Goal: Use online tool/utility: Utilize a website feature to perform a specific function

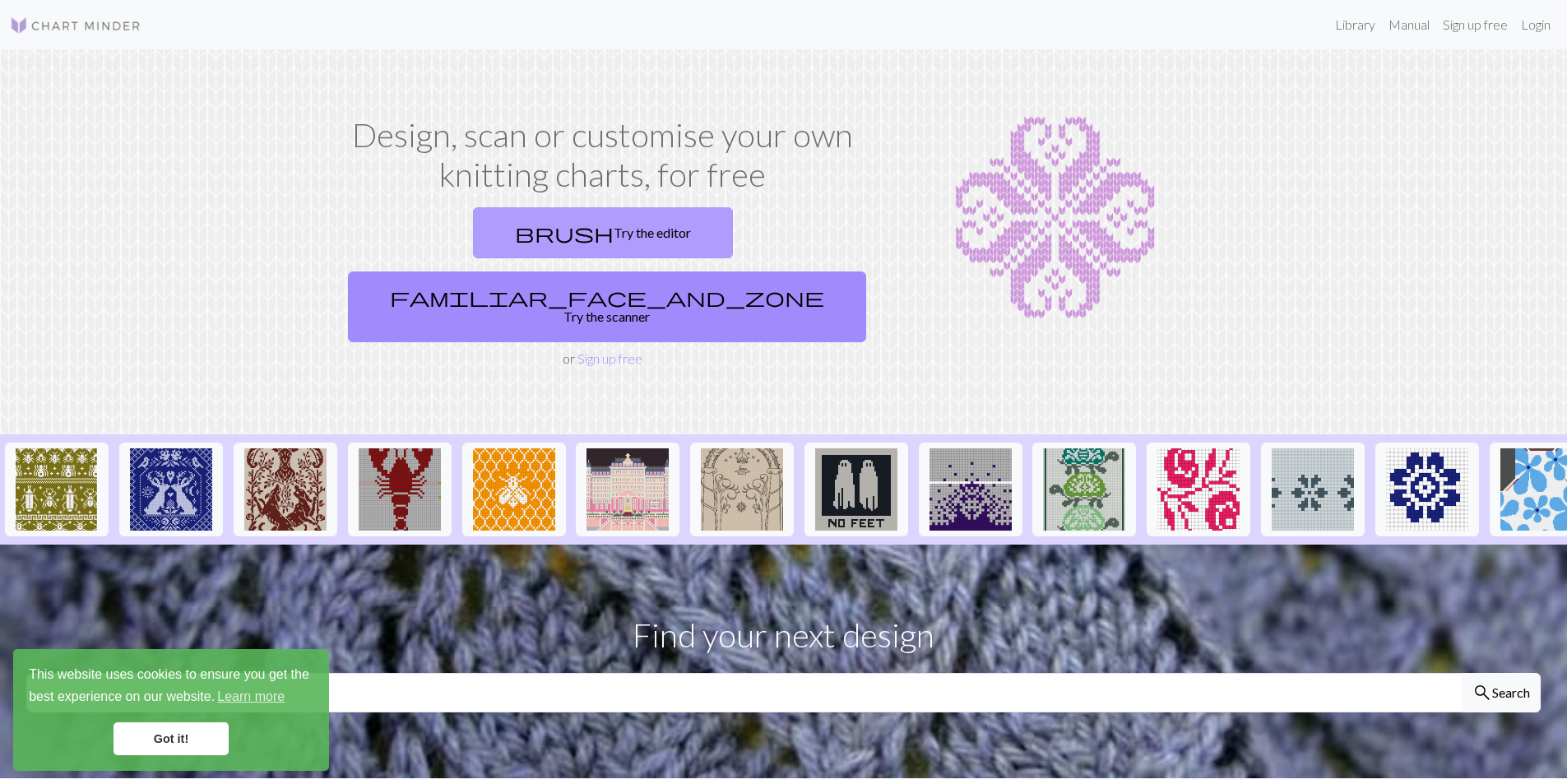
click at [473, 228] on link "brush Try the editor" at bounding box center [603, 232] width 260 height 51
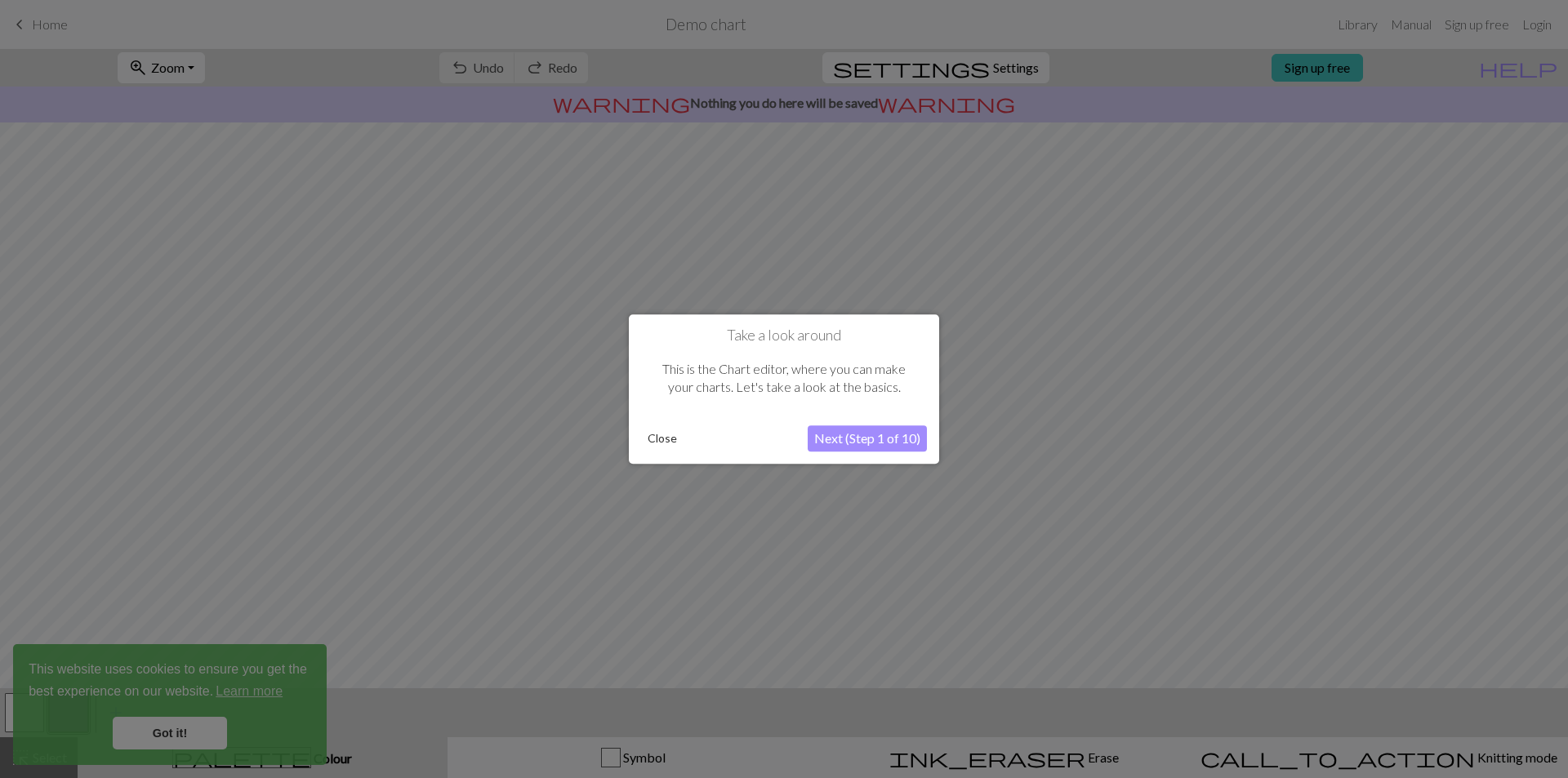
click at [657, 435] on button "Close" at bounding box center [662, 438] width 43 height 24
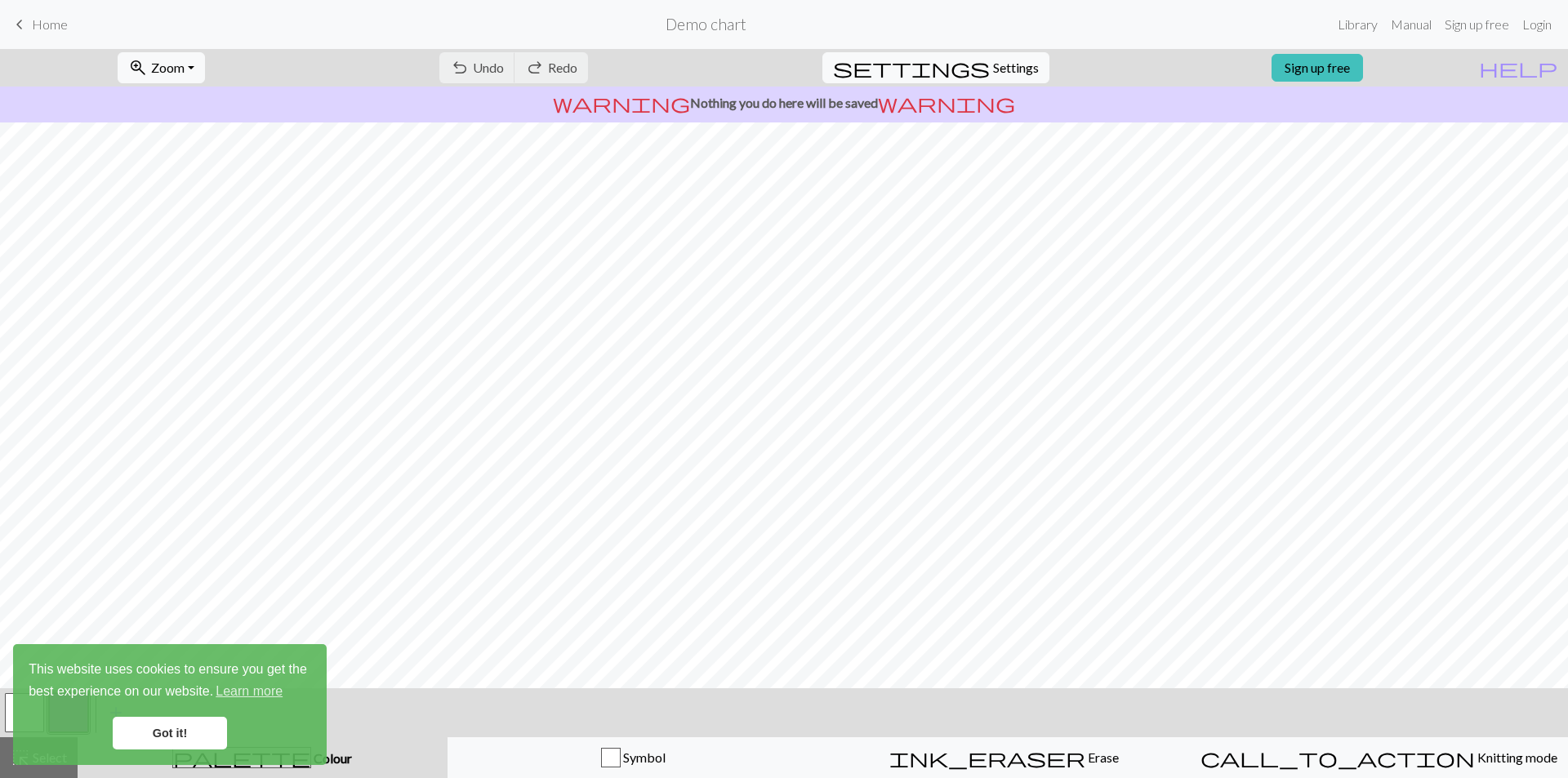
click at [207, 723] on link "Got it!" at bounding box center [169, 732] width 114 height 33
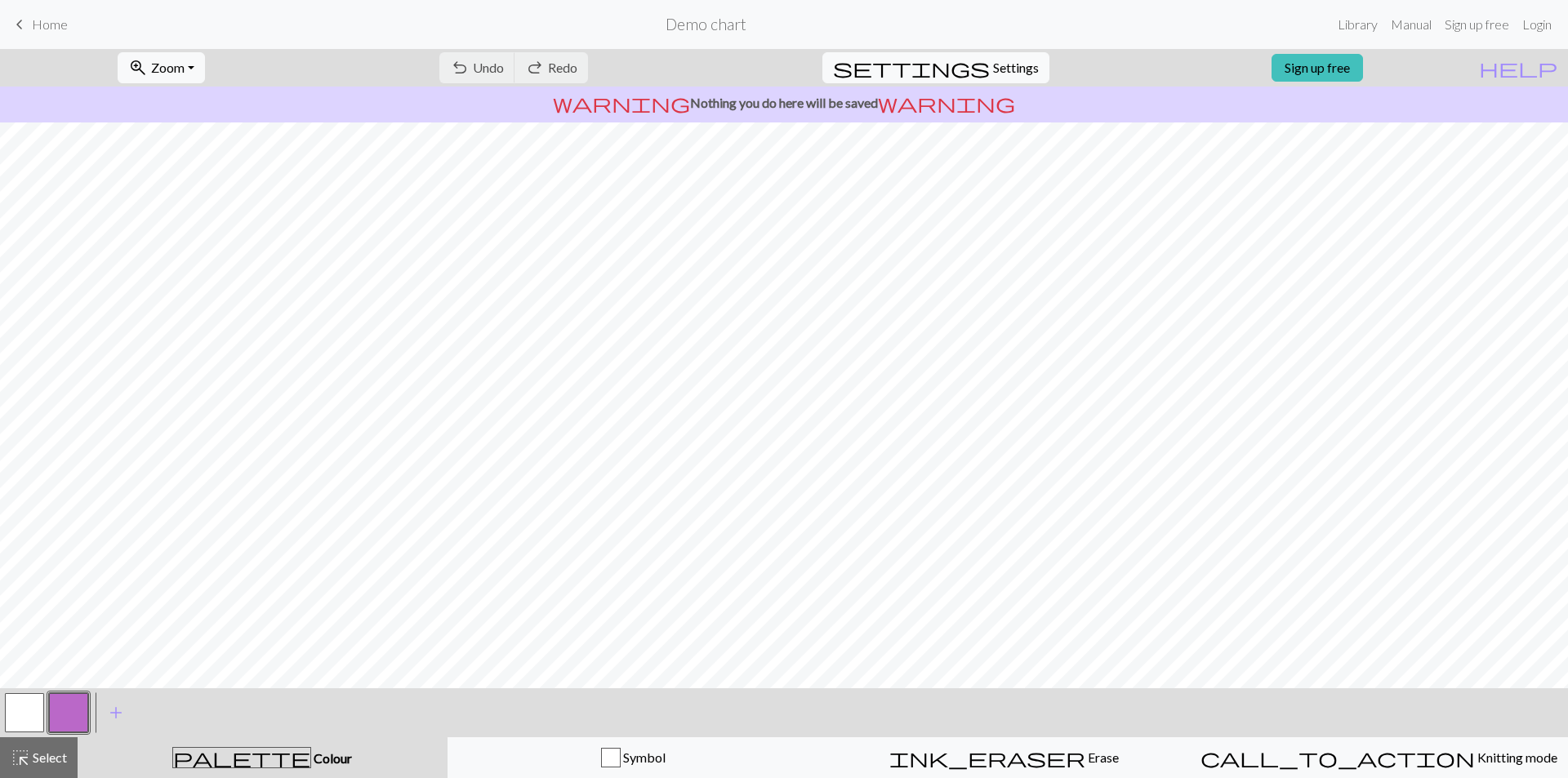
click at [22, 703] on button "button" at bounding box center [24, 712] width 39 height 39
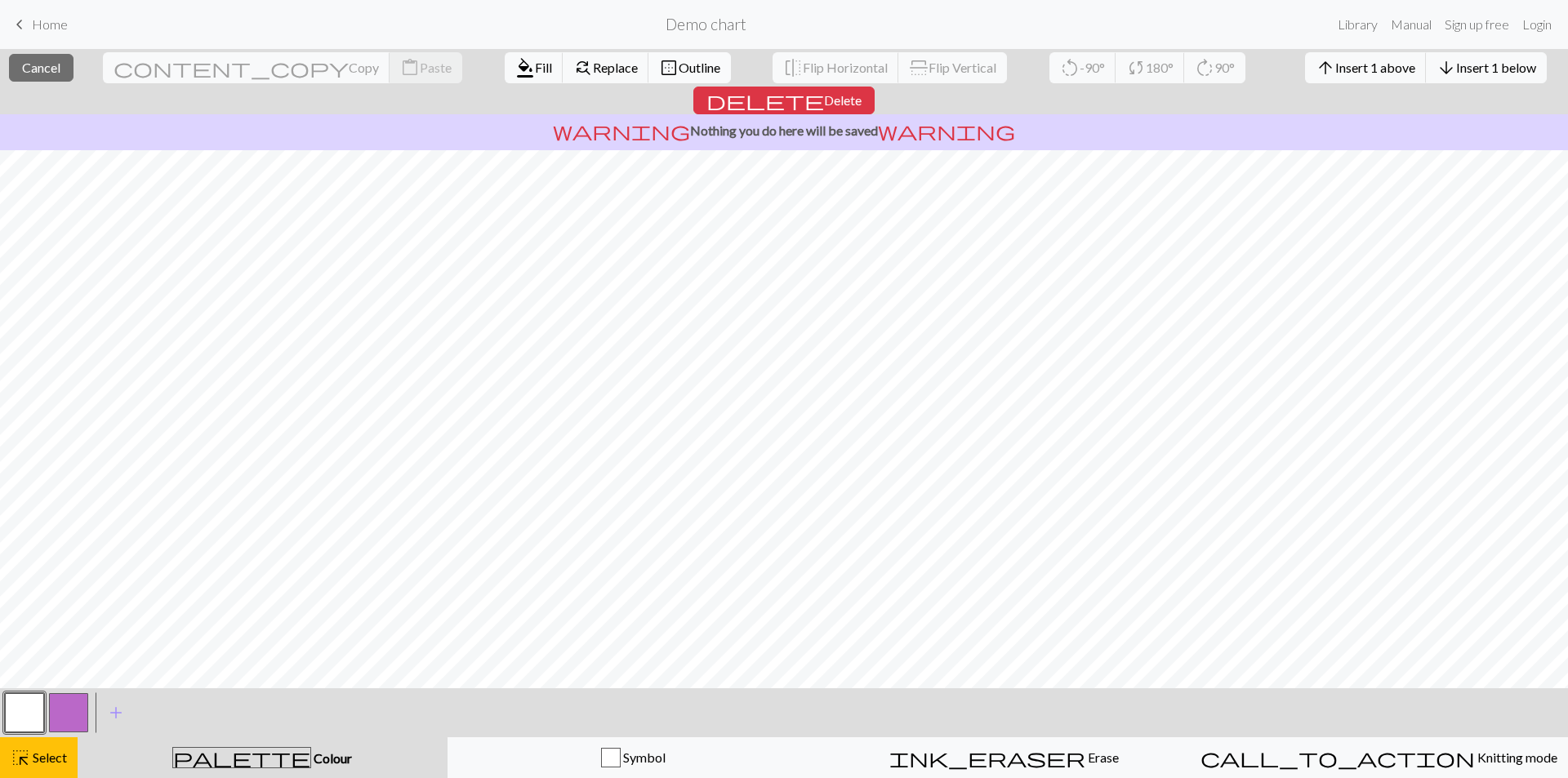
click at [679, 70] on span "Outline" at bounding box center [699, 67] width 42 height 16
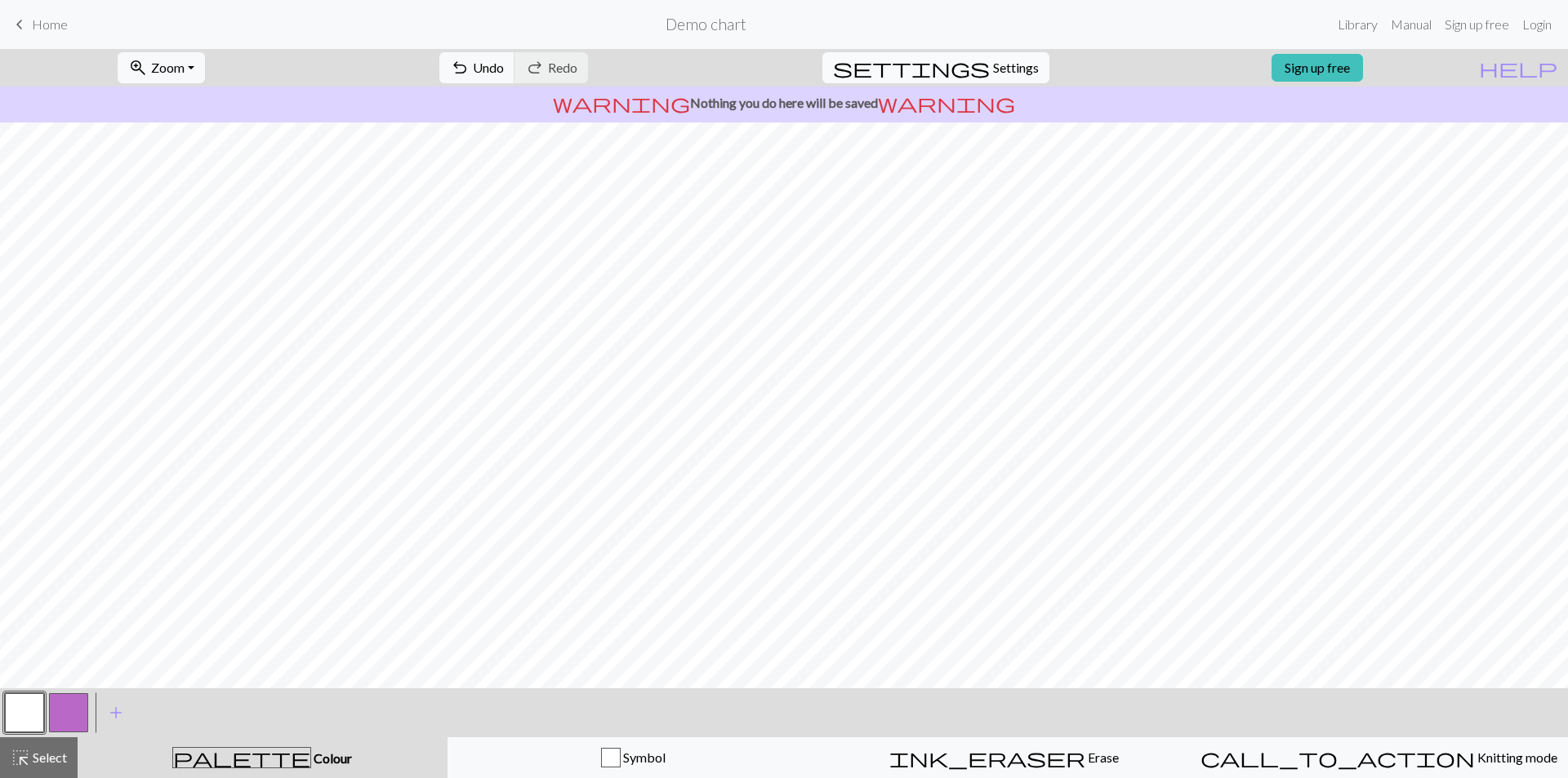
click at [1010, 69] on span "Settings" at bounding box center [1016, 67] width 46 height 20
select select "aran"
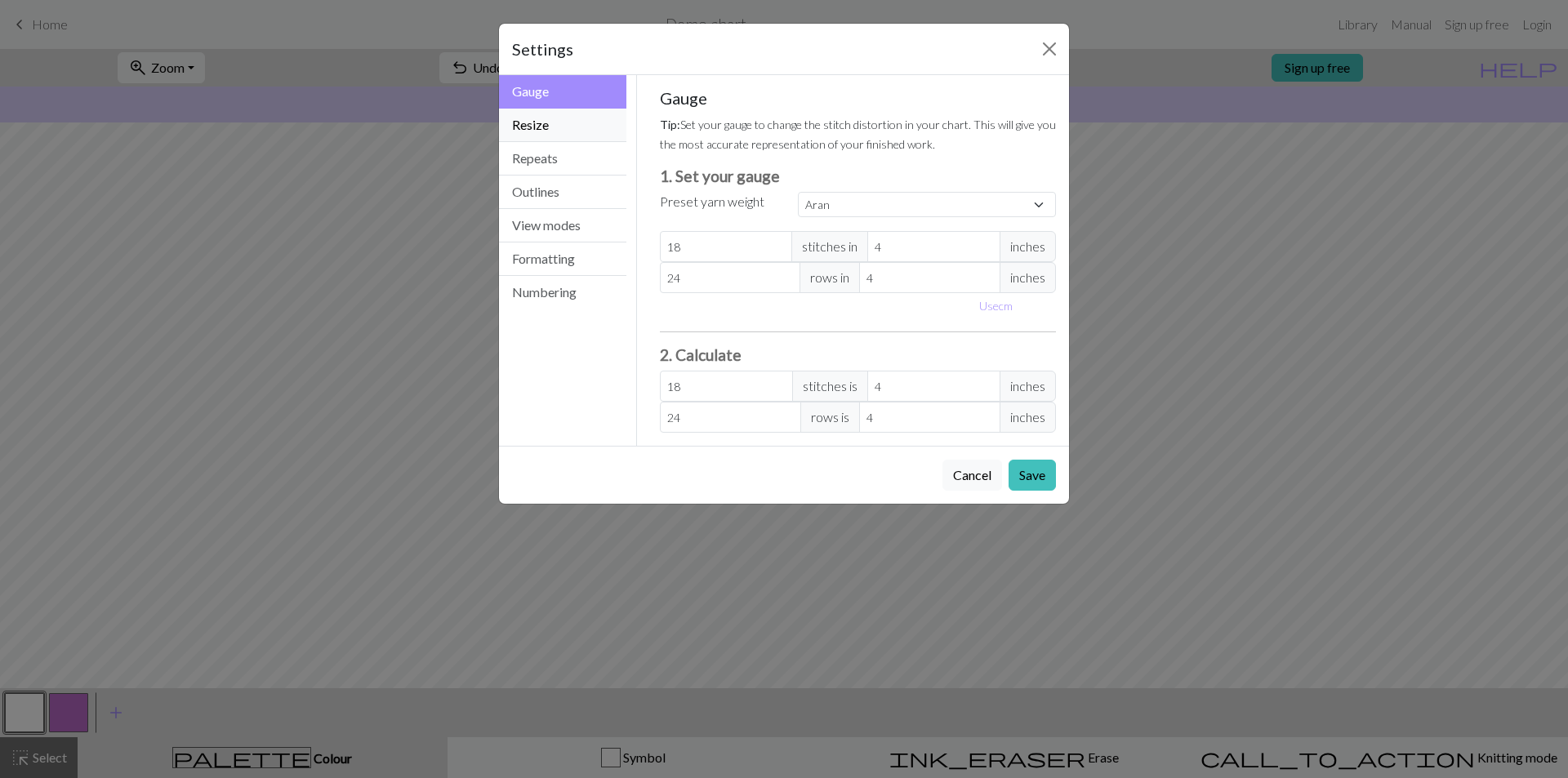
click at [533, 130] on button "Resize" at bounding box center [562, 125] width 127 height 33
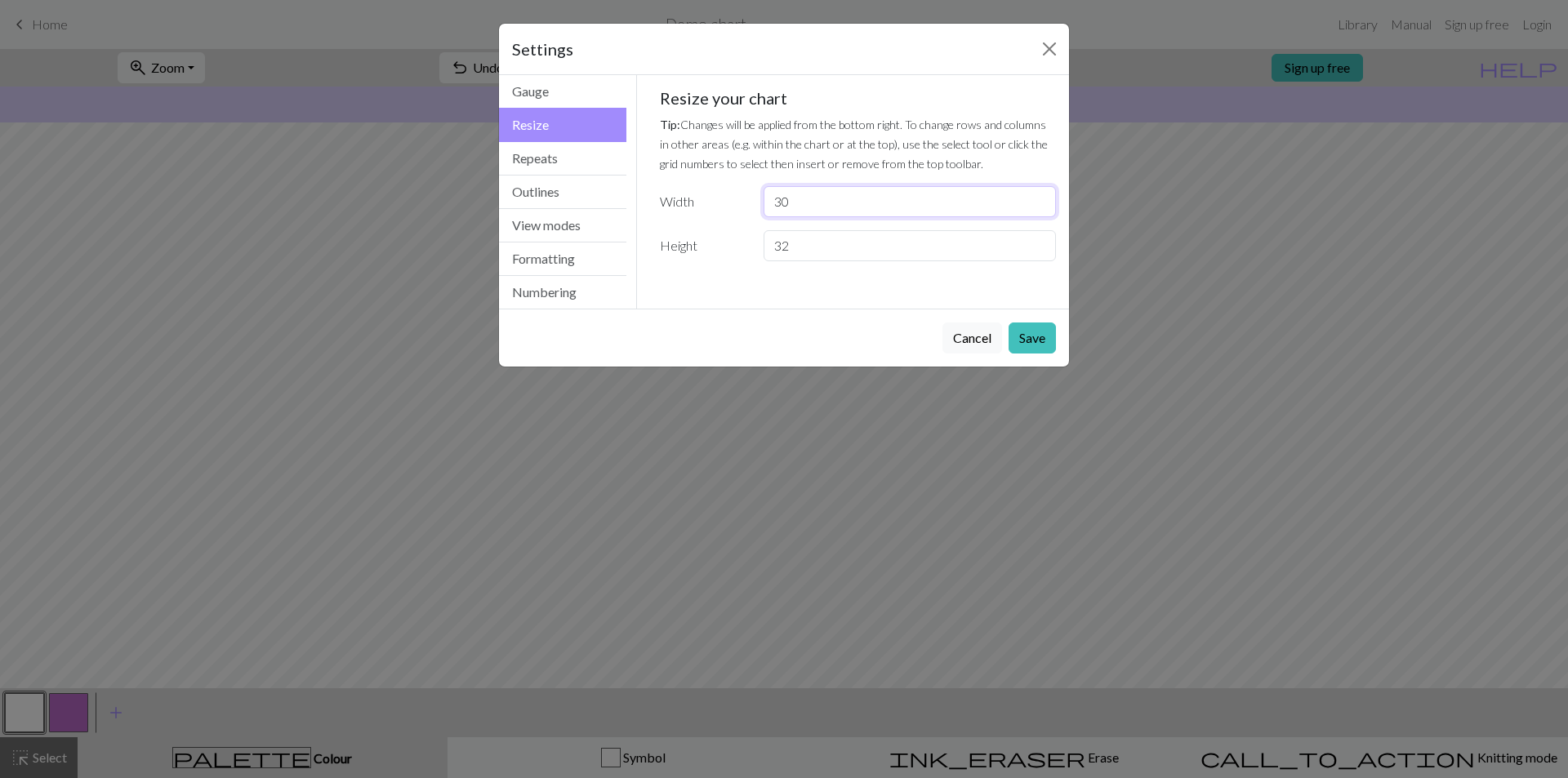
drag, startPoint x: 802, startPoint y: 207, endPoint x: 776, endPoint y: 217, distance: 27.9
click at [776, 217] on input "30" at bounding box center [910, 201] width 292 height 31
drag, startPoint x: 833, startPoint y: 242, endPoint x: 757, endPoint y: 251, distance: 76.5
click at [757, 251] on div "32" at bounding box center [909, 245] width 312 height 31
drag, startPoint x: 835, startPoint y: 197, endPoint x: 750, endPoint y: 212, distance: 86.3
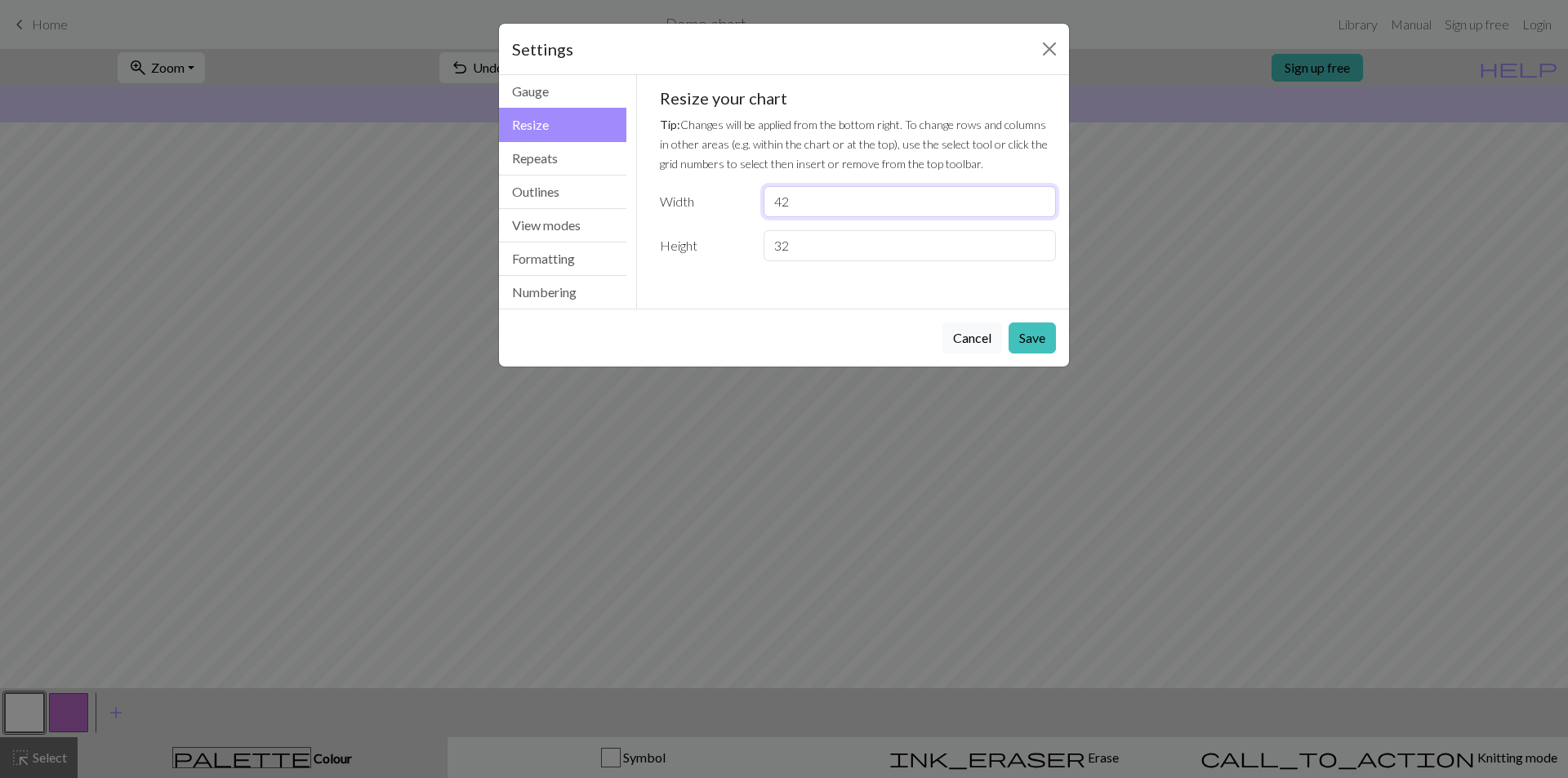
click at [750, 212] on div "Width 42" at bounding box center [858, 201] width 417 height 31
drag, startPoint x: 807, startPoint y: 204, endPoint x: 764, endPoint y: 206, distance: 43.0
click at [764, 206] on input "56" at bounding box center [910, 201] width 292 height 31
type input "50"
drag, startPoint x: 817, startPoint y: 251, endPoint x: 708, endPoint y: 254, distance: 109.0
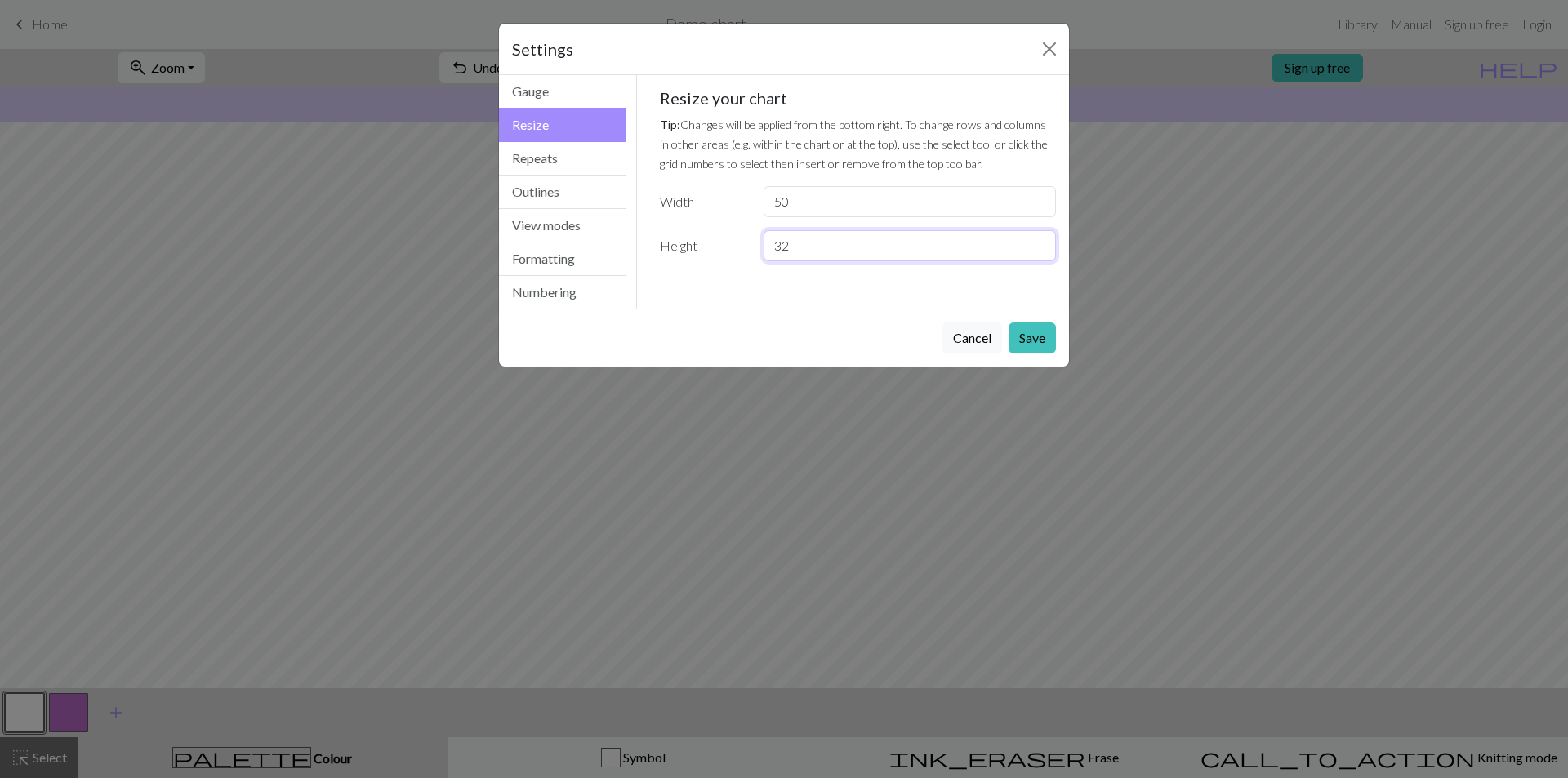
click at [708, 254] on div "Height 32" at bounding box center [858, 245] width 417 height 31
type input "50"
click at [1014, 327] on button "Save" at bounding box center [1031, 337] width 47 height 31
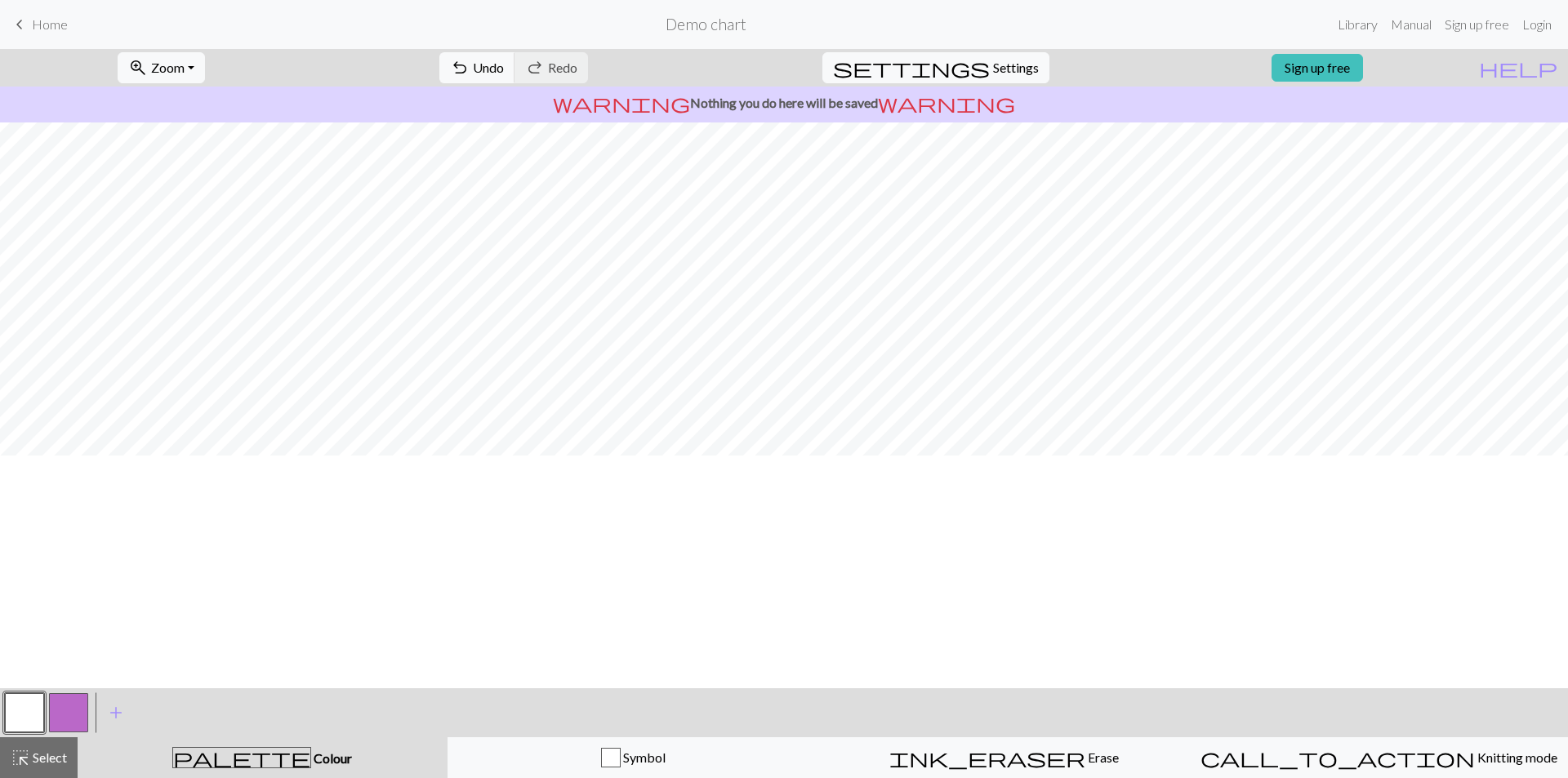
scroll to position [10, 0]
click at [955, 763] on div "ink_eraser Erase Erase" at bounding box center [1003, 757] width 351 height 20
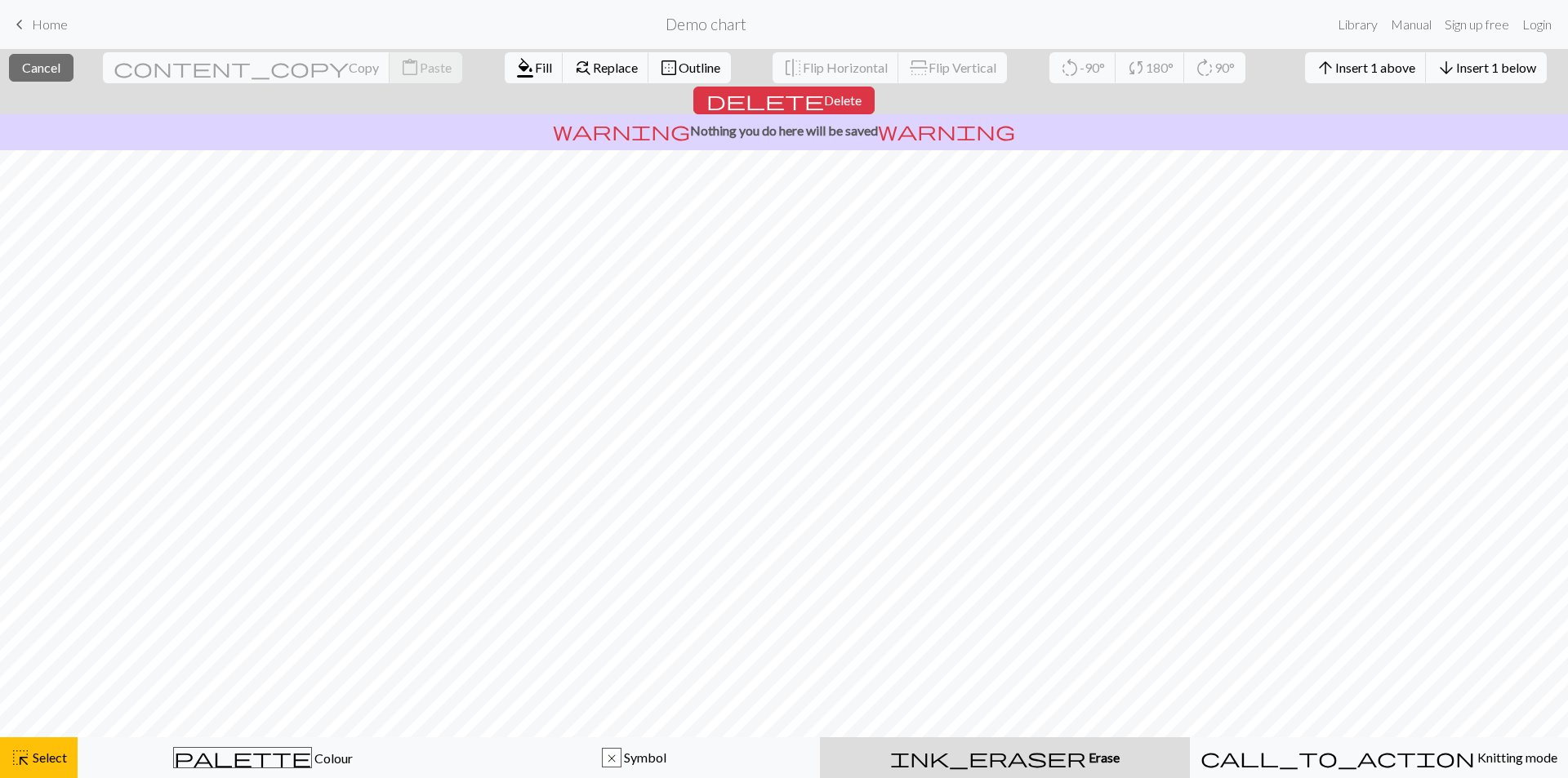
drag, startPoint x: 1000, startPoint y: 771, endPoint x: 994, endPoint y: 762, distance: 10.8
click at [994, 762] on button "ink_eraser Erase Erase" at bounding box center [1004, 758] width 370 height 41
click at [993, 747] on span "ink_eraser" at bounding box center [988, 757] width 196 height 23
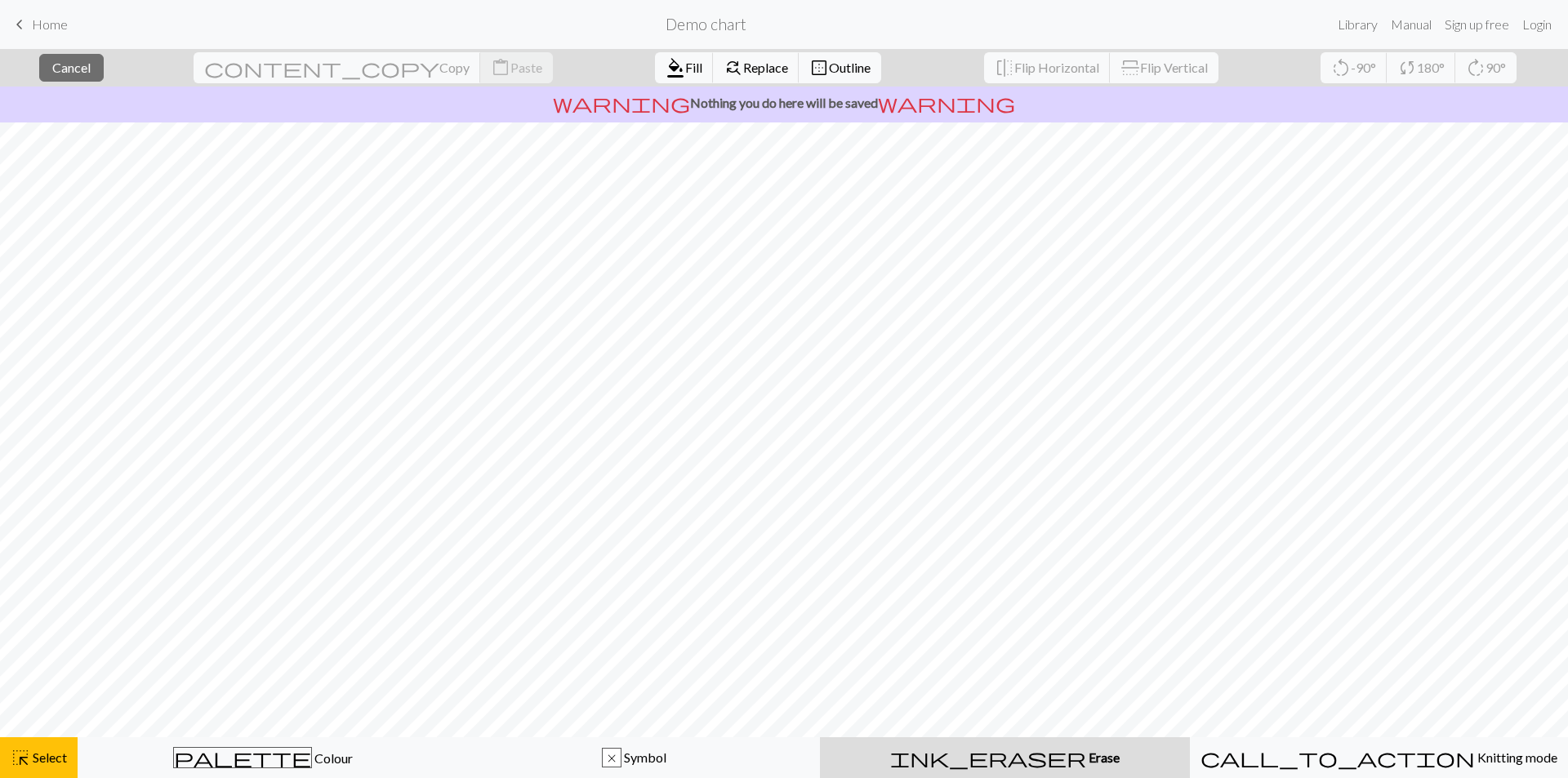
click at [1086, 758] on span "Erase" at bounding box center [1103, 757] width 33 height 16
drag, startPoint x: 993, startPoint y: 725, endPoint x: 572, endPoint y: 68, distance: 780.3
click at [685, 68] on span "Fill" at bounding box center [694, 67] width 17 height 16
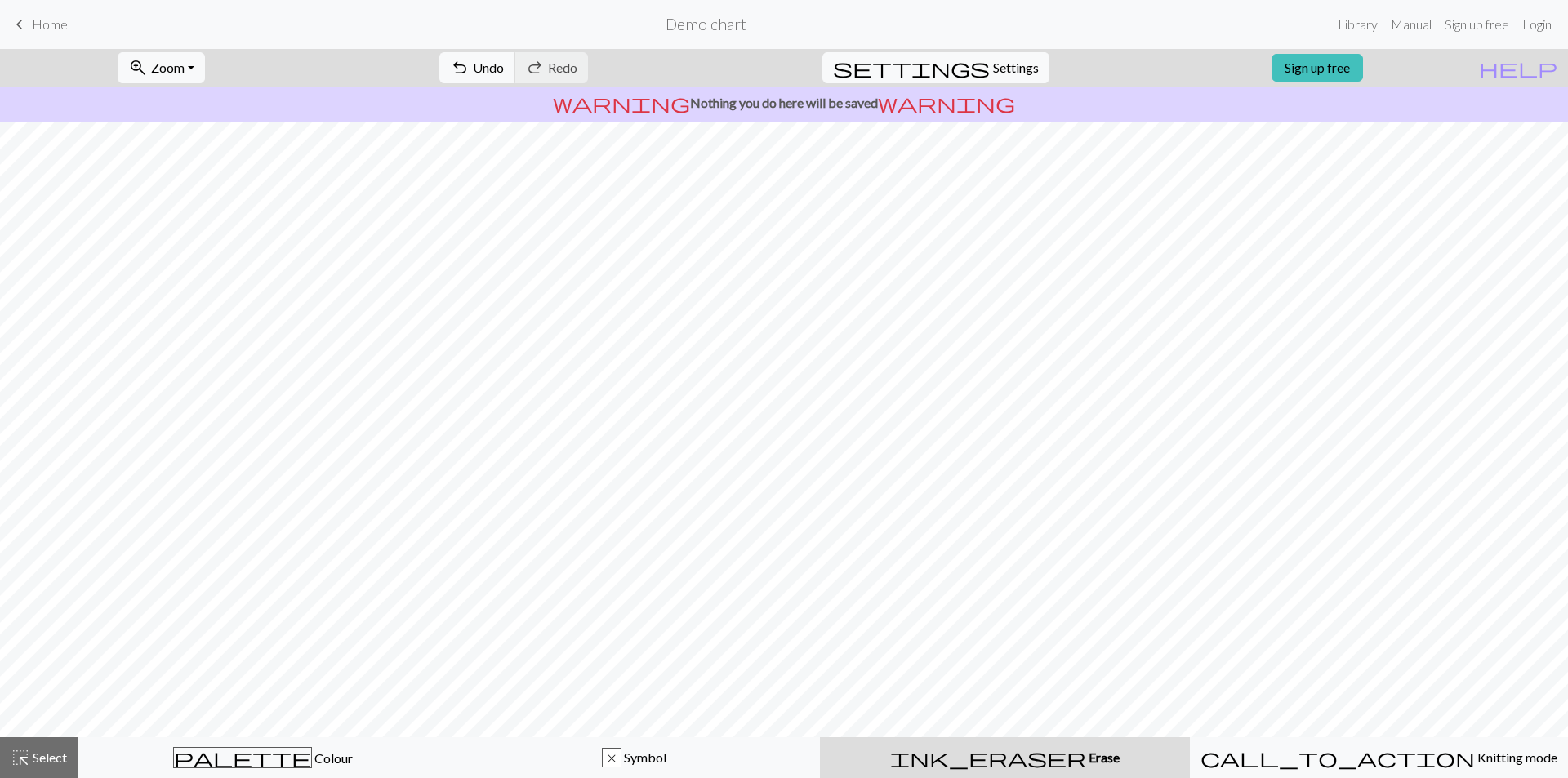
click at [504, 68] on span "Undo" at bounding box center [487, 67] width 31 height 16
click at [578, 62] on span "Redo" at bounding box center [563, 67] width 30 height 16
click at [470, 63] on span "undo" at bounding box center [459, 68] width 20 height 23
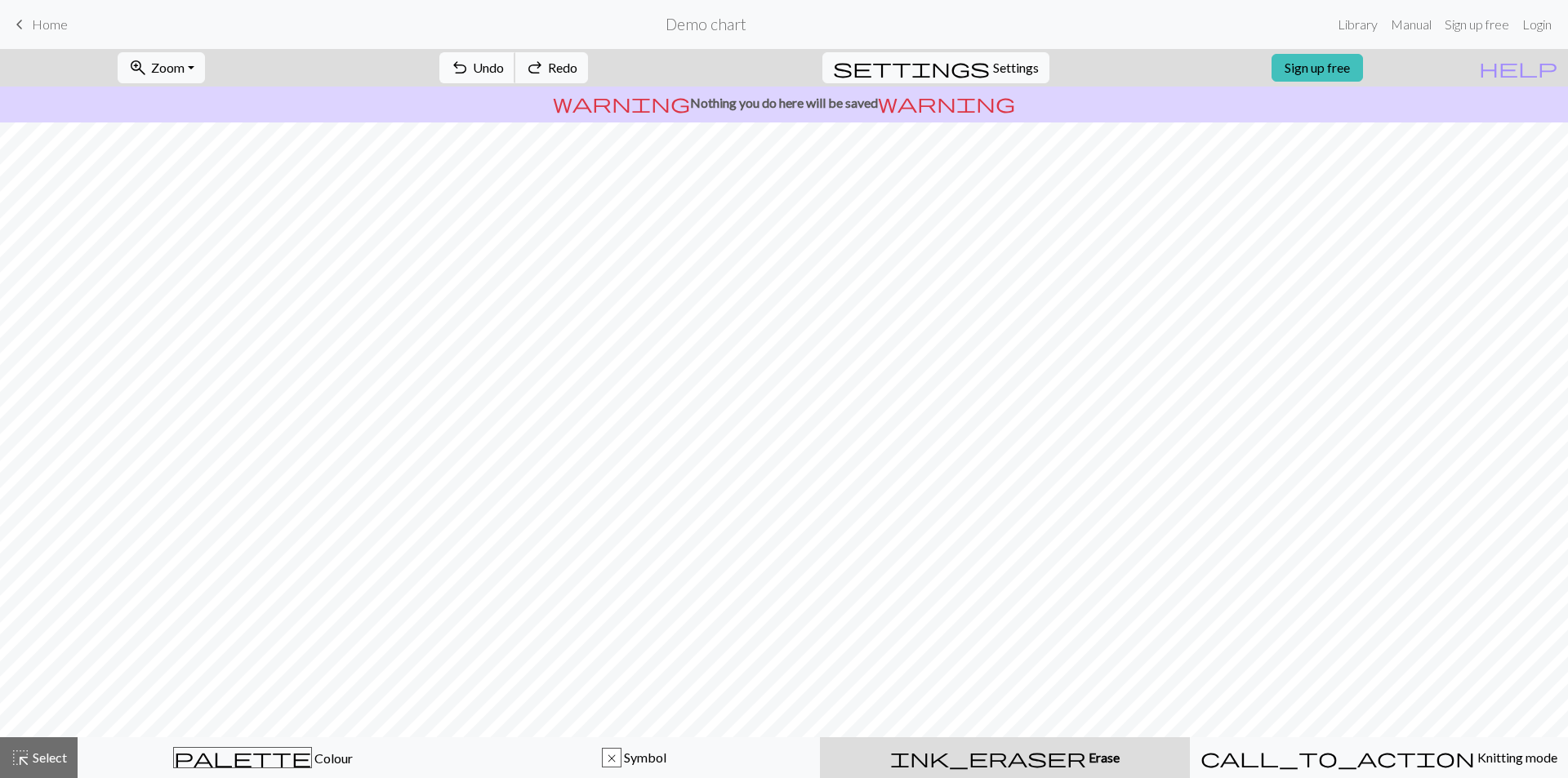
click at [470, 63] on span "undo" at bounding box center [459, 68] width 20 height 23
drag, startPoint x: 541, startPoint y: 63, endPoint x: 531, endPoint y: 63, distance: 10.0
click at [470, 63] on span "undo" at bounding box center [459, 68] width 20 height 23
click at [978, 759] on div "ink_eraser Erase Erase" at bounding box center [1004, 757] width 351 height 20
click at [504, 70] on span "Undo" at bounding box center [487, 67] width 31 height 16
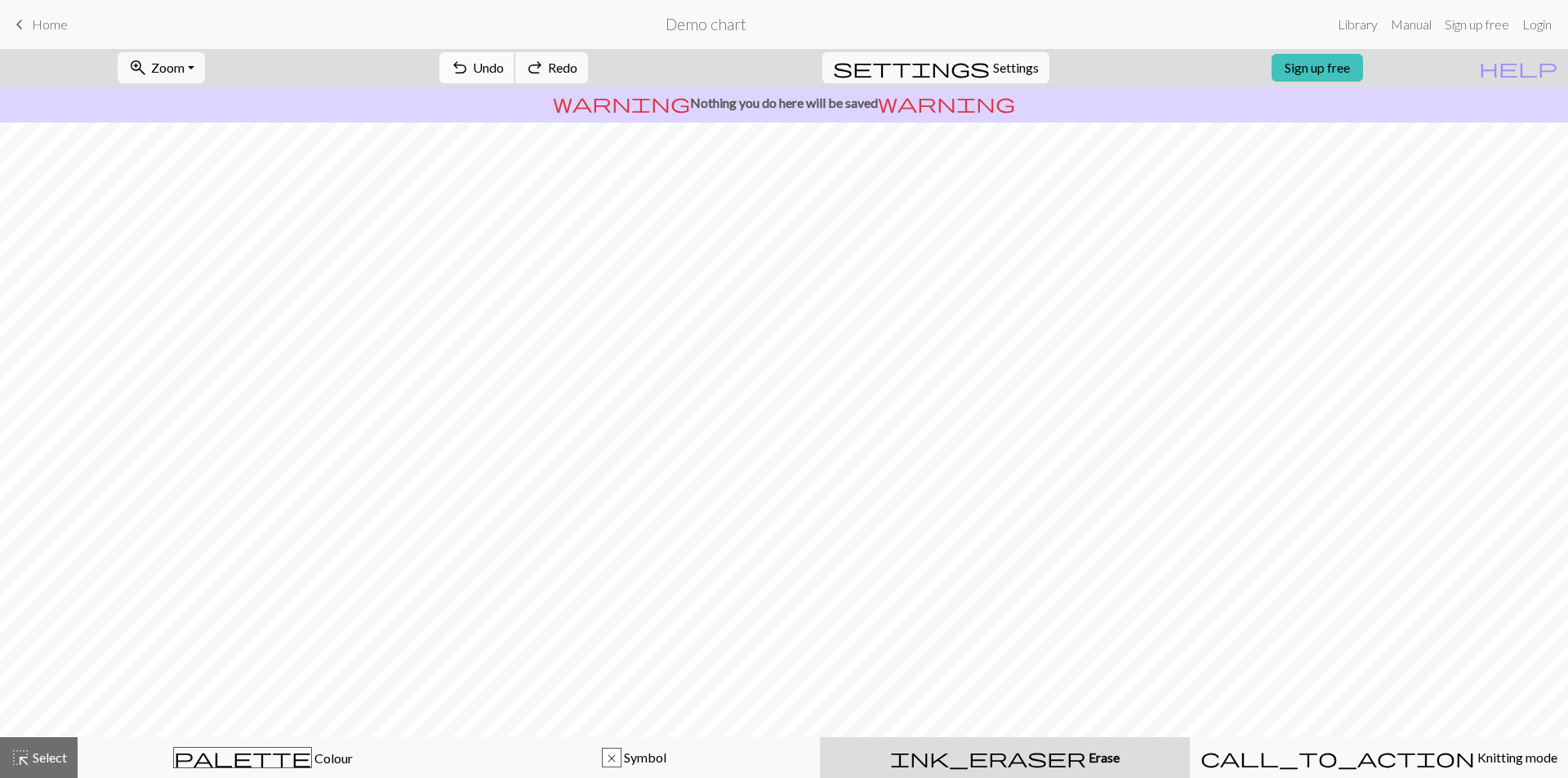
click at [504, 70] on span "Undo" at bounding box center [487, 67] width 31 height 16
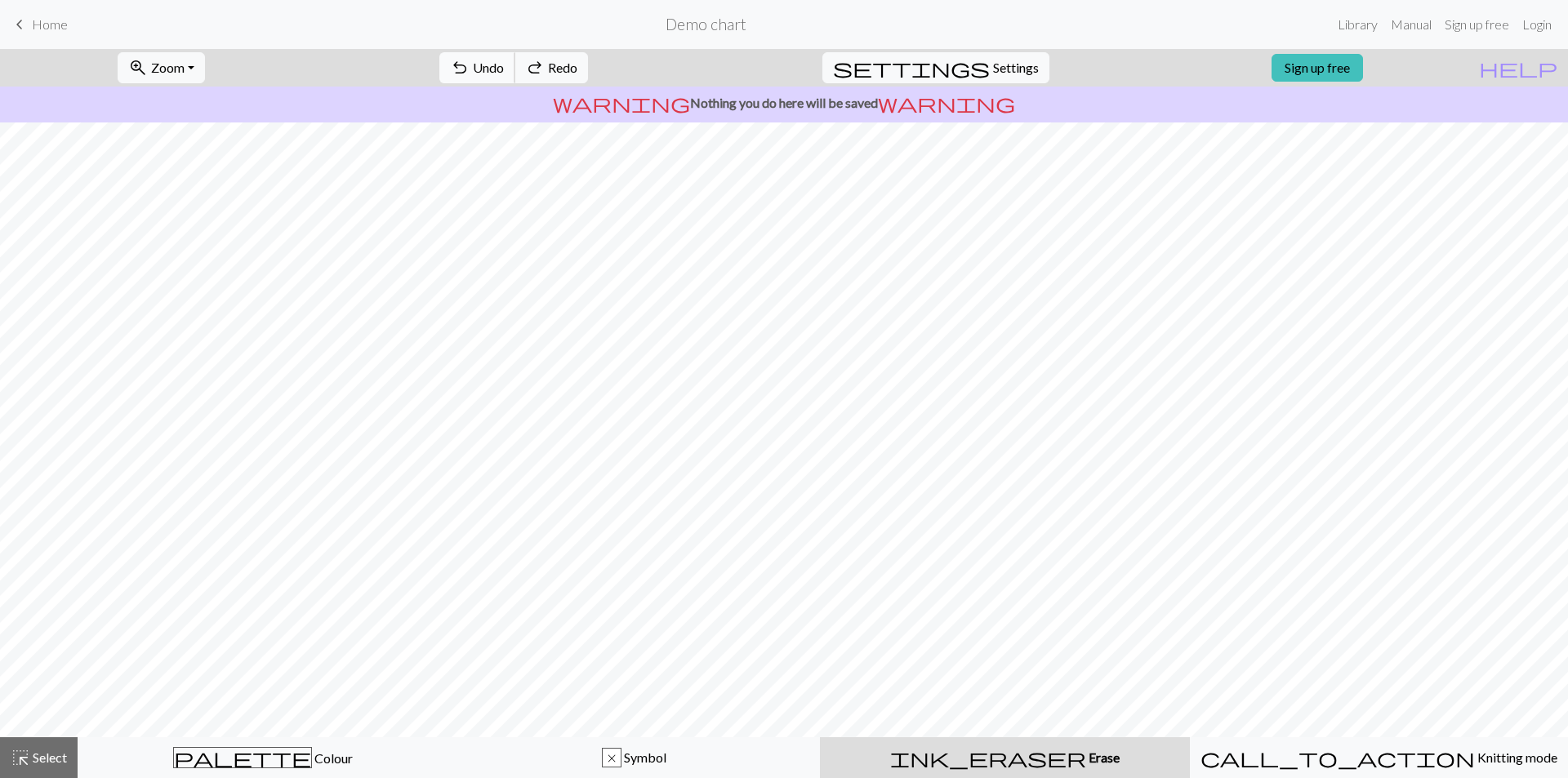
click at [504, 70] on span "Undo" at bounding box center [487, 67] width 31 height 16
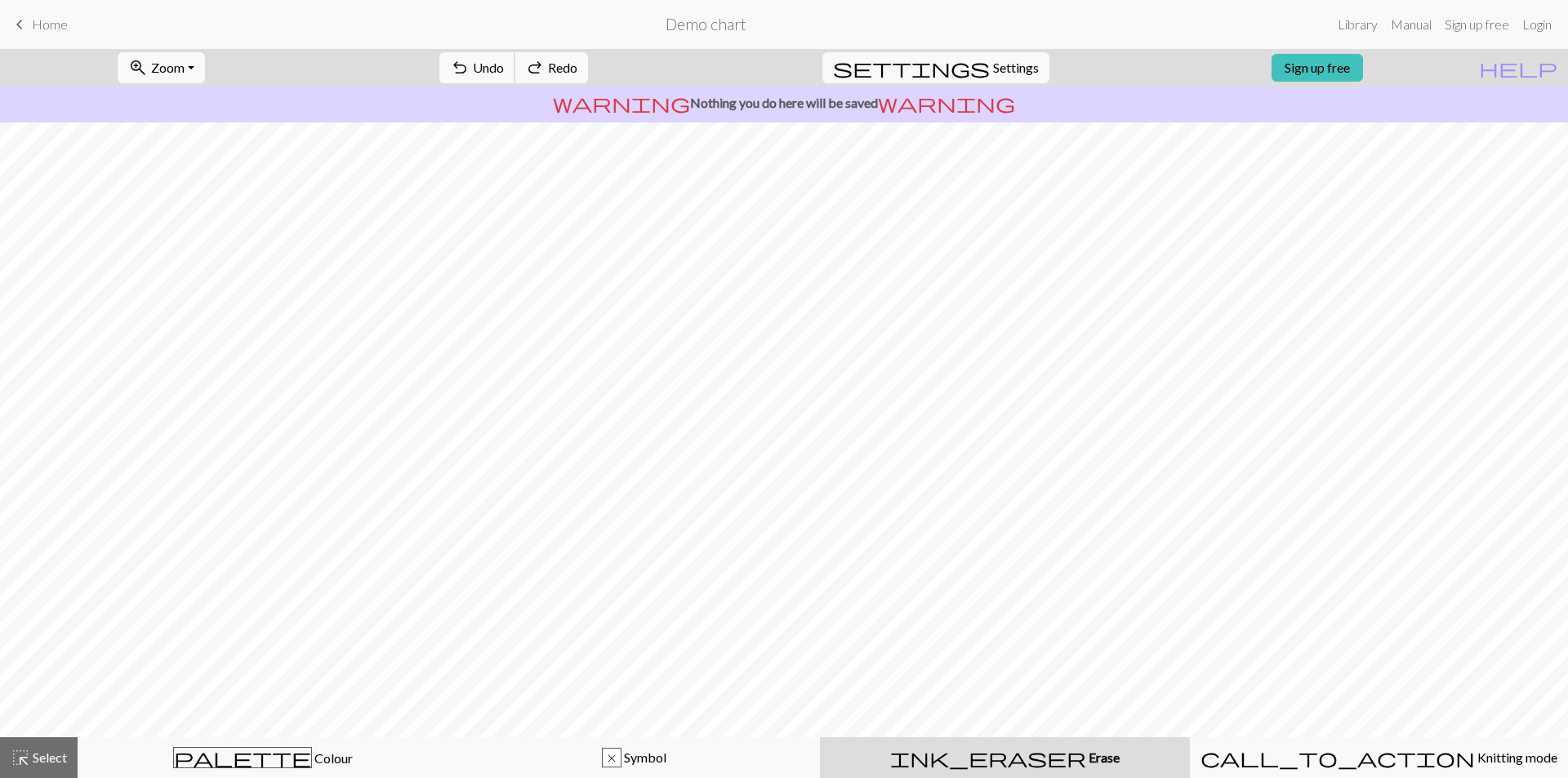
click at [504, 70] on span "Undo" at bounding box center [487, 67] width 31 height 16
click at [545, 71] on span "redo" at bounding box center [535, 68] width 20 height 23
click at [504, 69] on span "Undo" at bounding box center [487, 67] width 31 height 16
click at [578, 67] on span "Redo" at bounding box center [563, 67] width 30 height 16
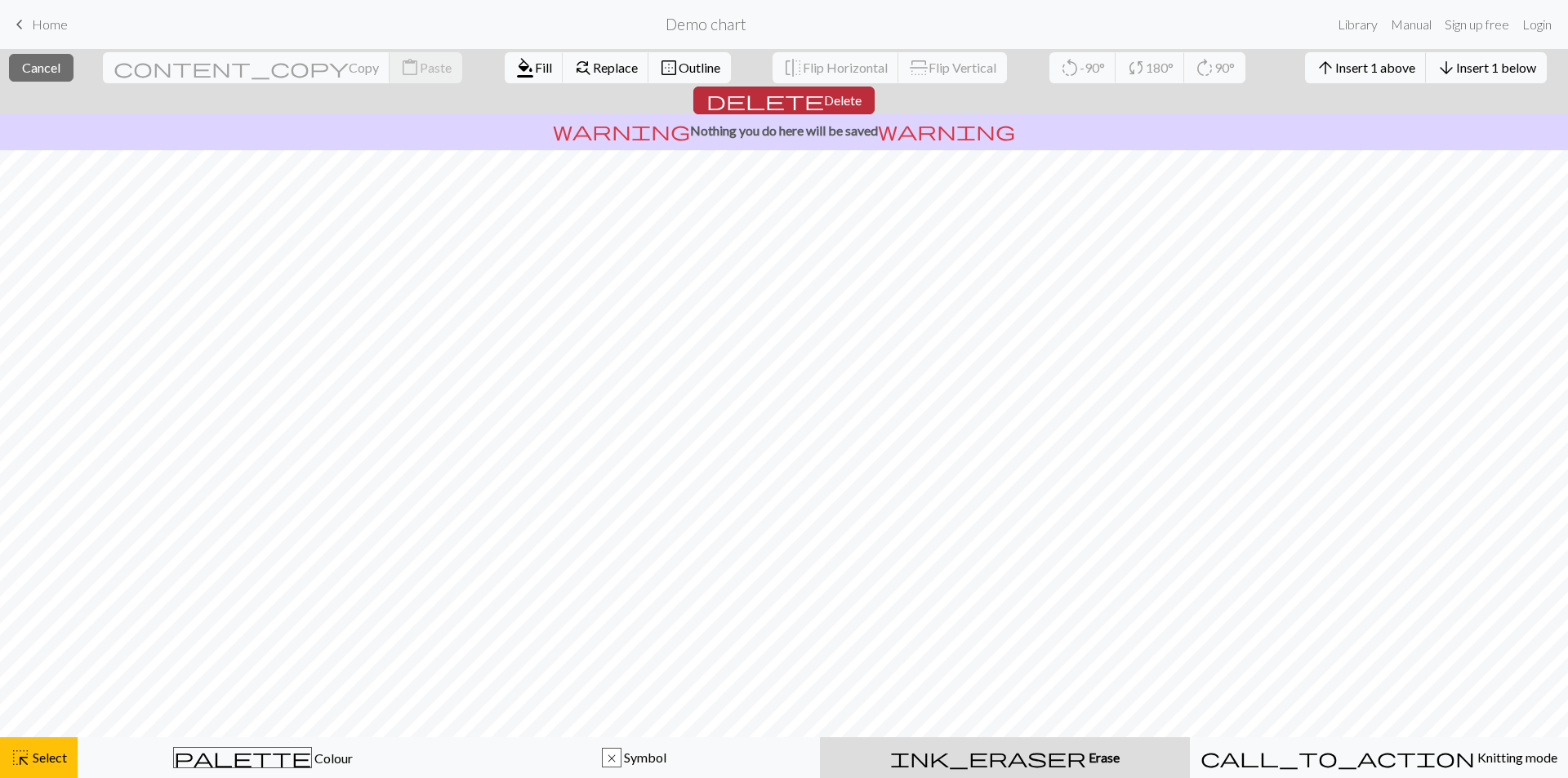
click at [861, 92] on span "Delete" at bounding box center [843, 99] width 37 height 16
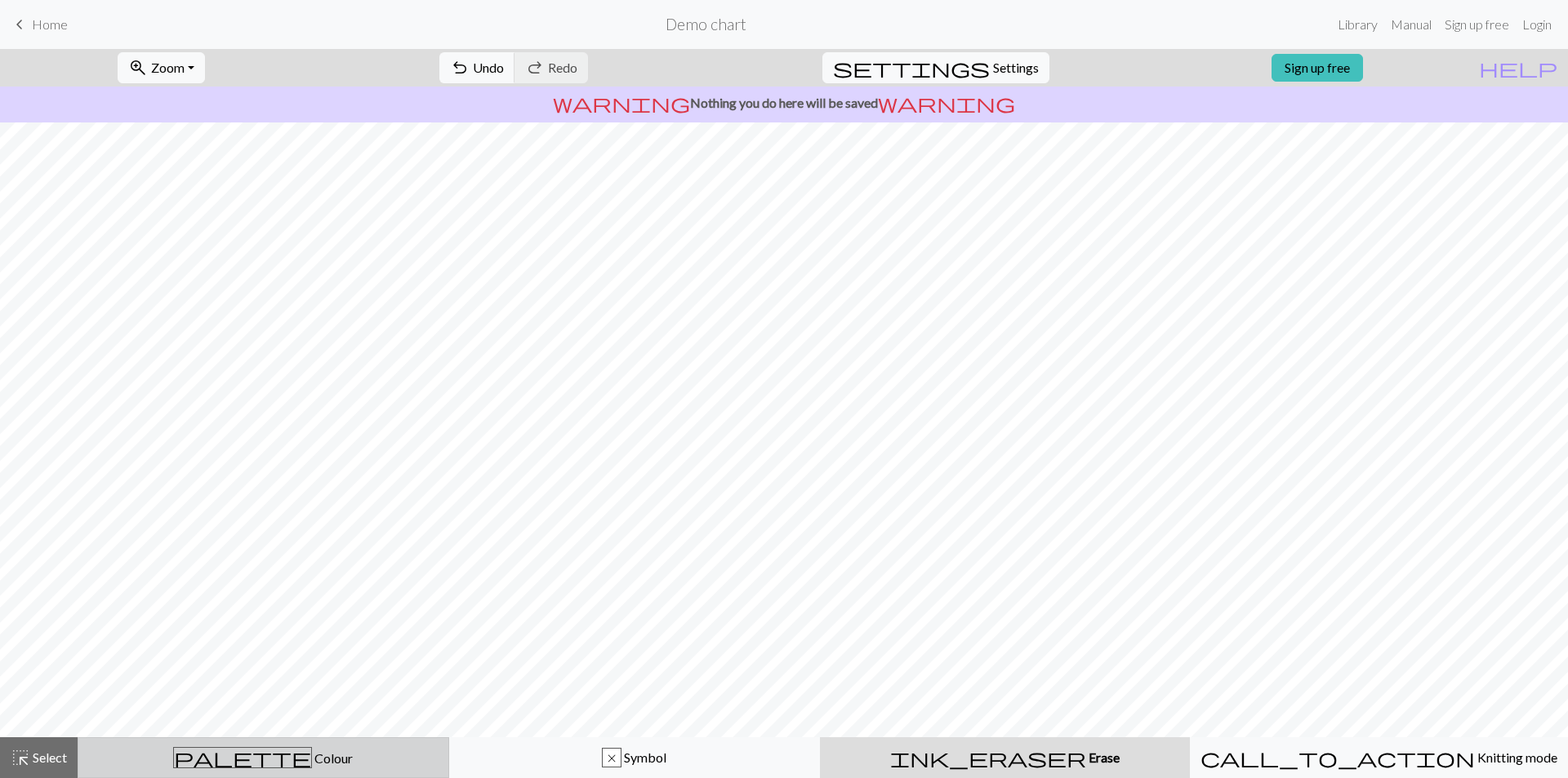
click at [312, 755] on span "Colour" at bounding box center [332, 758] width 41 height 16
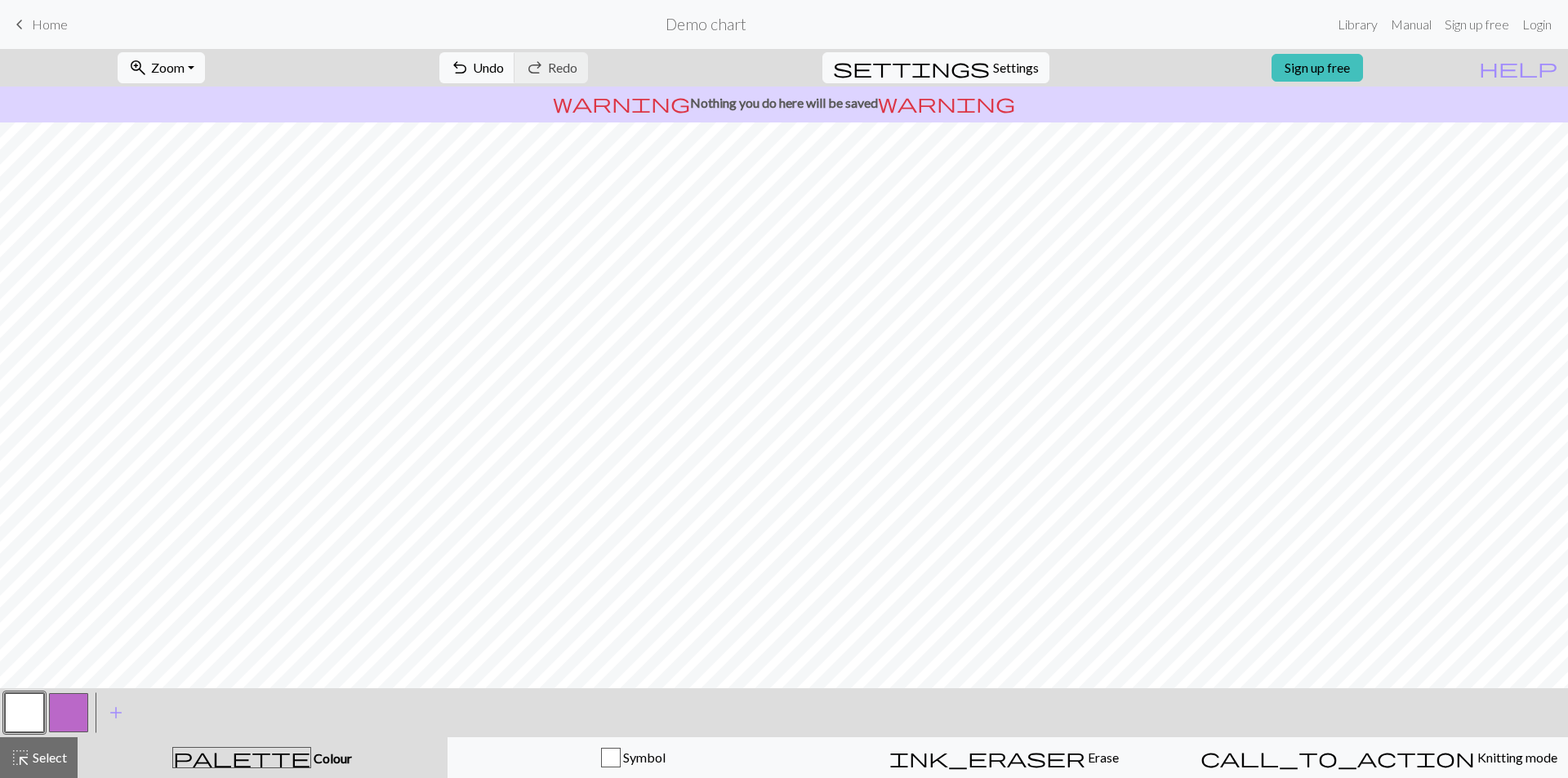
click at [23, 719] on button "button" at bounding box center [24, 712] width 39 height 39
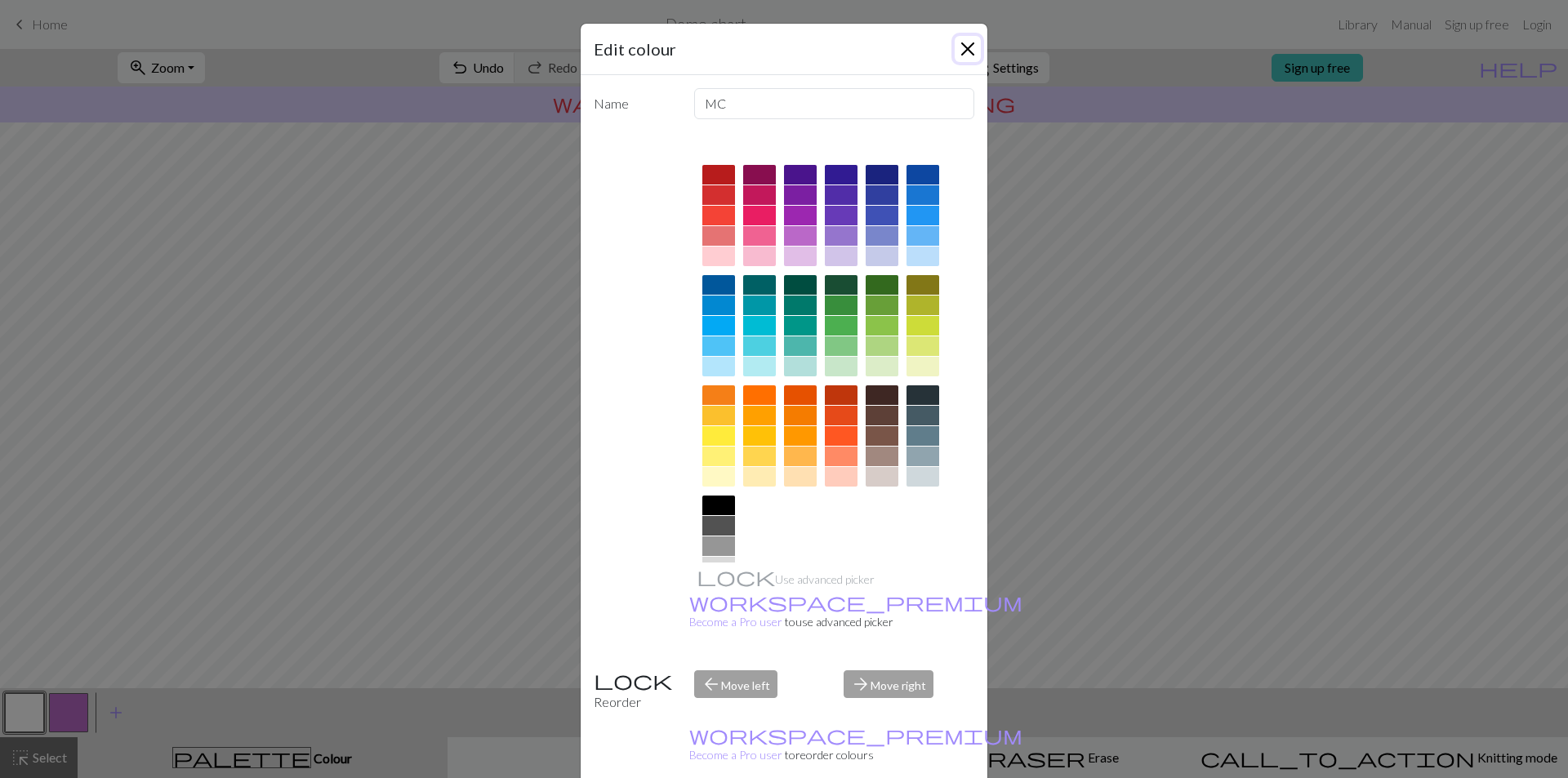
click at [963, 50] on button "Close" at bounding box center [967, 49] width 26 height 26
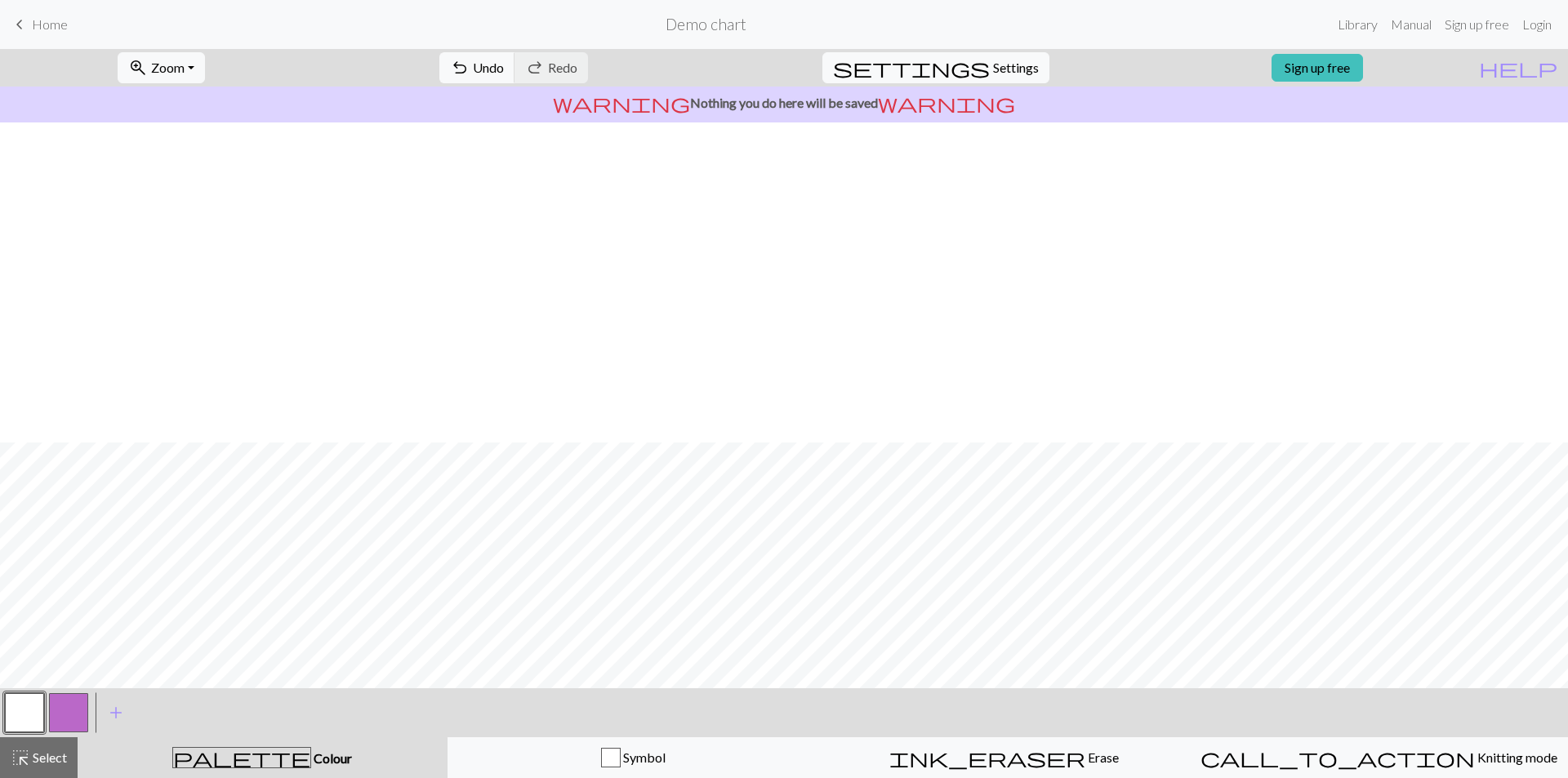
scroll to position [320, 0]
click at [72, 720] on button "button" at bounding box center [69, 712] width 39 height 39
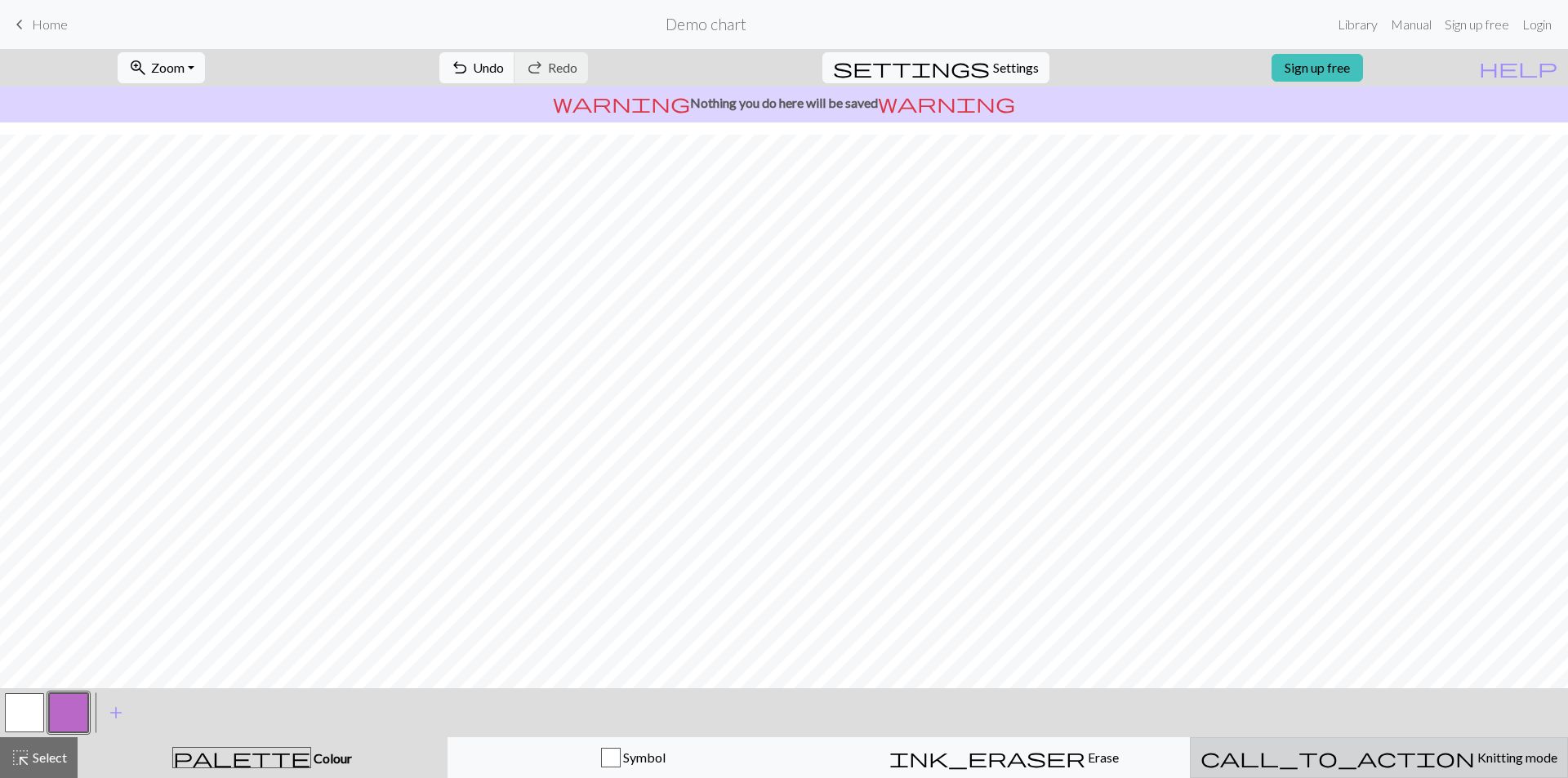
click at [1292, 764] on div "call_to_action Knitting mode Knitting mode" at bounding box center [1379, 757] width 357 height 20
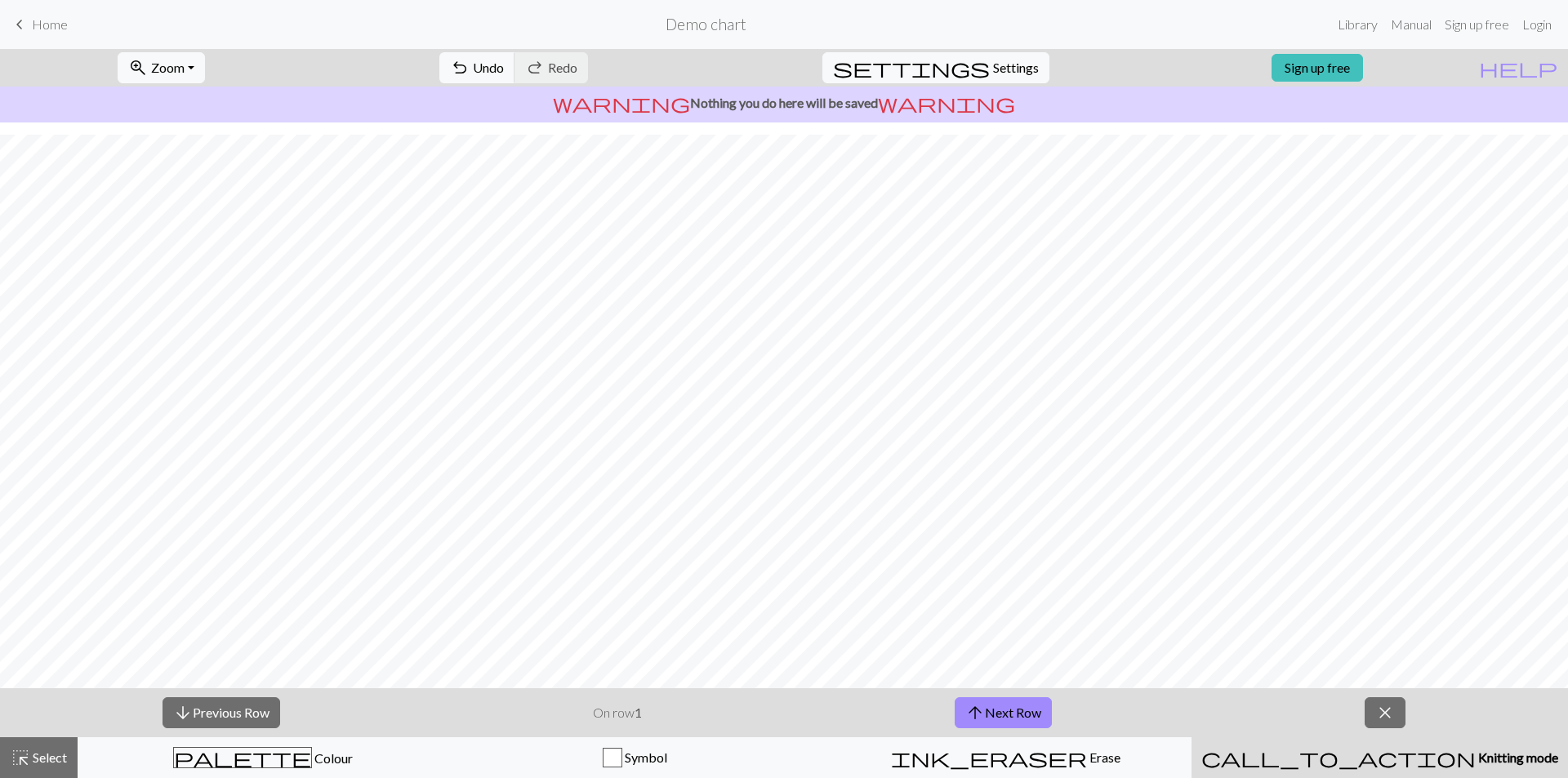
click at [1475, 761] on span "Knitting mode" at bounding box center [1516, 757] width 83 height 16
click at [1375, 710] on span "close" at bounding box center [1384, 712] width 20 height 23
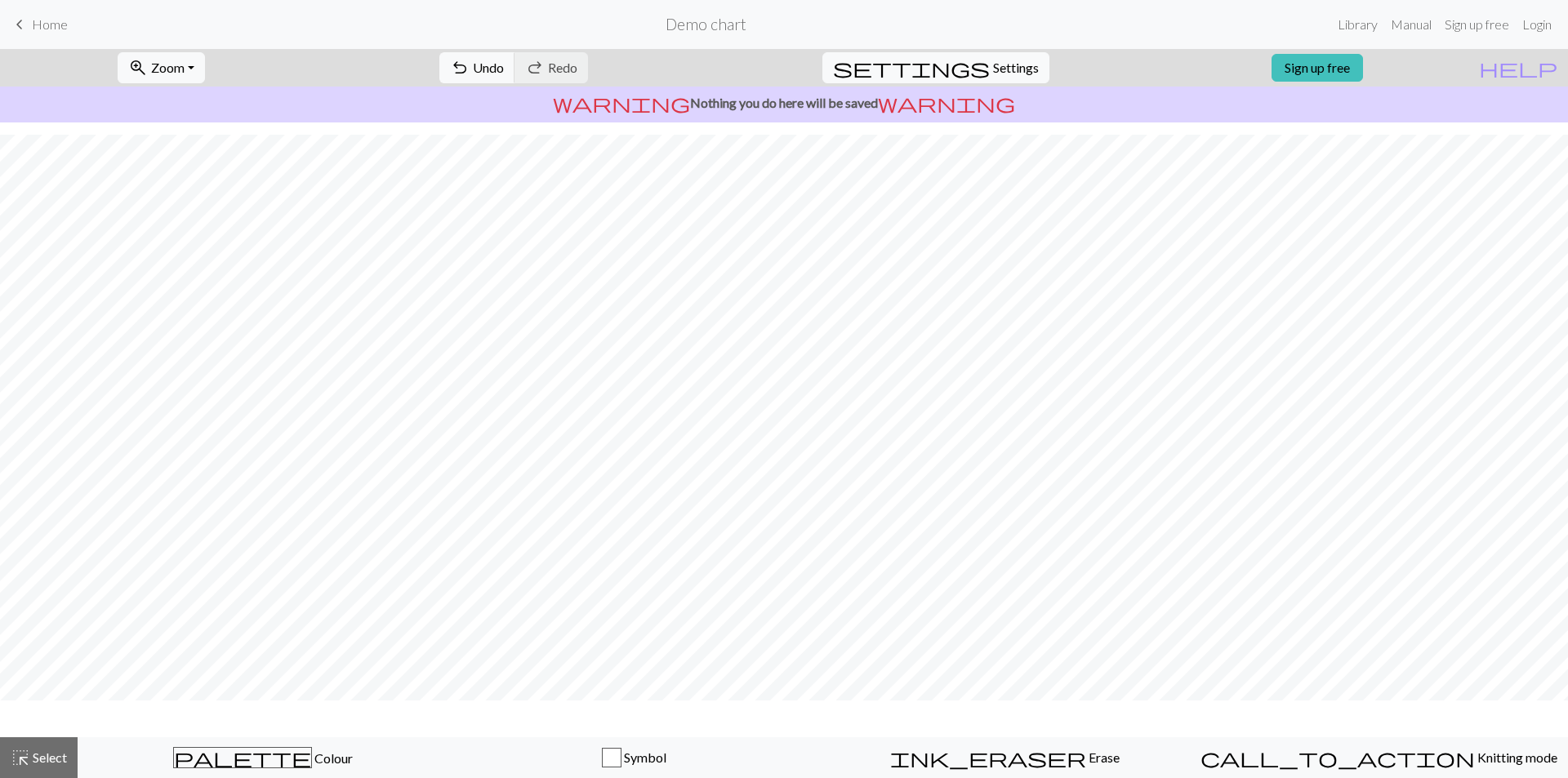
scroll to position [270, 0]
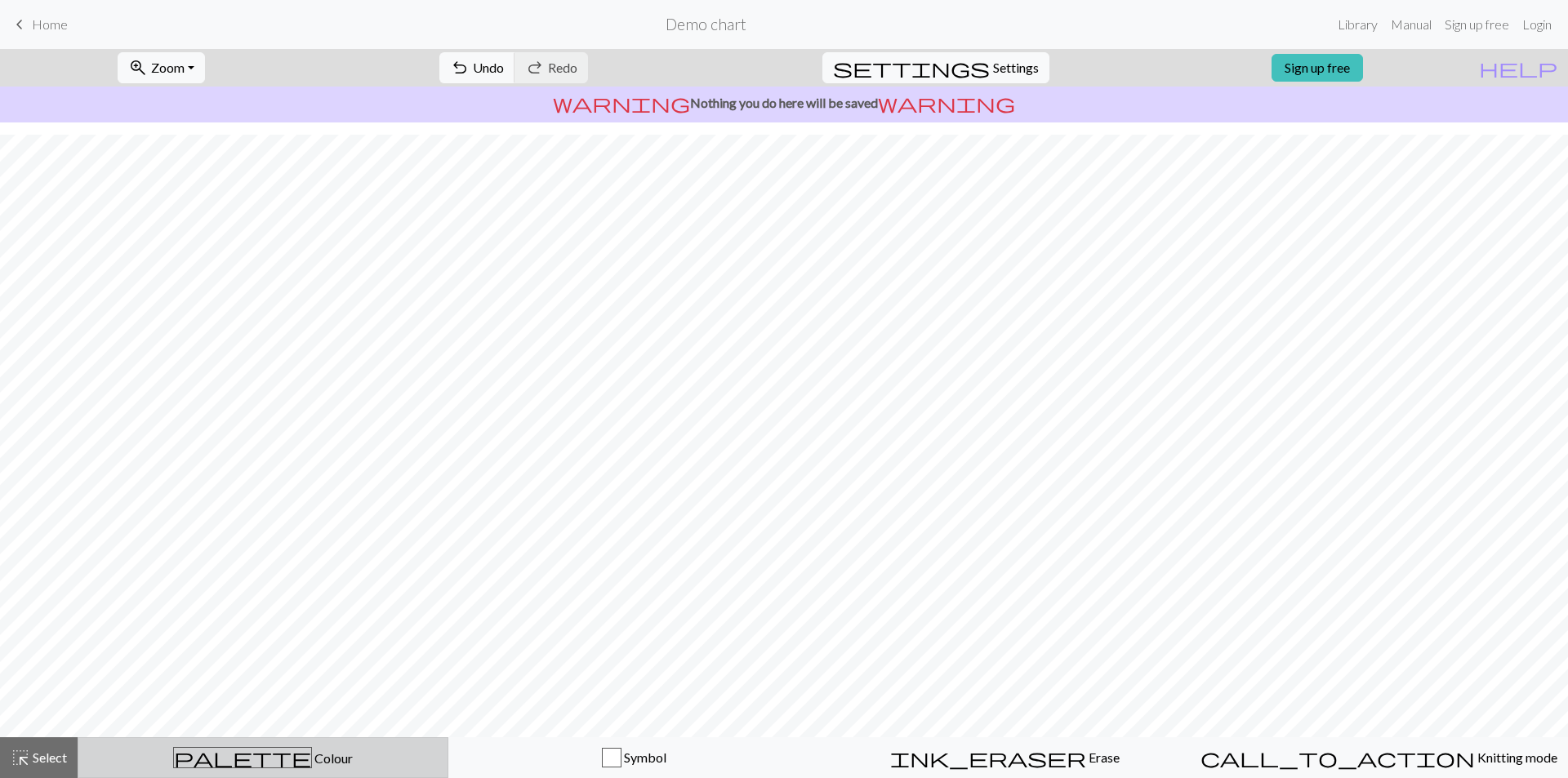
click at [236, 754] on span "palette" at bounding box center [242, 757] width 137 height 23
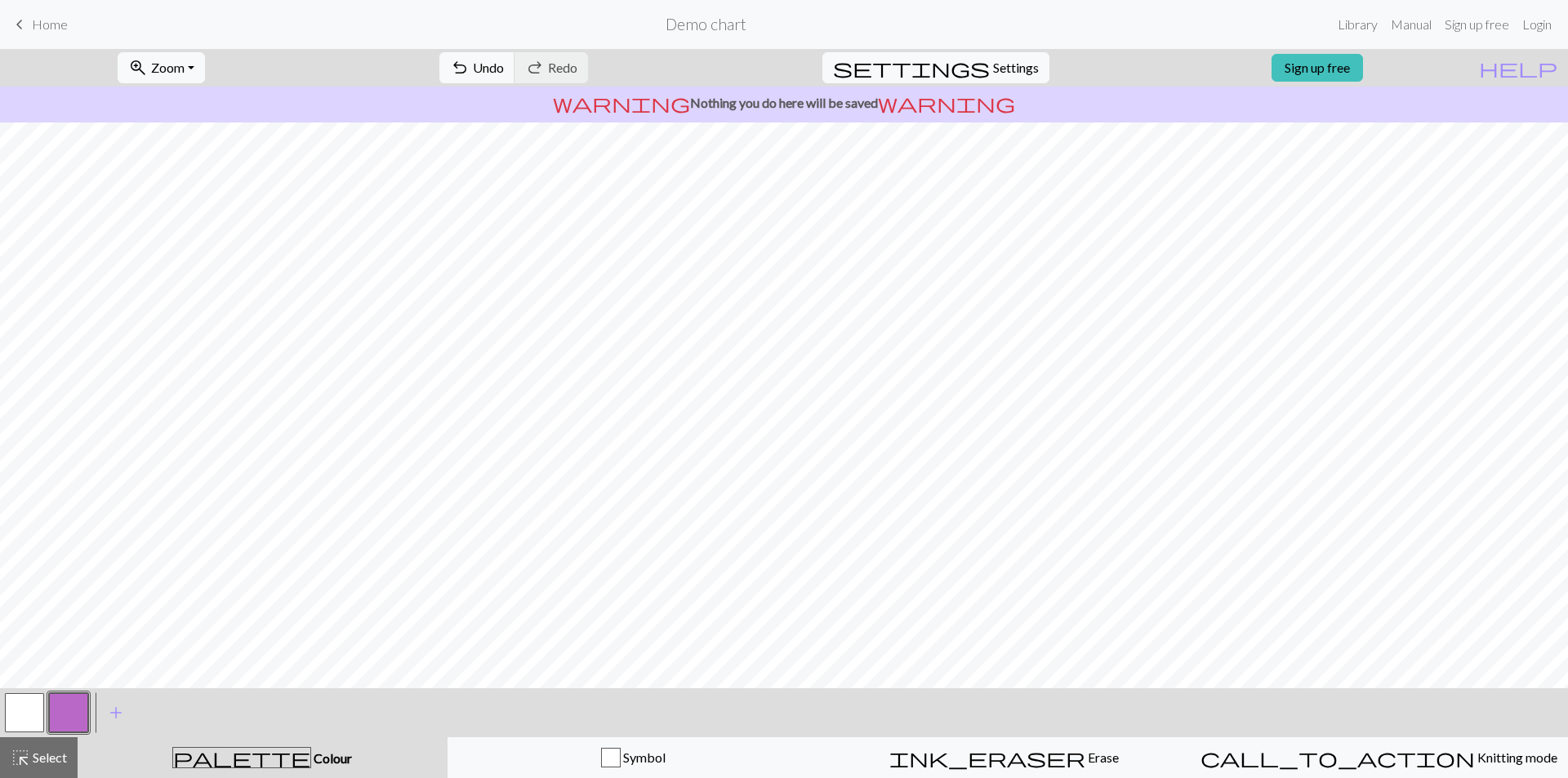
click at [73, 719] on button "button" at bounding box center [69, 712] width 39 height 39
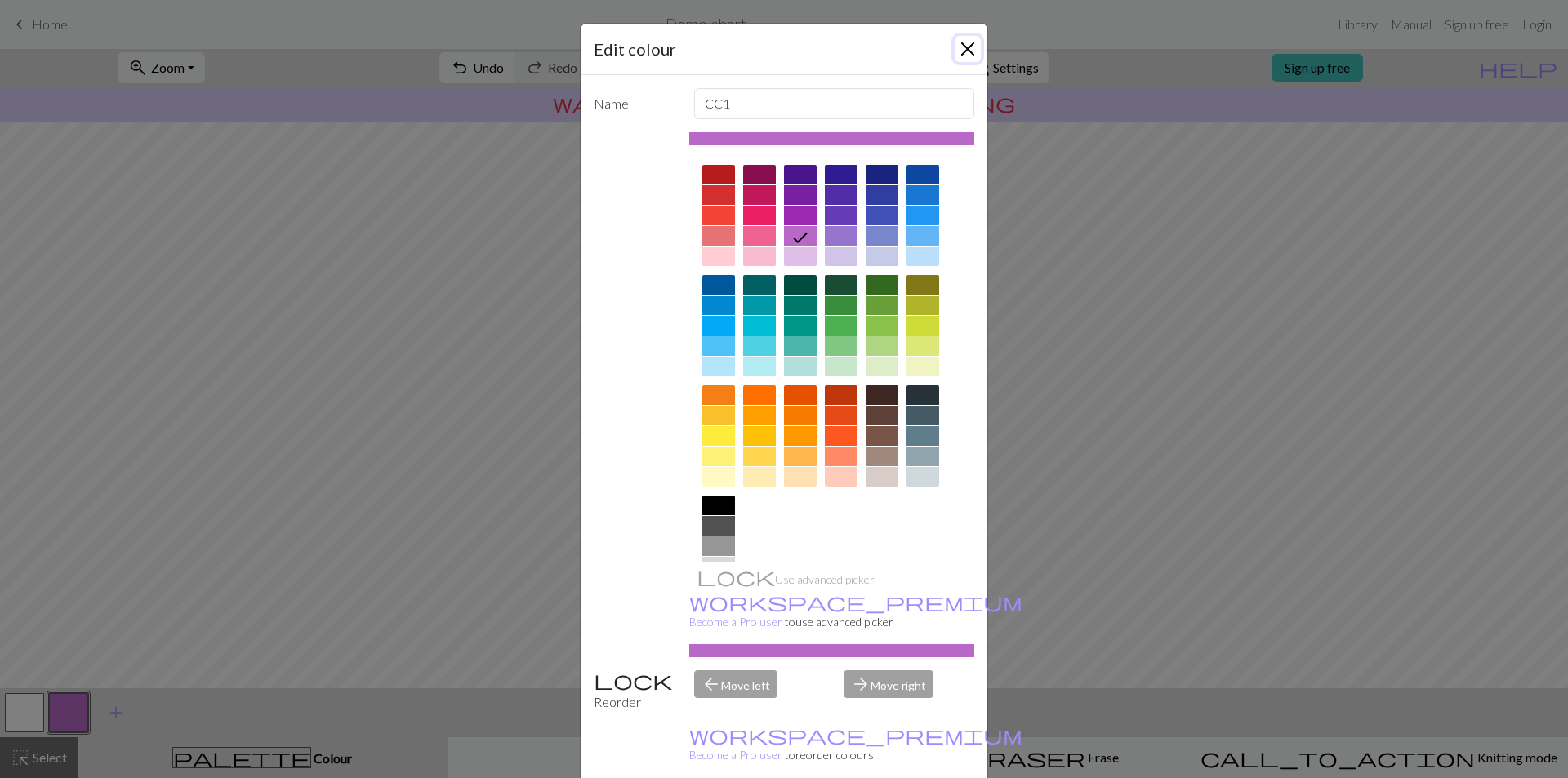
click at [959, 54] on button "Close" at bounding box center [967, 49] width 26 height 26
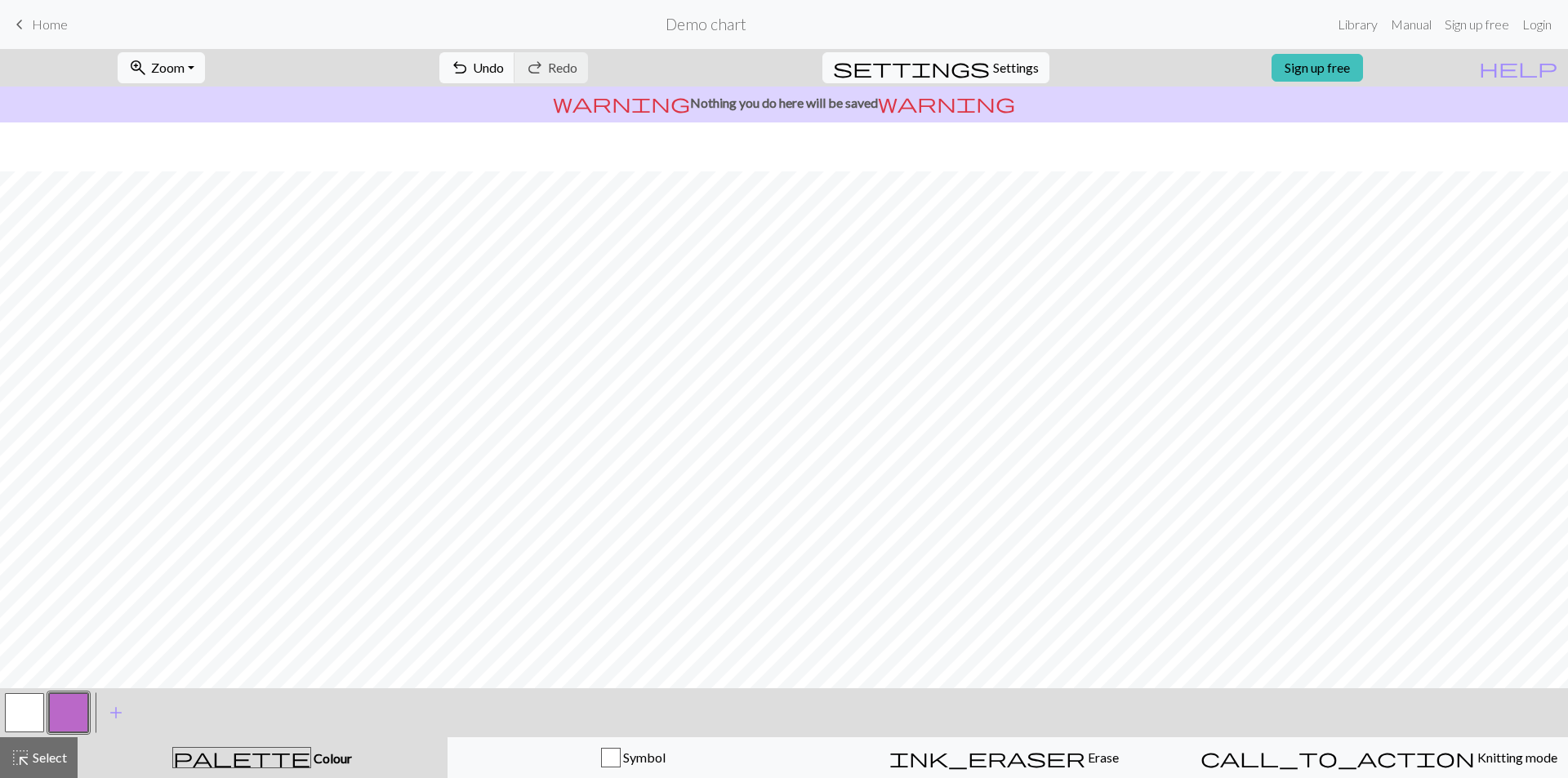
scroll to position [320, 0]
drag, startPoint x: 23, startPoint y: 717, endPoint x: 23, endPoint y: 706, distance: 11.0
click at [23, 712] on button "button" at bounding box center [24, 712] width 39 height 39
drag, startPoint x: 80, startPoint y: 709, endPoint x: 86, endPoint y: 696, distance: 14.3
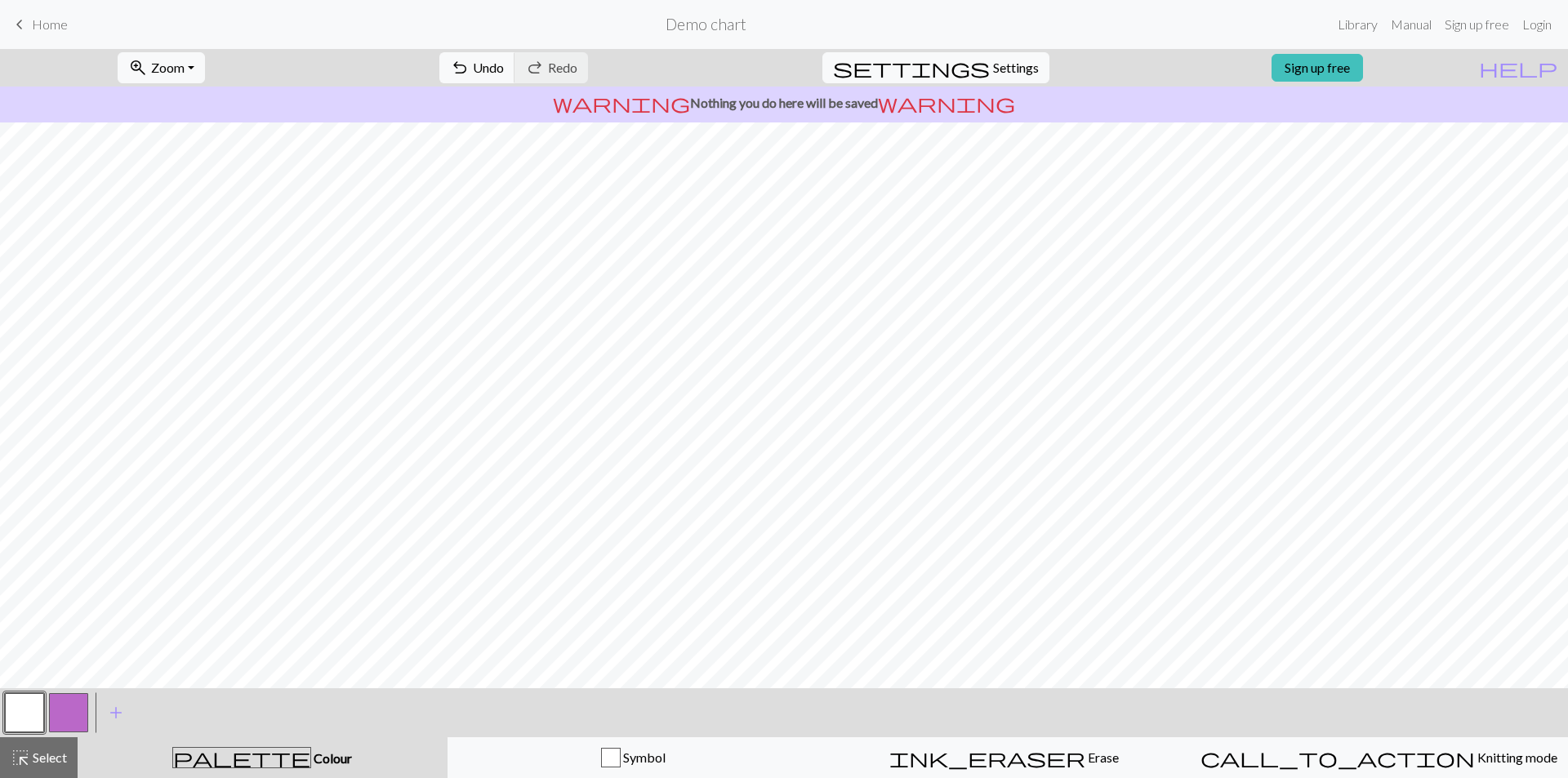
click at [81, 708] on button "button" at bounding box center [69, 712] width 39 height 39
drag, startPoint x: 35, startPoint y: 712, endPoint x: 47, endPoint y: 678, distance: 36.1
click at [35, 711] on button "button" at bounding box center [24, 712] width 39 height 39
click at [72, 710] on button "button" at bounding box center [69, 712] width 39 height 39
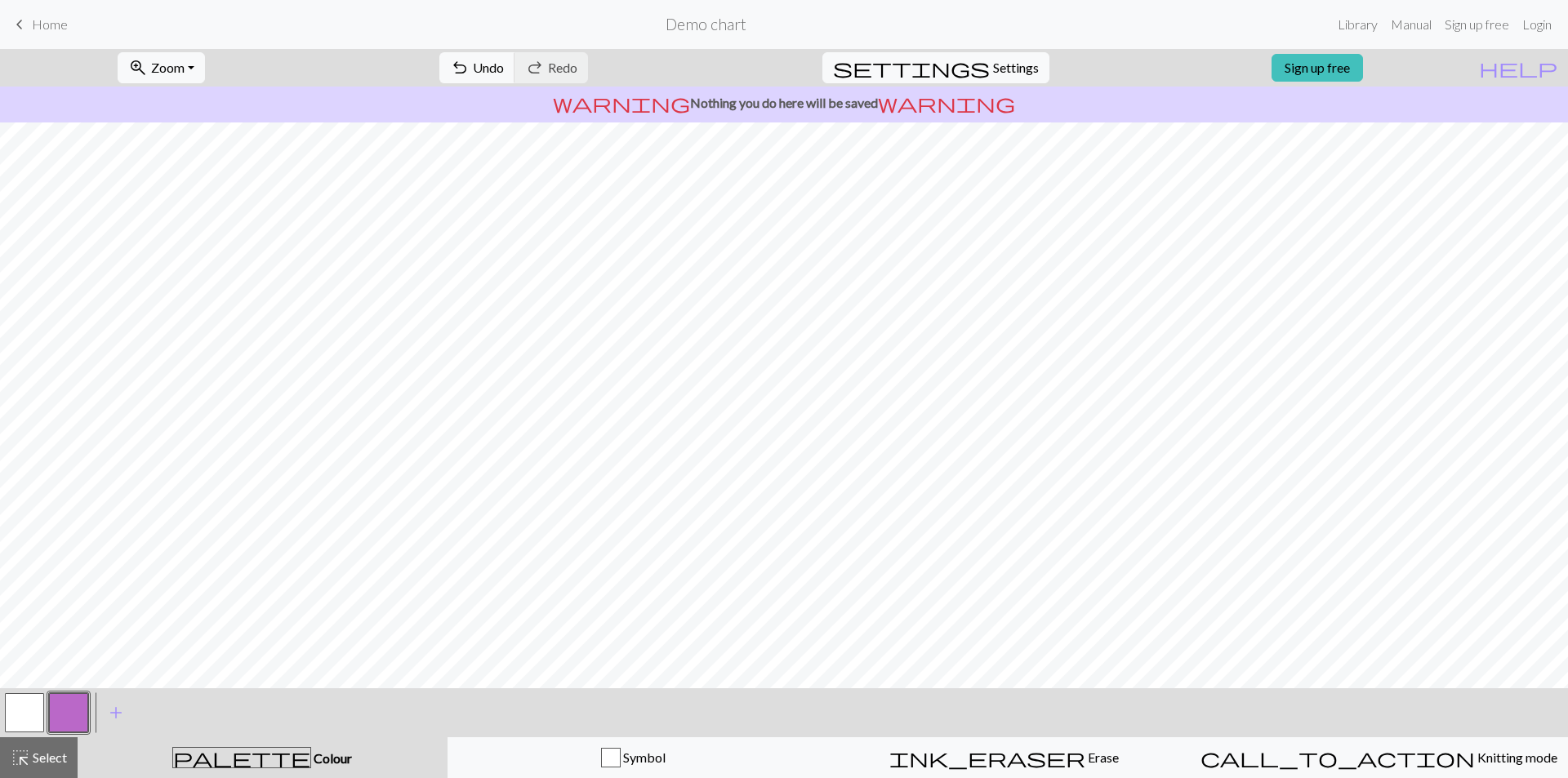
scroll to position [82, 0]
click at [971, 73] on span "settings" at bounding box center [911, 68] width 157 height 23
select select "aran"
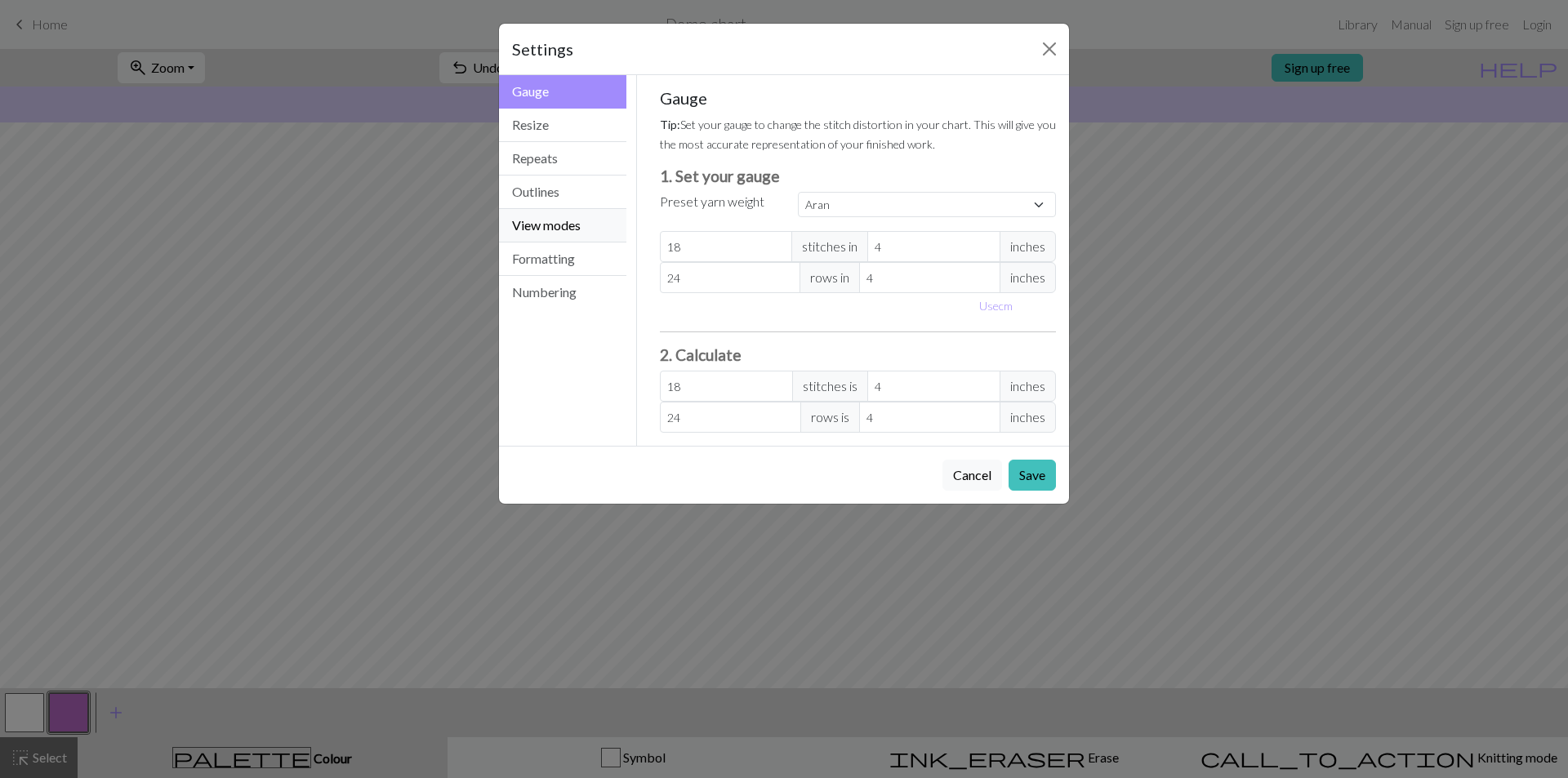
click at [560, 220] on button "View modes" at bounding box center [562, 226] width 127 height 33
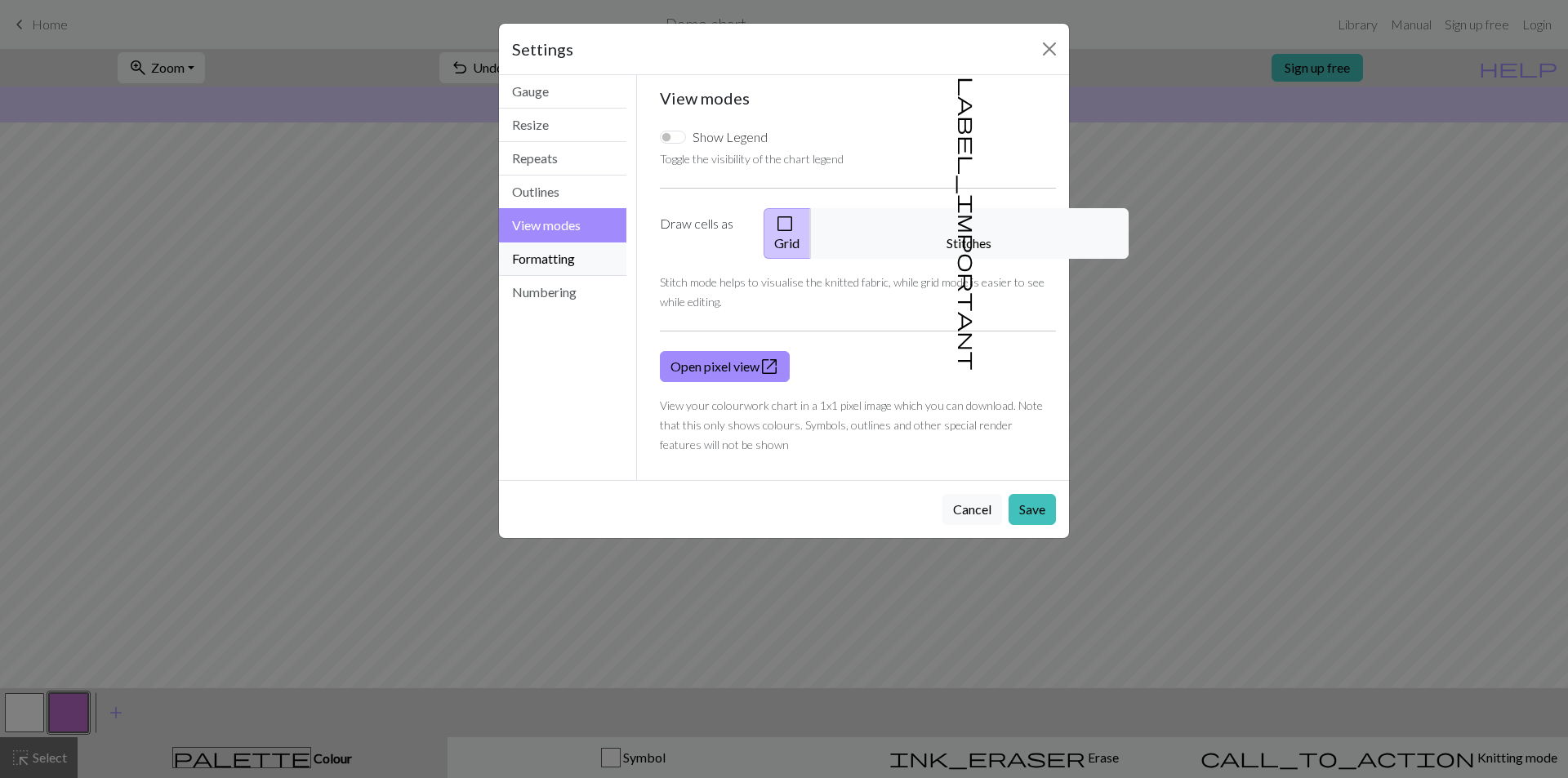
click at [555, 259] on button "Formatting" at bounding box center [562, 259] width 127 height 33
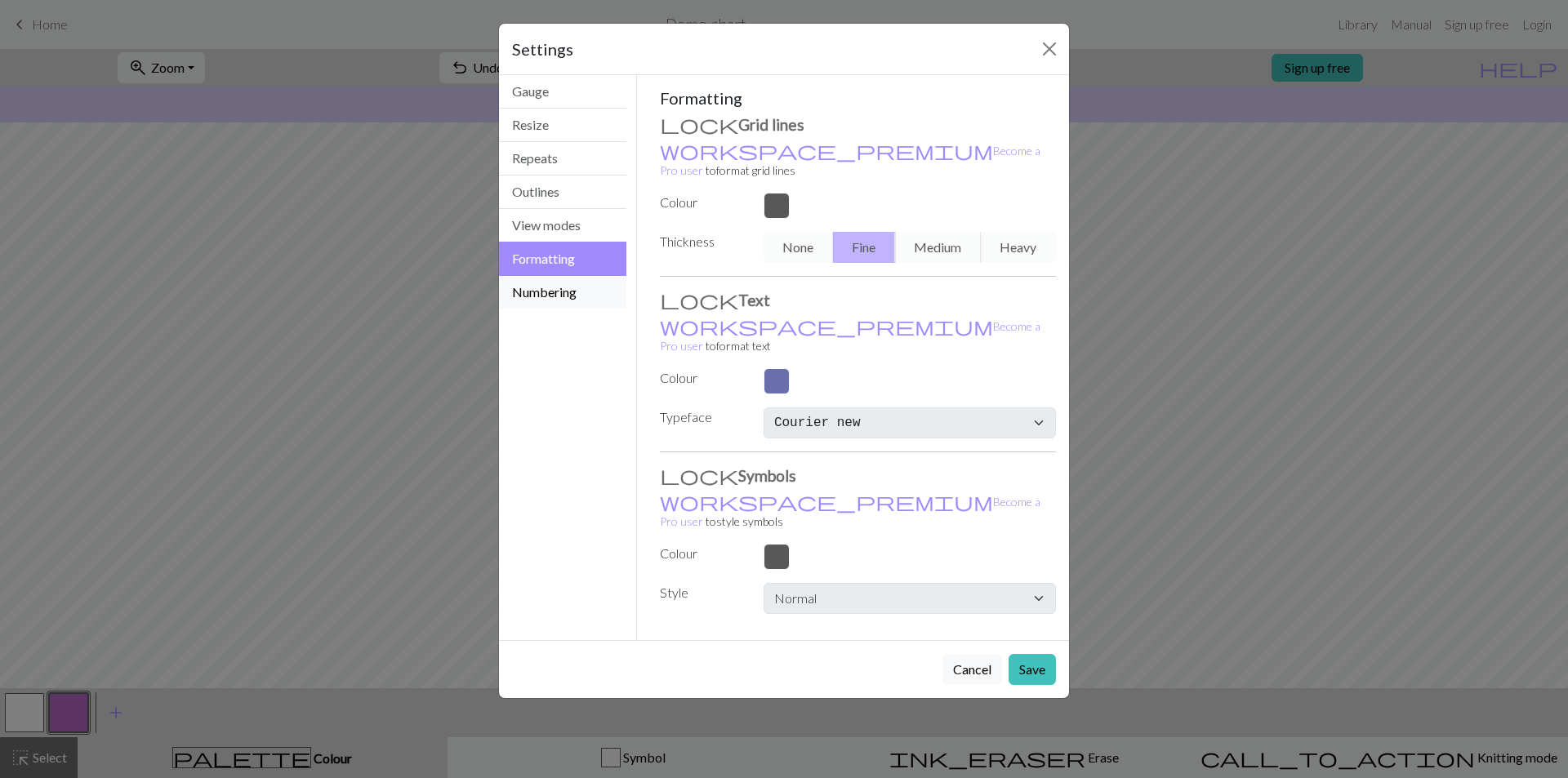
click at [544, 291] on button "Numbering" at bounding box center [562, 292] width 127 height 33
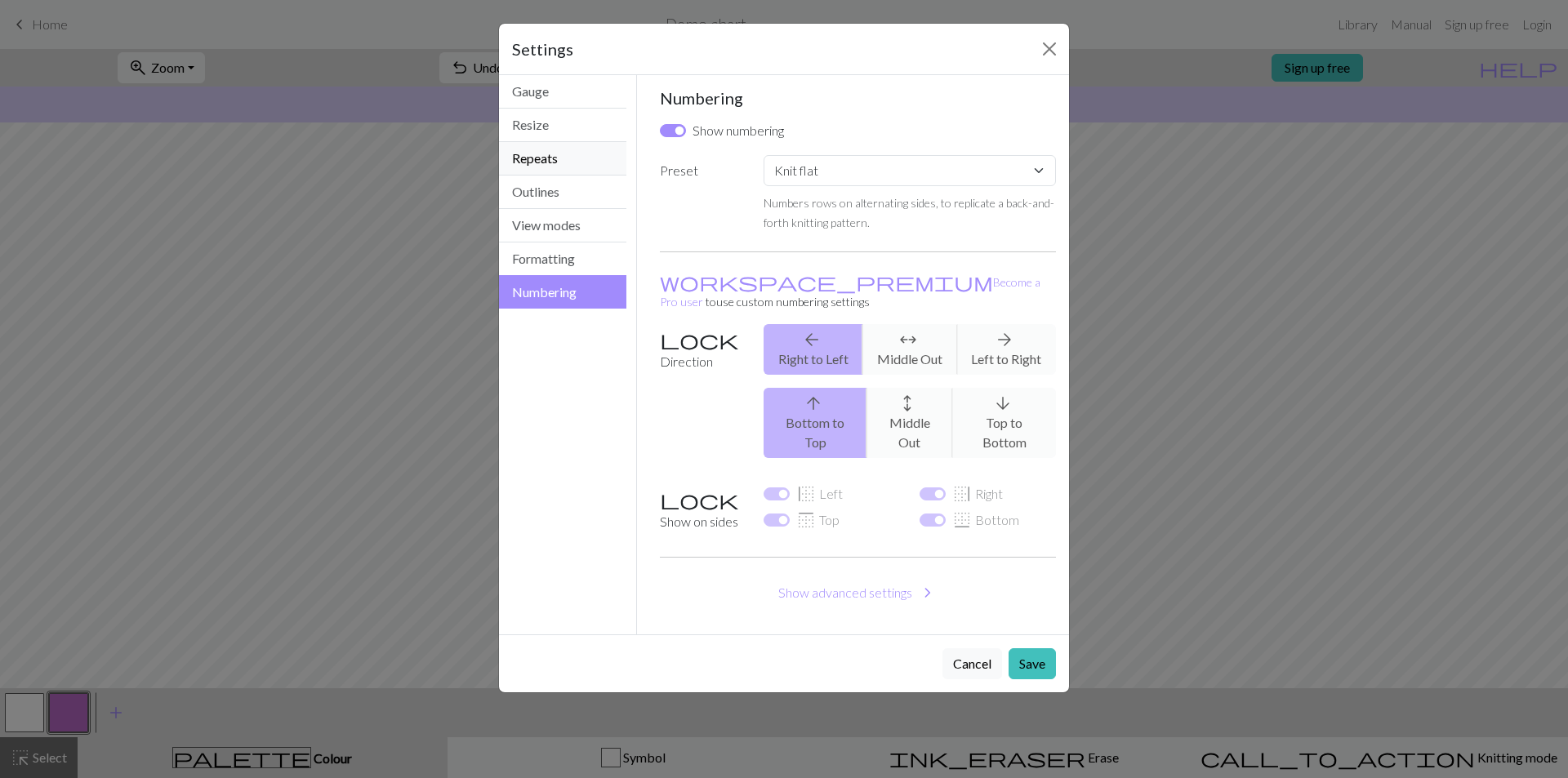
click at [540, 155] on button "Repeats" at bounding box center [562, 159] width 127 height 33
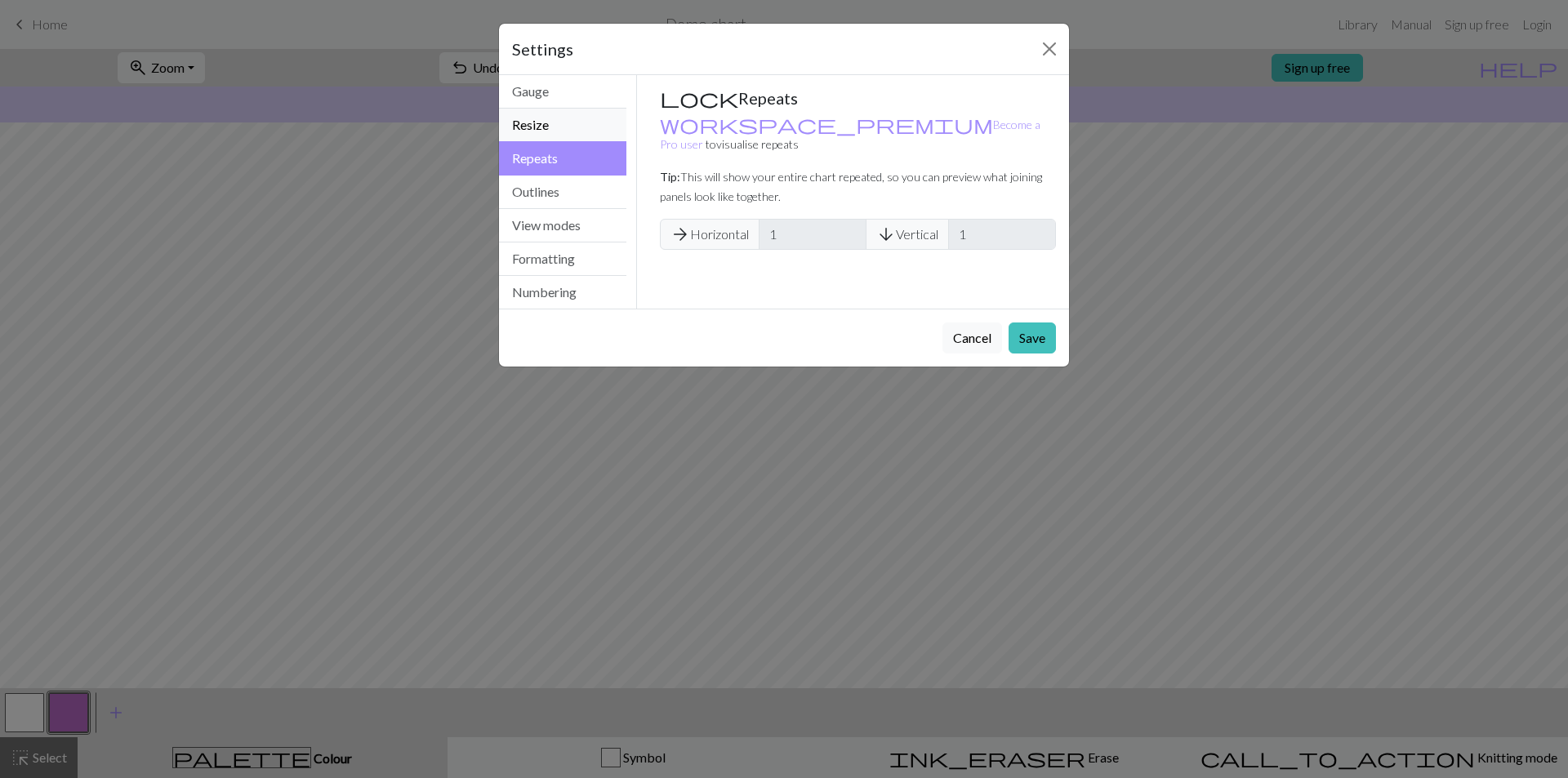
click at [545, 125] on button "Resize" at bounding box center [562, 125] width 127 height 33
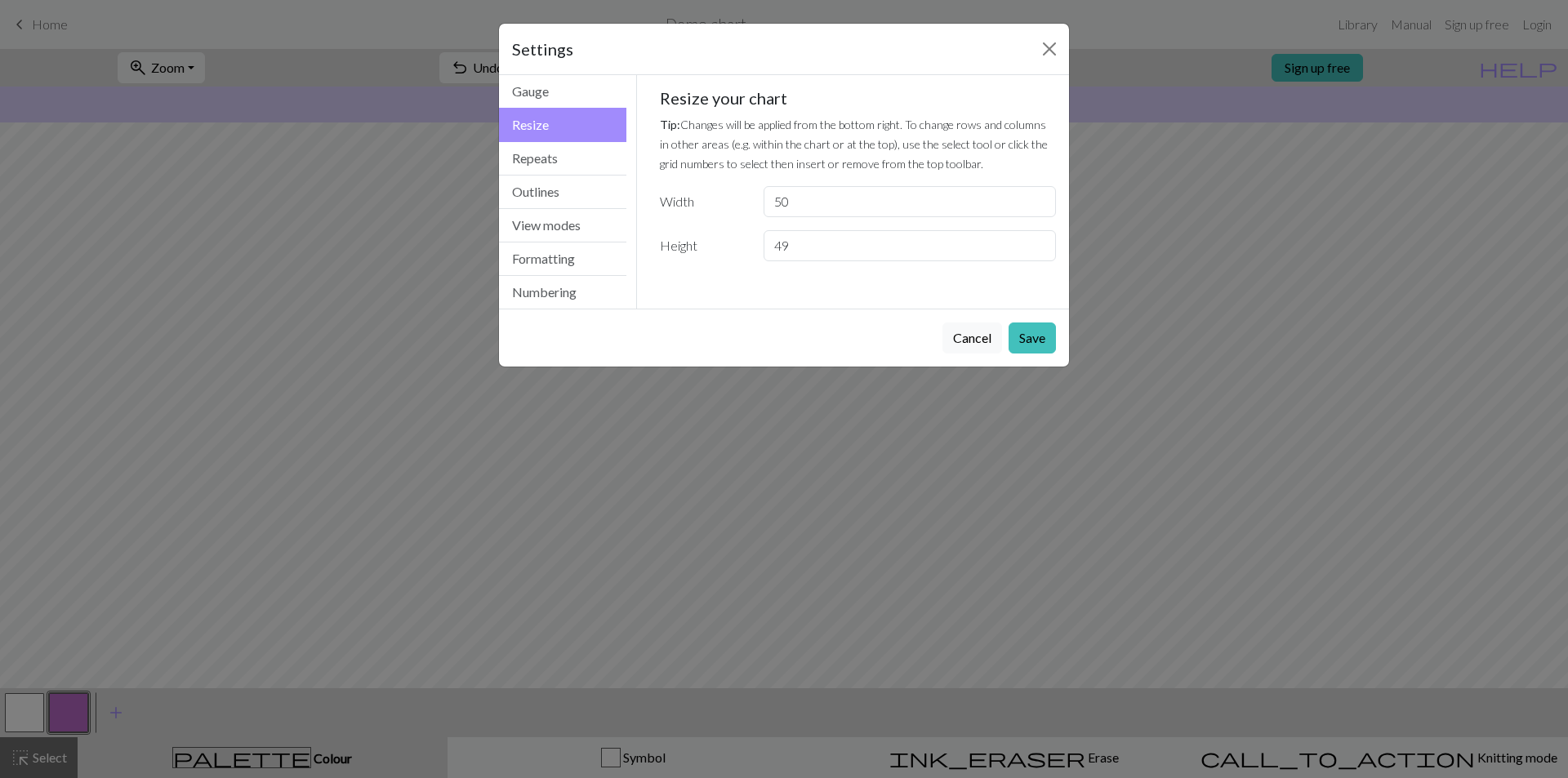
click at [545, 70] on div "Settings" at bounding box center [783, 48] width 570 height 51
click at [530, 90] on button "Gauge" at bounding box center [562, 92] width 127 height 33
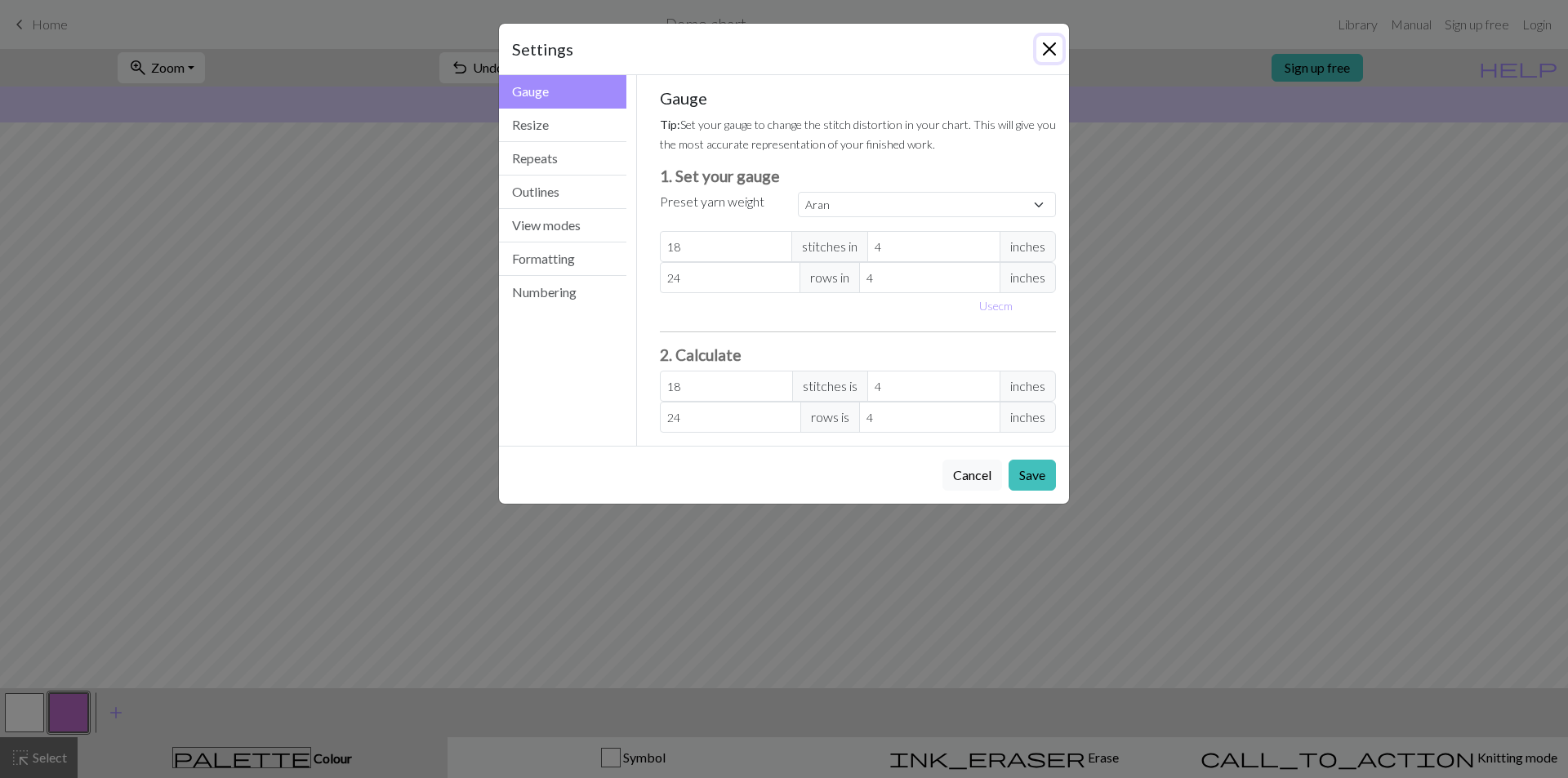
click at [1041, 50] on button "Close" at bounding box center [1049, 49] width 26 height 26
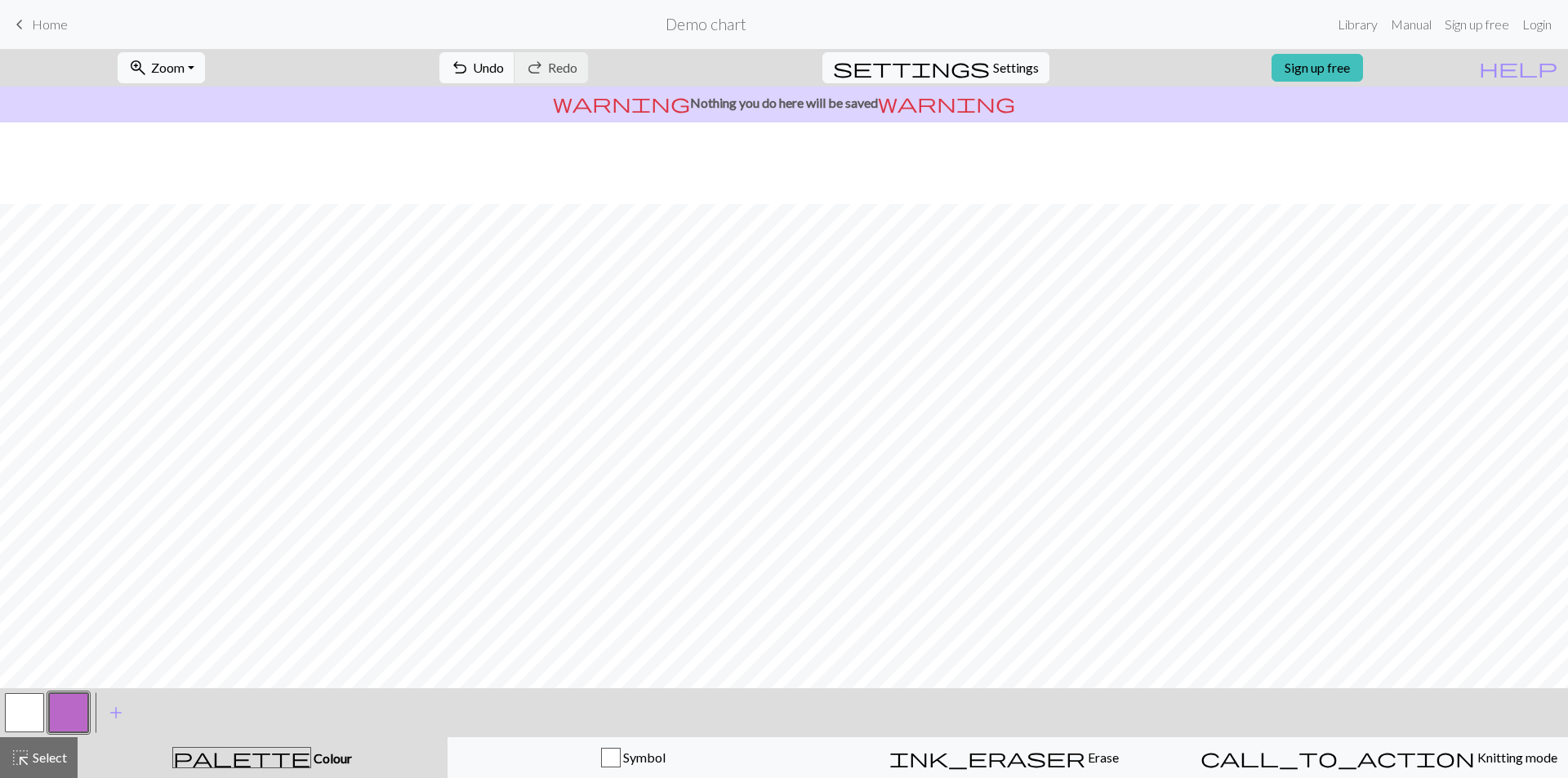
scroll to position [244, 0]
drag, startPoint x: 27, startPoint y: 716, endPoint x: 37, endPoint y: 681, distance: 36.4
click at [32, 706] on button "button" at bounding box center [24, 712] width 39 height 39
click at [69, 711] on button "button" at bounding box center [69, 712] width 39 height 39
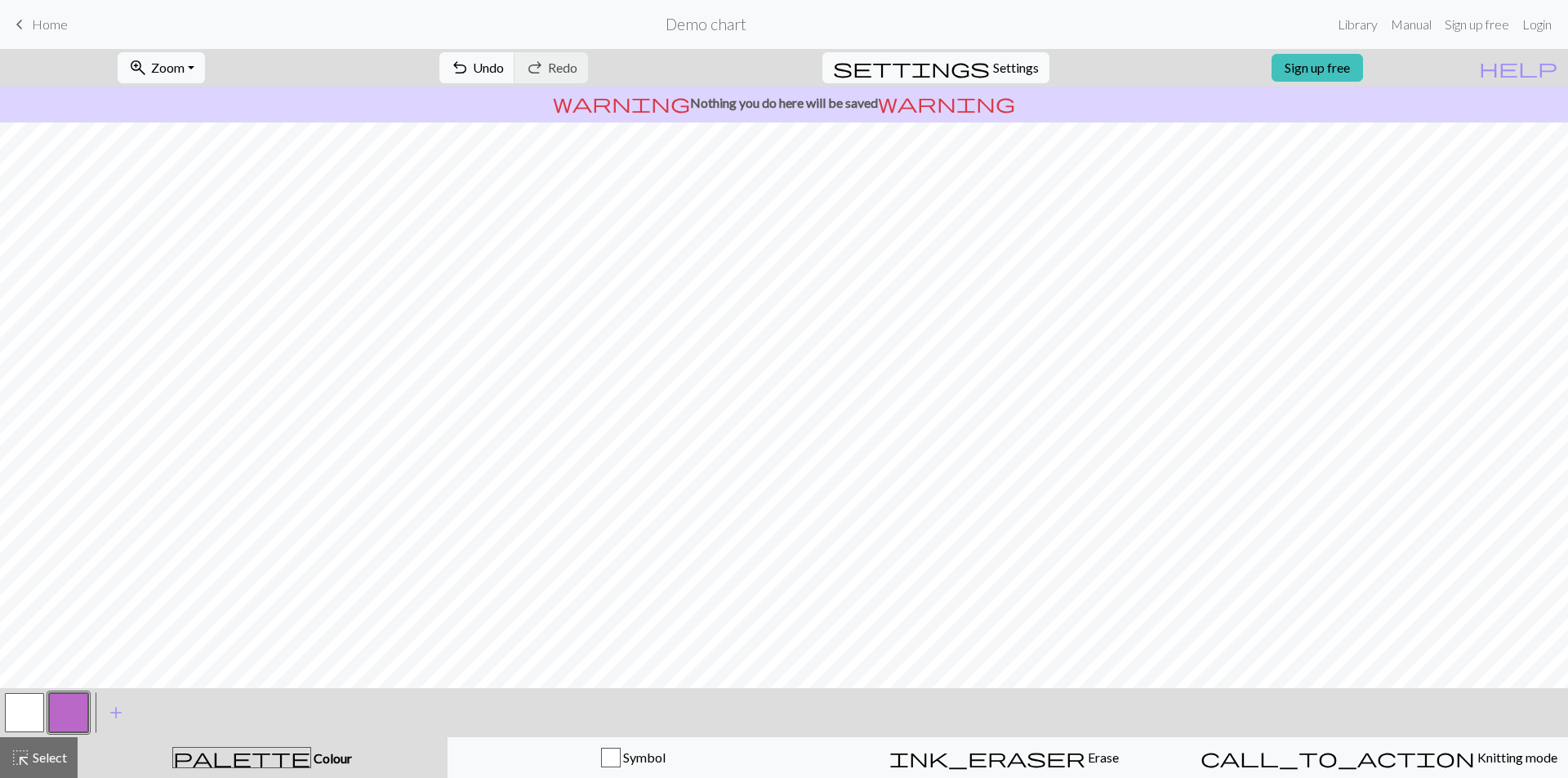
click at [20, 712] on button "button" at bounding box center [24, 712] width 39 height 39
drag, startPoint x: 86, startPoint y: 710, endPoint x: 105, endPoint y: 681, distance: 34.7
click at [86, 707] on button "button" at bounding box center [69, 712] width 39 height 39
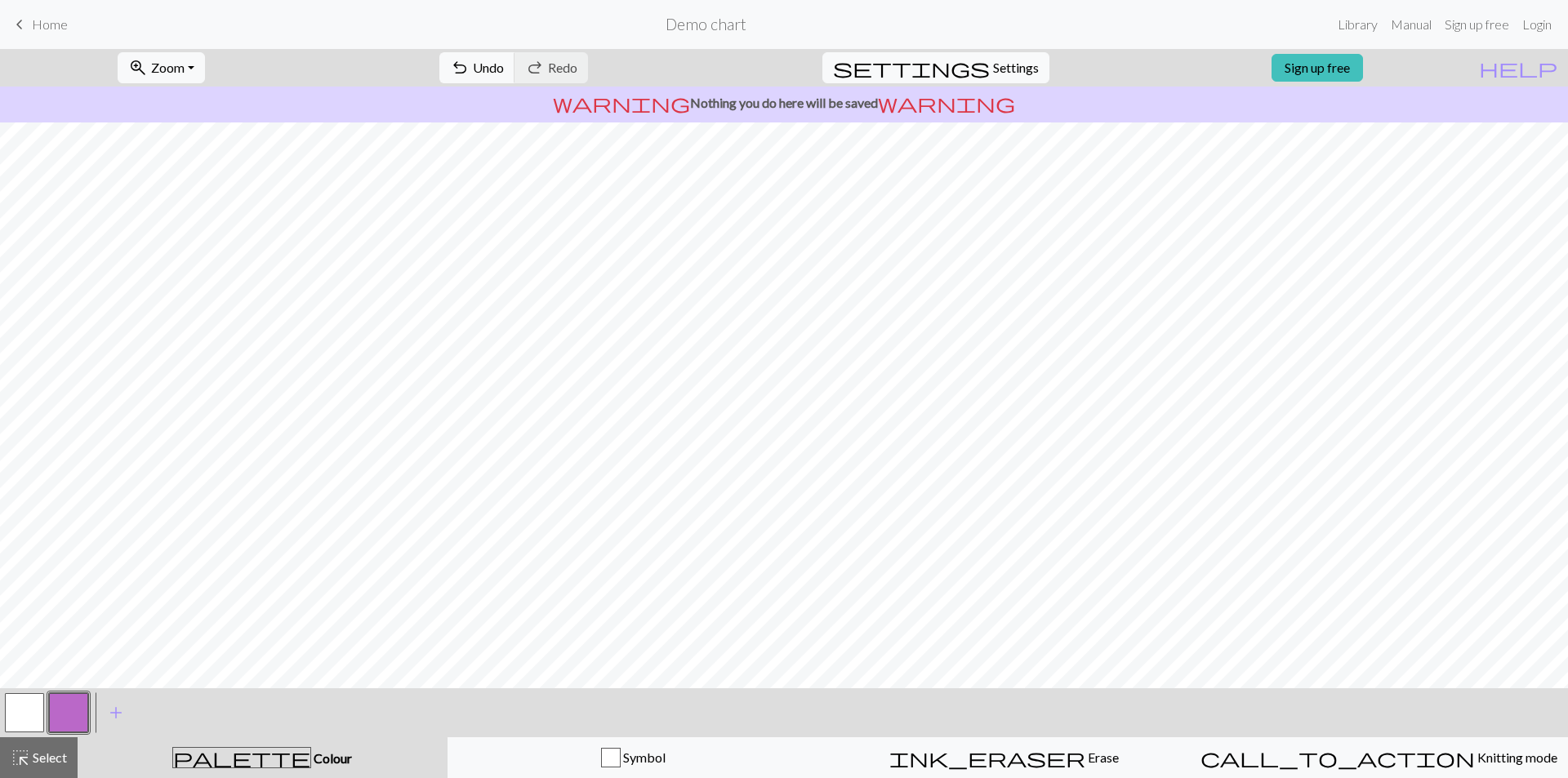
drag, startPoint x: 17, startPoint y: 721, endPoint x: 20, endPoint y: 710, distance: 11.4
click at [20, 713] on button "button" at bounding box center [24, 712] width 39 height 39
drag, startPoint x: 79, startPoint y: 705, endPoint x: 87, endPoint y: 682, distance: 24.4
click at [81, 701] on button "button" at bounding box center [69, 712] width 39 height 39
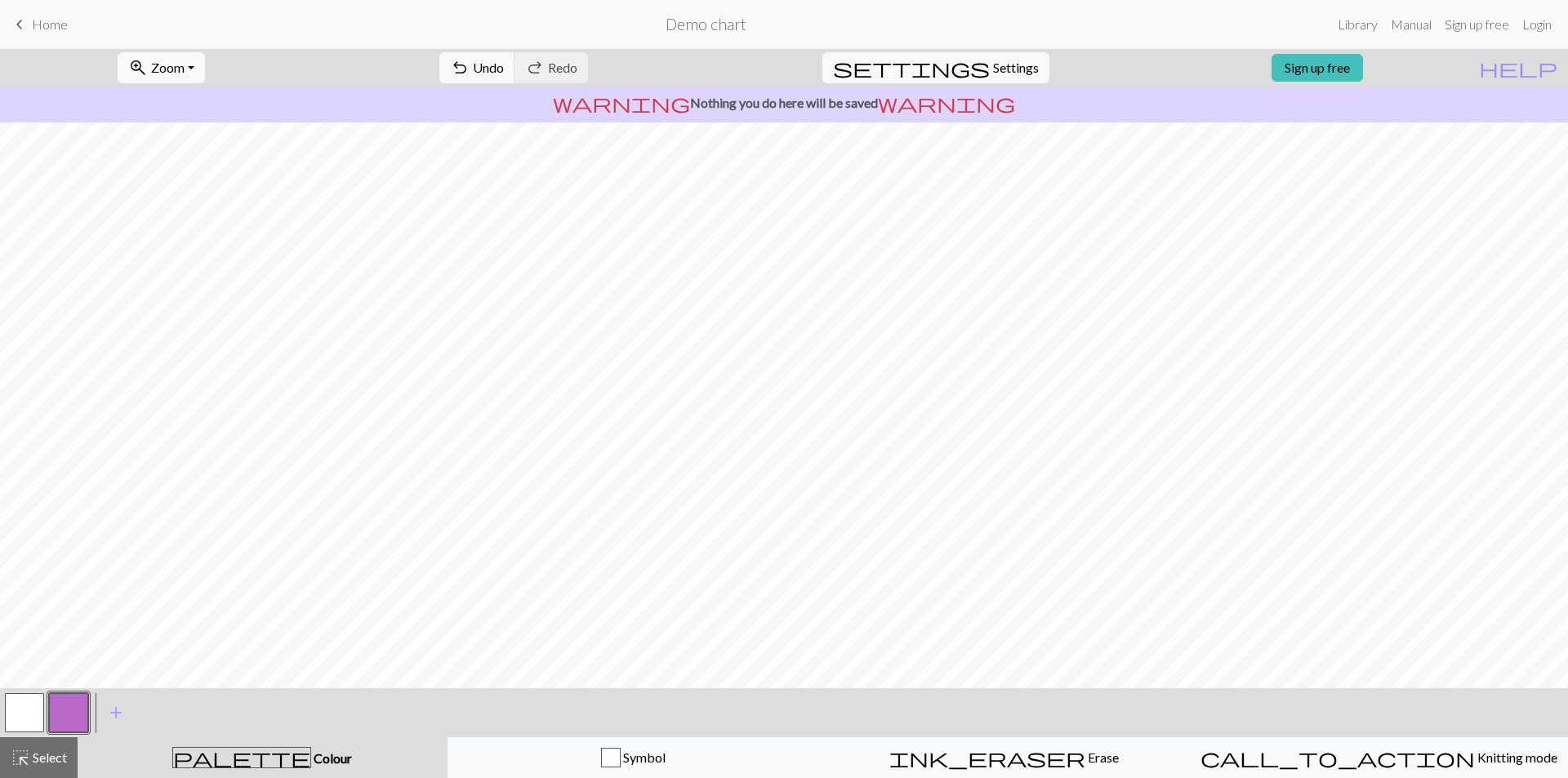
drag, startPoint x: 29, startPoint y: 711, endPoint x: 32, endPoint y: 701, distance: 10.4
click at [30, 708] on button "button" at bounding box center [24, 712] width 39 height 39
click at [75, 714] on button "button" at bounding box center [69, 712] width 39 height 39
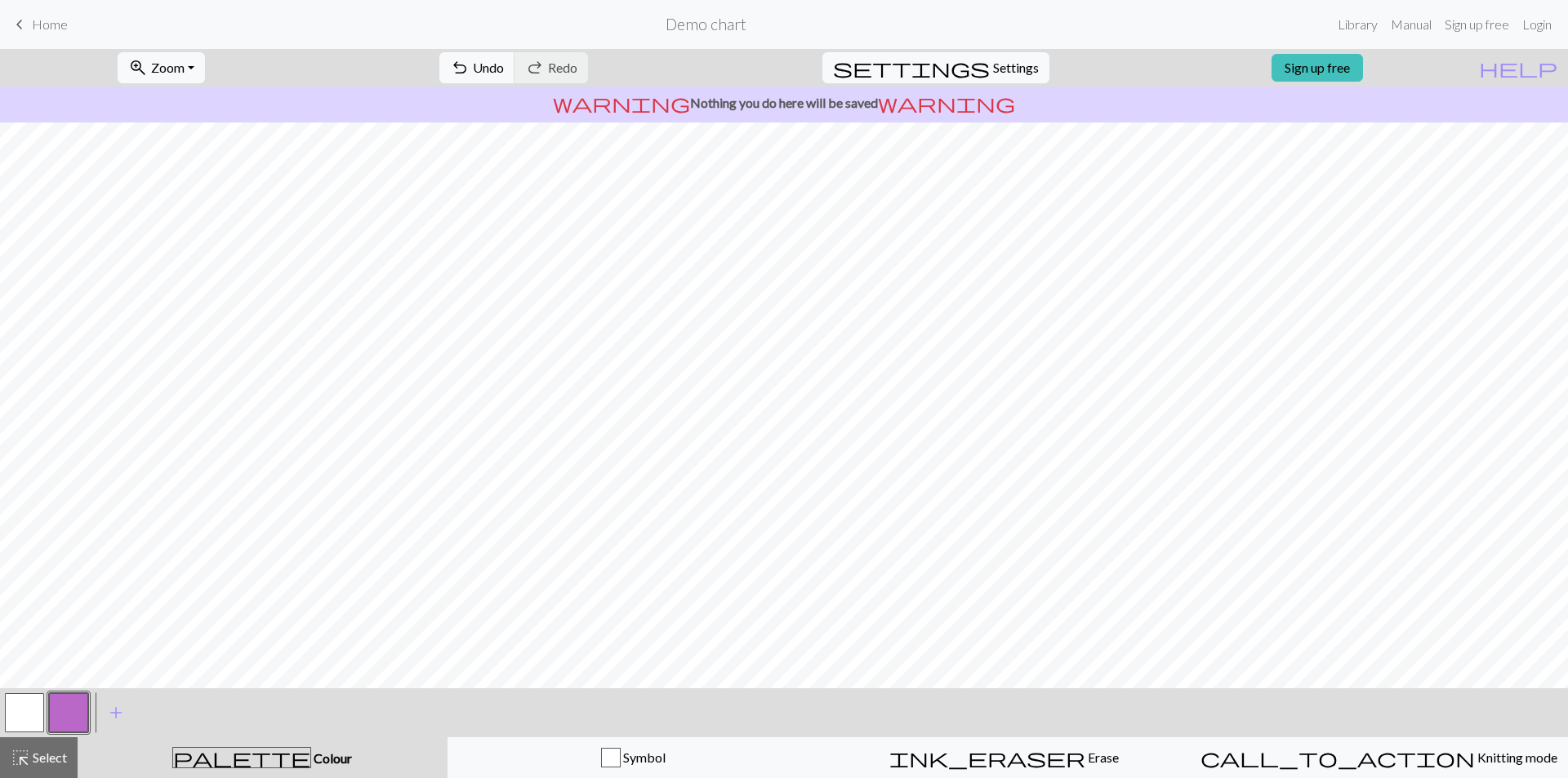
drag, startPoint x: 19, startPoint y: 722, endPoint x: 23, endPoint y: 698, distance: 24.3
click at [19, 721] on button "button" at bounding box center [24, 712] width 39 height 39
click at [71, 698] on button "button" at bounding box center [69, 712] width 39 height 39
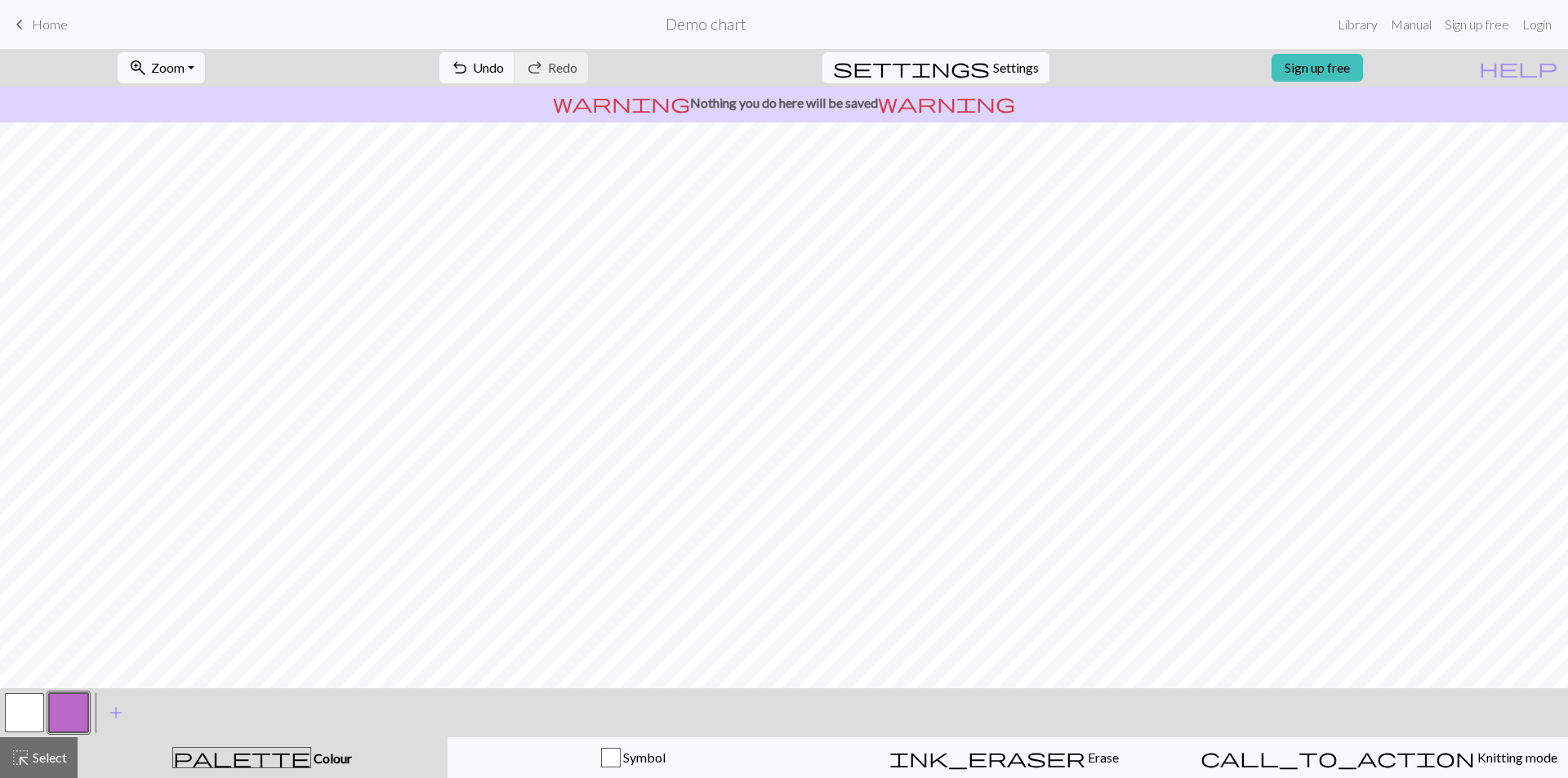
click at [26, 710] on button "button" at bounding box center [24, 712] width 39 height 39
drag, startPoint x: 73, startPoint y: 715, endPoint x: 98, endPoint y: 685, distance: 39.1
click at [73, 713] on button "button" at bounding box center [69, 712] width 39 height 39
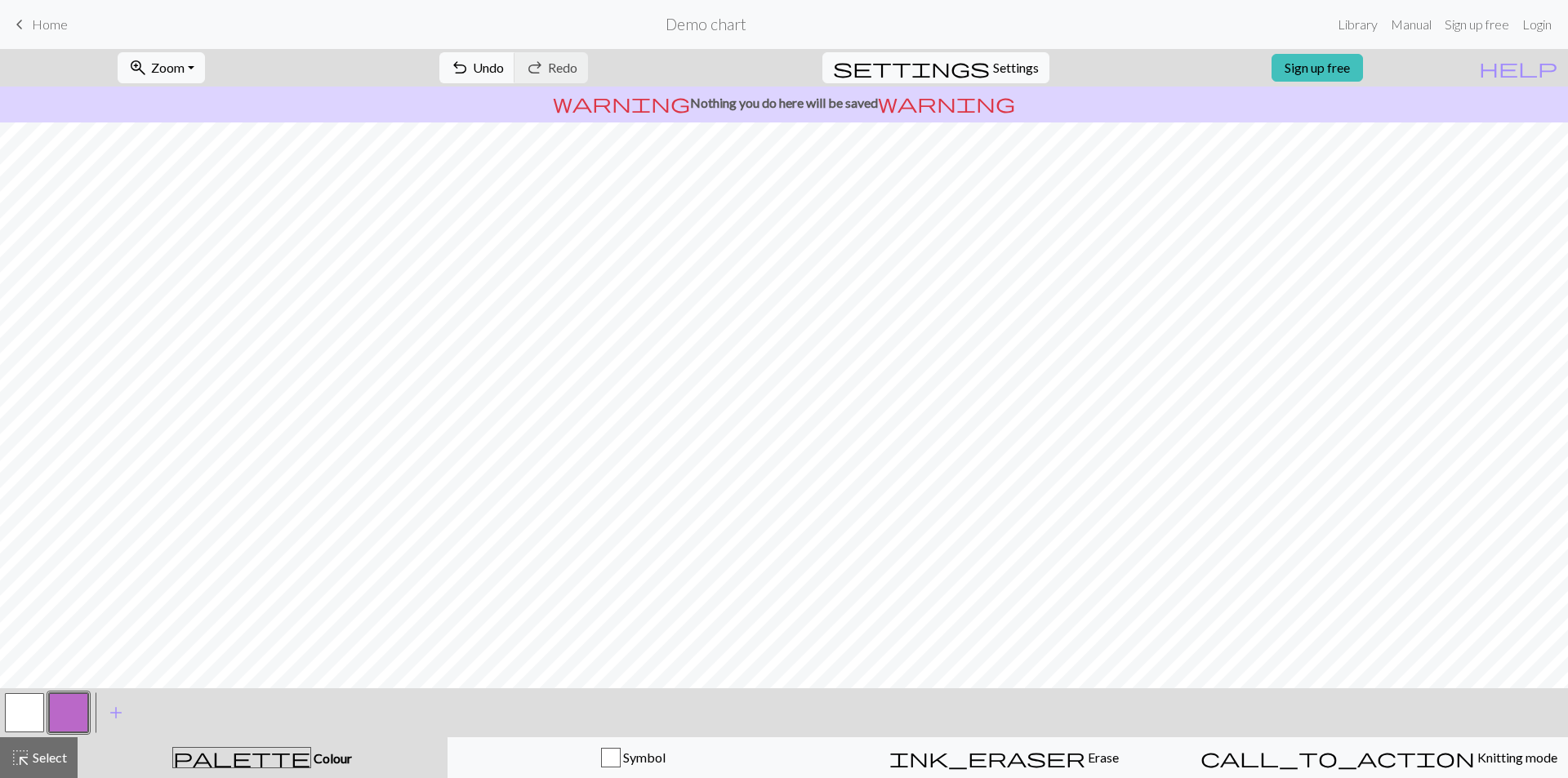
drag, startPoint x: 17, startPoint y: 696, endPoint x: 25, endPoint y: 691, distance: 9.4
click at [19, 694] on button "button" at bounding box center [24, 712] width 39 height 39
drag, startPoint x: 79, startPoint y: 712, endPoint x: 108, endPoint y: 679, distance: 43.9
click at [79, 709] on button "button" at bounding box center [69, 712] width 39 height 39
click at [30, 708] on button "button" at bounding box center [24, 712] width 39 height 39
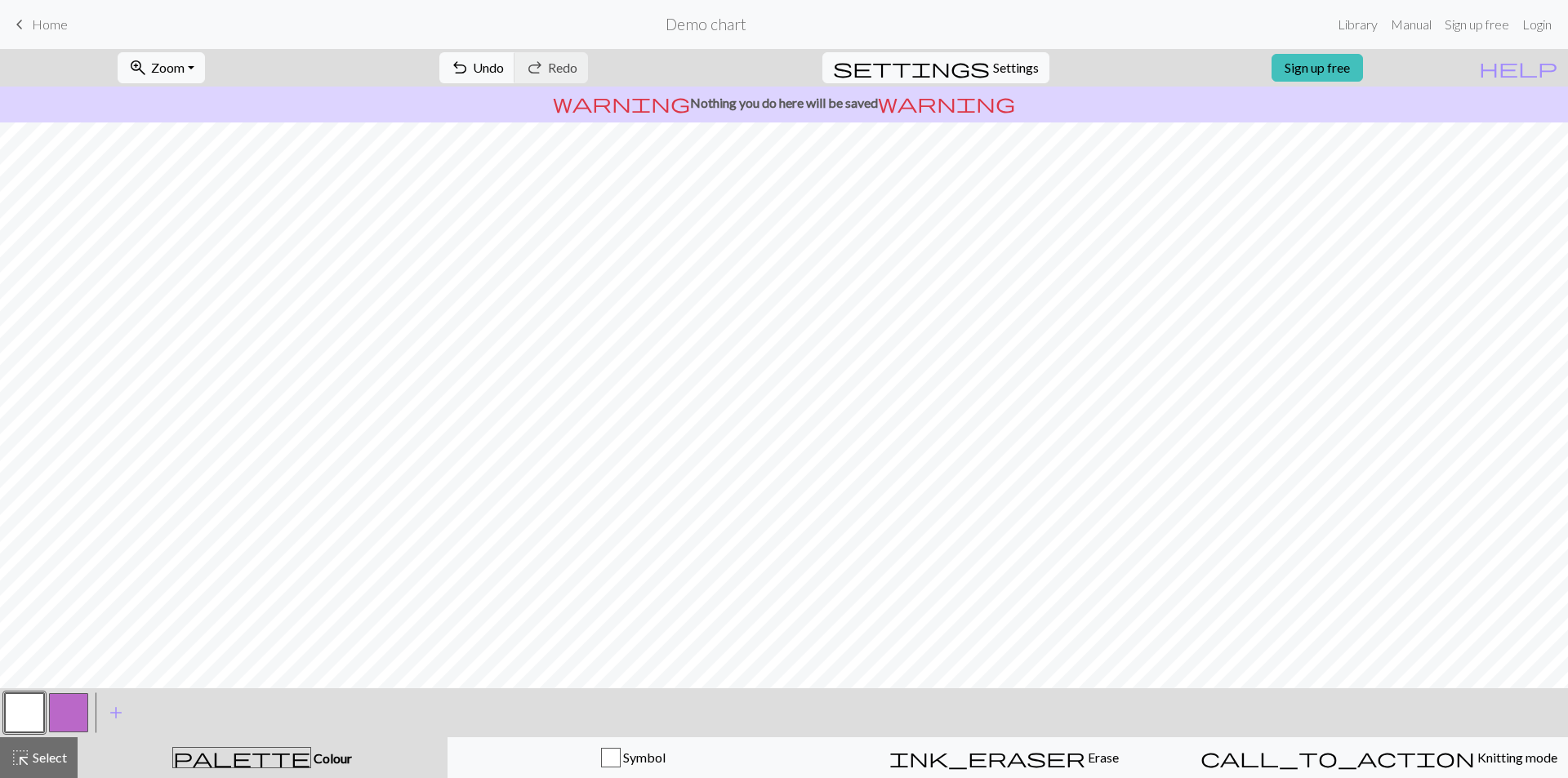
drag, startPoint x: 77, startPoint y: 714, endPoint x: 84, endPoint y: 679, distance: 35.7
click at [77, 712] on button "button" at bounding box center [69, 712] width 39 height 39
drag, startPoint x: 24, startPoint y: 715, endPoint x: 39, endPoint y: 680, distance: 38.1
click at [24, 712] on button "button" at bounding box center [24, 712] width 39 height 39
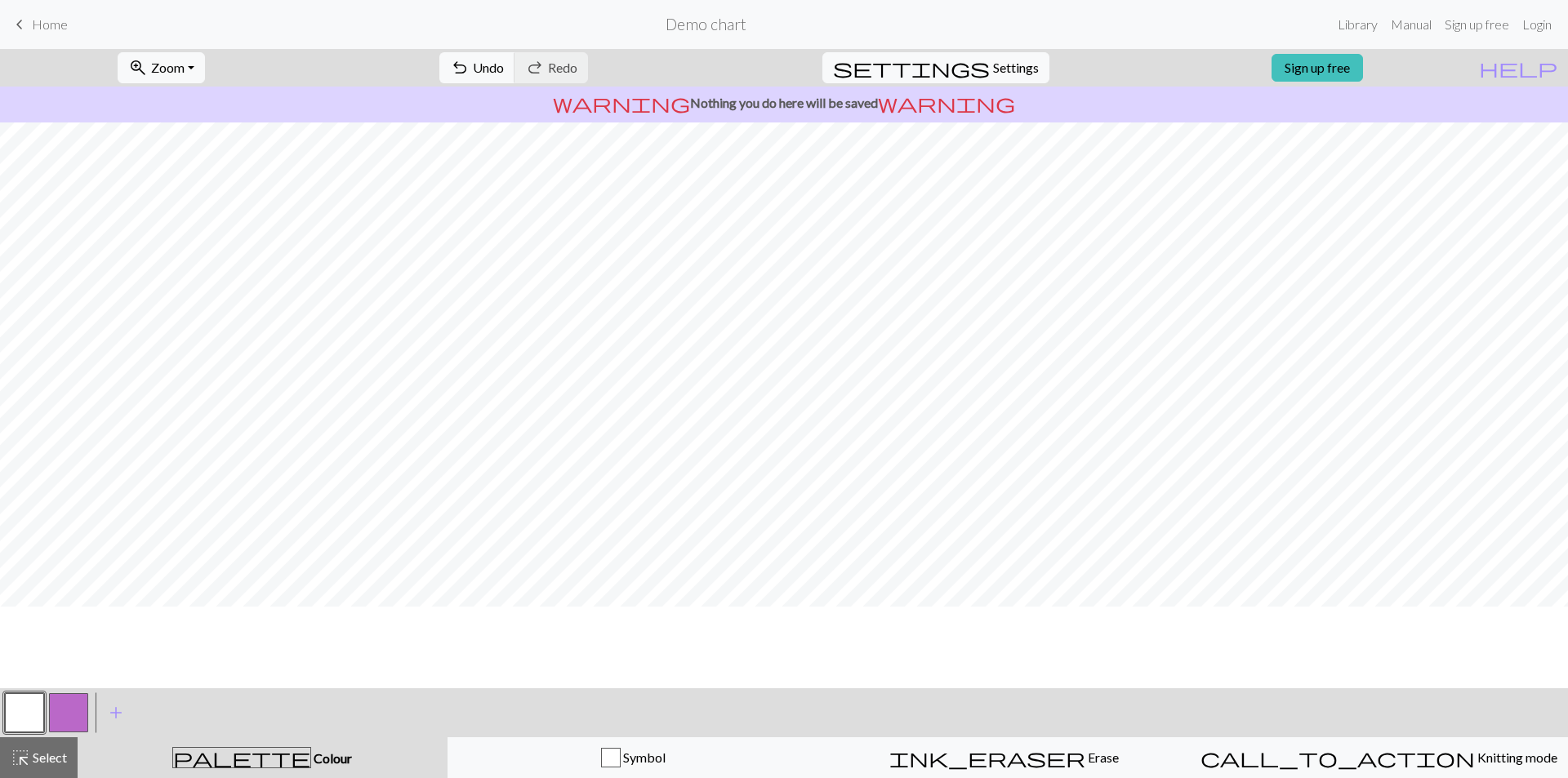
scroll to position [82, 0]
drag, startPoint x: 49, startPoint y: 707, endPoint x: 70, endPoint y: 701, distance: 21.8
click at [50, 707] on button "button" at bounding box center [69, 712] width 39 height 39
click at [35, 705] on button "button" at bounding box center [24, 712] width 39 height 39
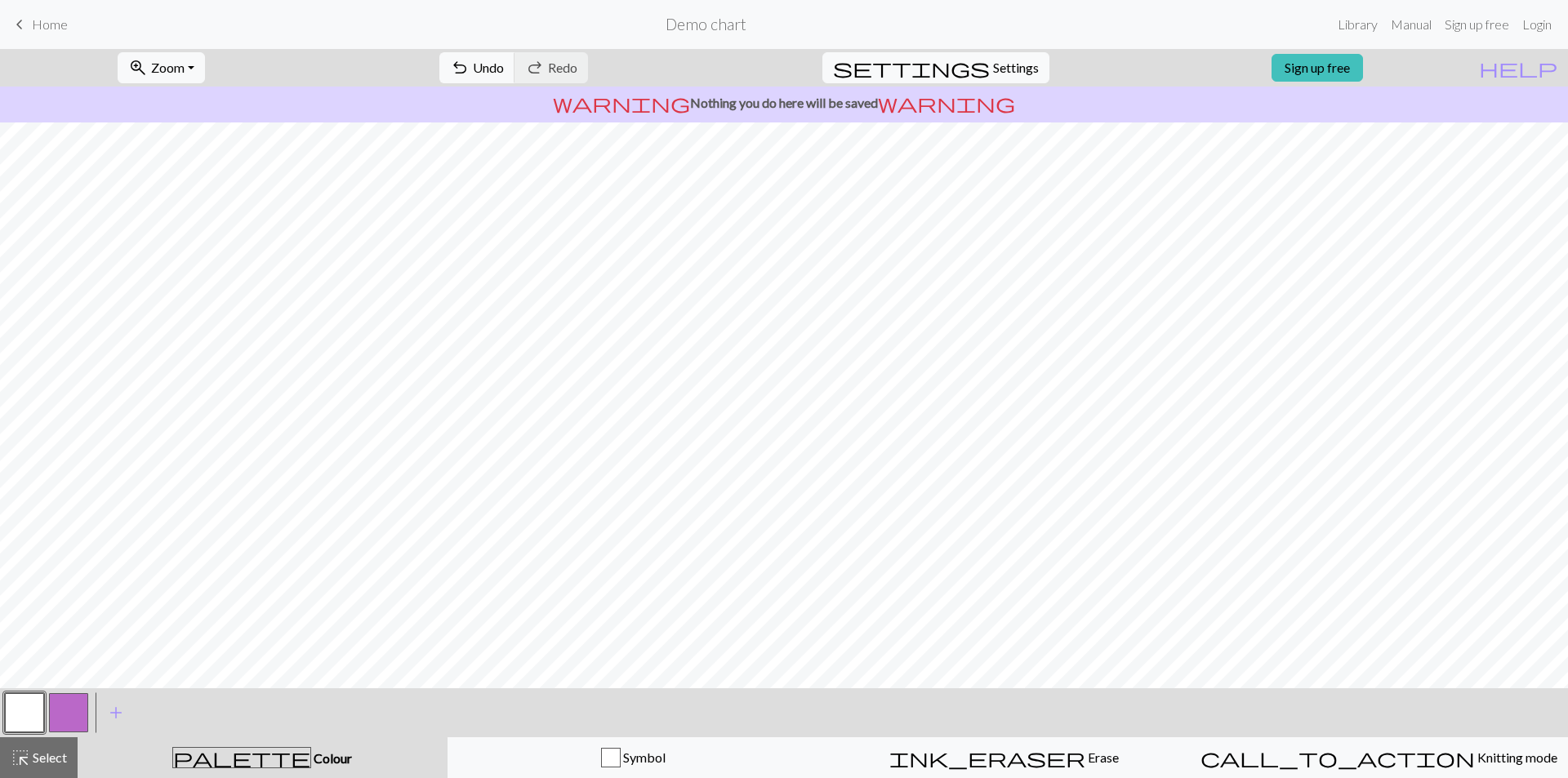
click at [76, 706] on button "button" at bounding box center [69, 712] width 39 height 39
click at [33, 702] on button "button" at bounding box center [24, 712] width 39 height 39
drag, startPoint x: 90, startPoint y: 705, endPoint x: 82, endPoint y: 701, distance: 8.9
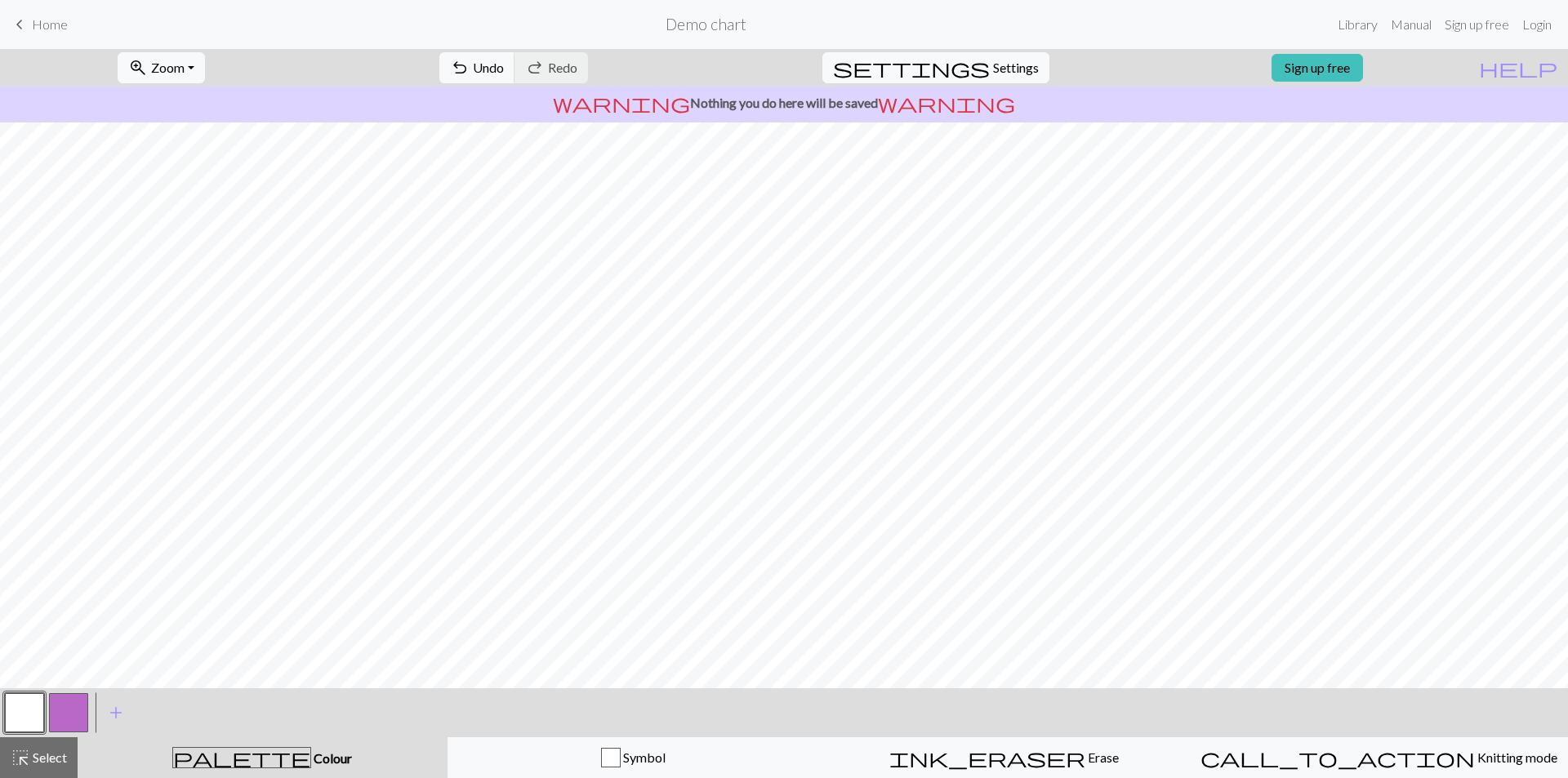
click at [90, 705] on div "< > add Add a colour" at bounding box center [784, 712] width 1568 height 49
click at [80, 701] on button "button" at bounding box center [69, 712] width 39 height 39
click at [38, 714] on button "button" at bounding box center [24, 712] width 39 height 39
click at [75, 714] on button "button" at bounding box center [69, 712] width 39 height 39
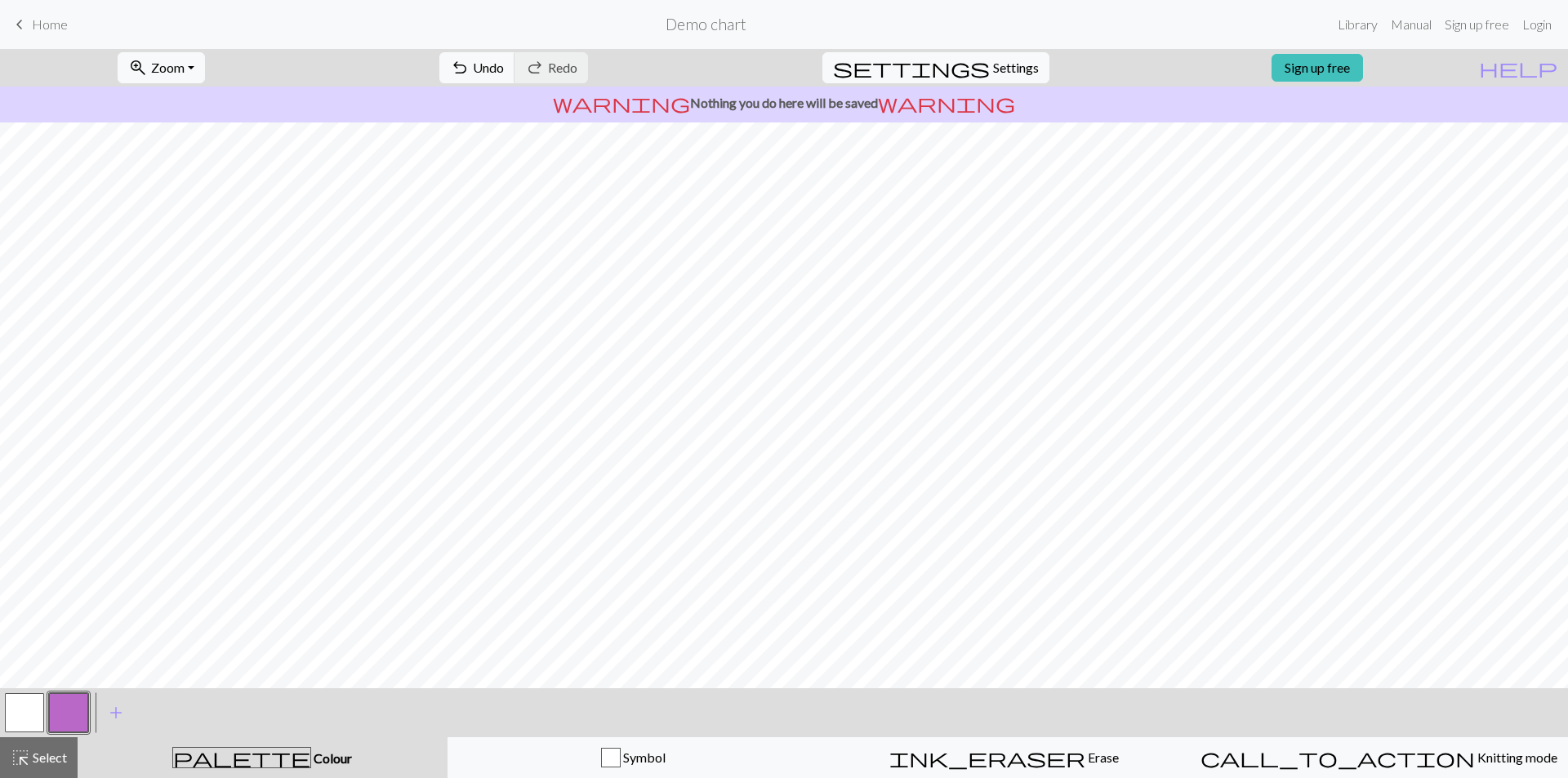
click at [21, 710] on button "button" at bounding box center [24, 712] width 39 height 39
click at [69, 714] on button "button" at bounding box center [69, 712] width 39 height 39
click at [35, 696] on button "button" at bounding box center [24, 712] width 39 height 39
drag, startPoint x: 77, startPoint y: 719, endPoint x: 80, endPoint y: 705, distance: 14.3
click at [77, 717] on button "button" at bounding box center [69, 712] width 39 height 39
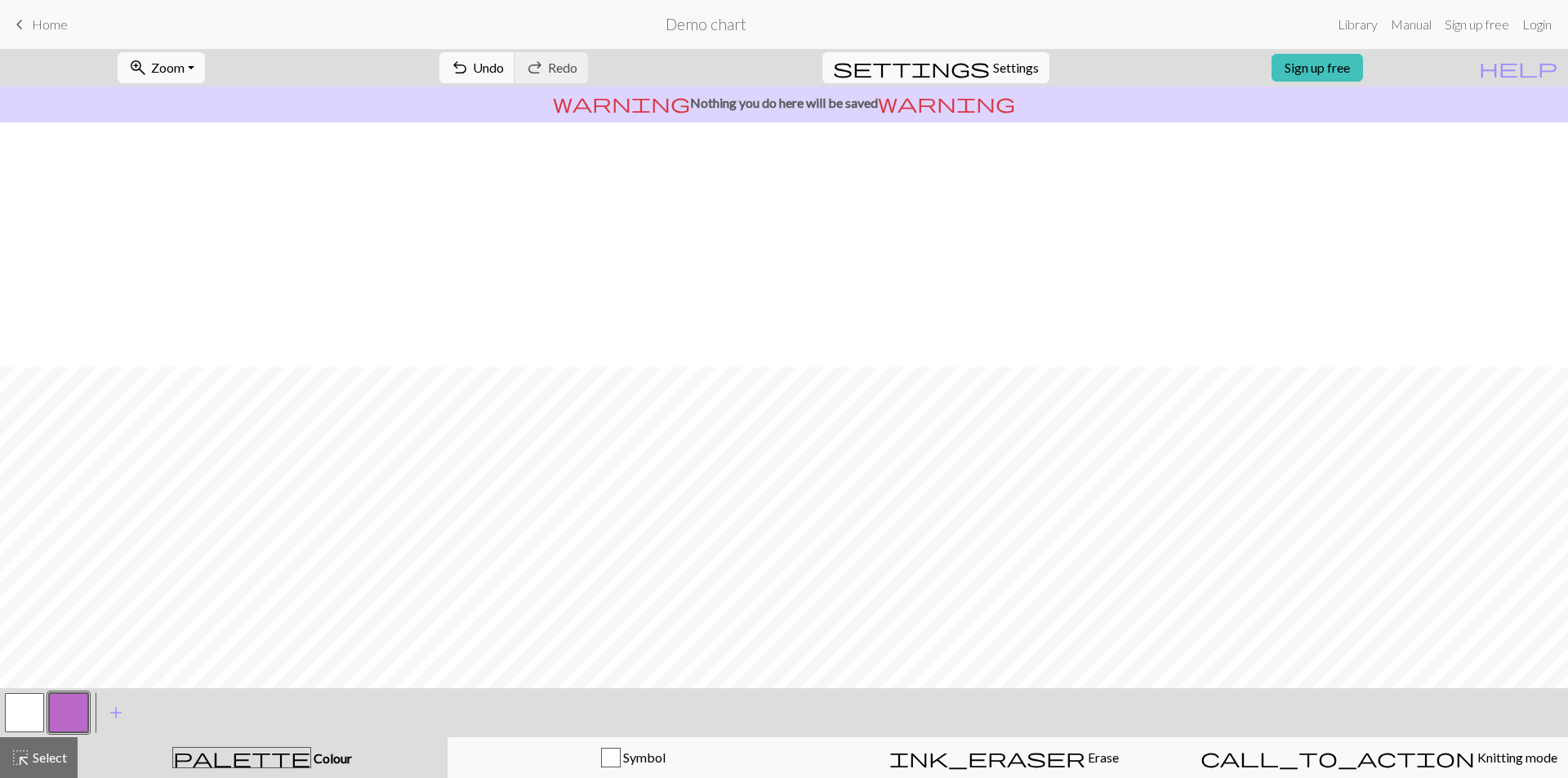
scroll to position [244, 0]
click at [33, 708] on button "button" at bounding box center [24, 712] width 39 height 39
click at [70, 713] on button "button" at bounding box center [69, 712] width 39 height 39
click at [24, 710] on button "button" at bounding box center [24, 712] width 39 height 39
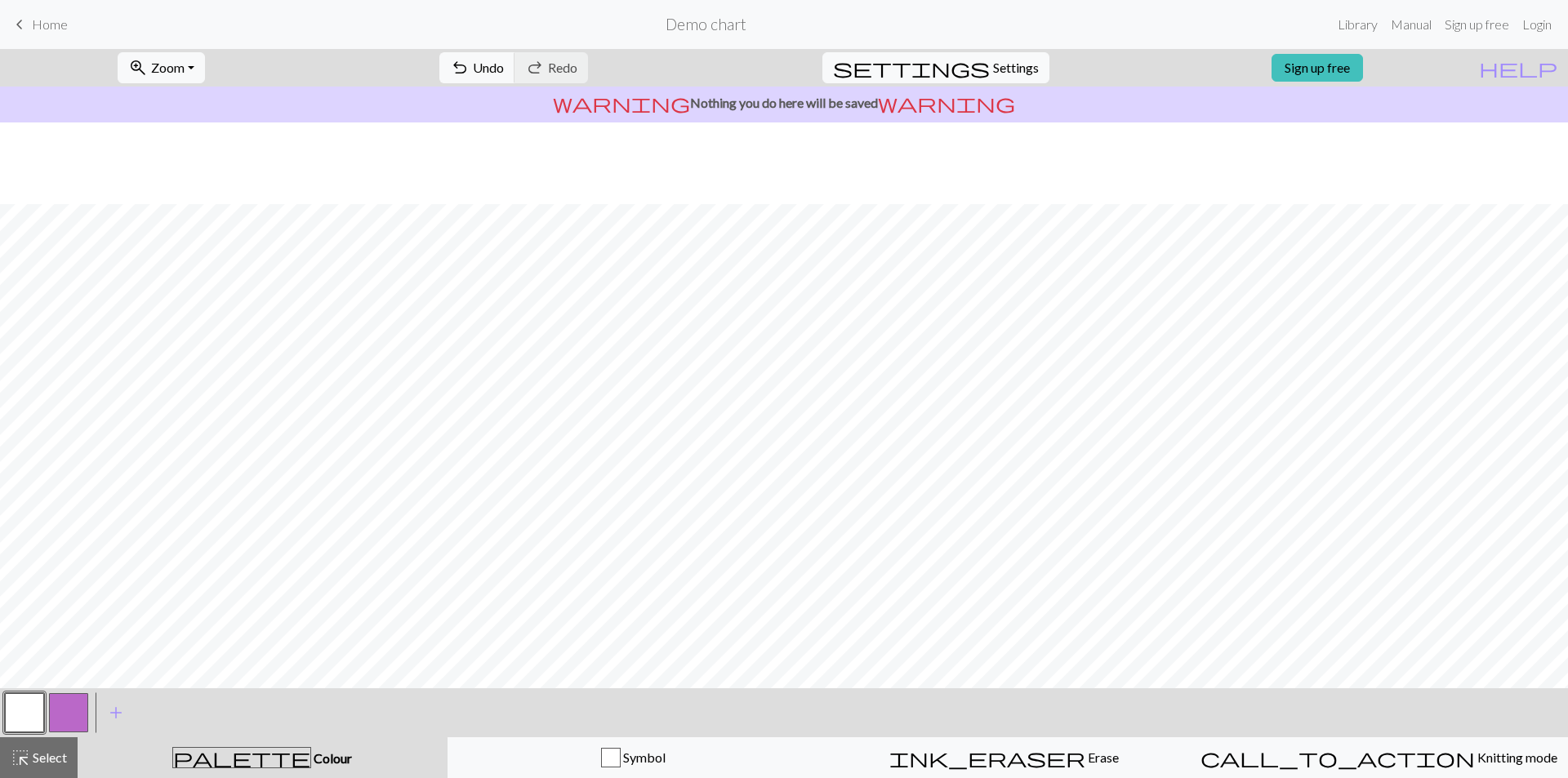
scroll to position [82, 0]
click at [75, 712] on button "button" at bounding box center [69, 712] width 39 height 39
drag, startPoint x: 10, startPoint y: 715, endPoint x: 105, endPoint y: 680, distance: 101.2
click at [12, 714] on button "button" at bounding box center [24, 712] width 39 height 39
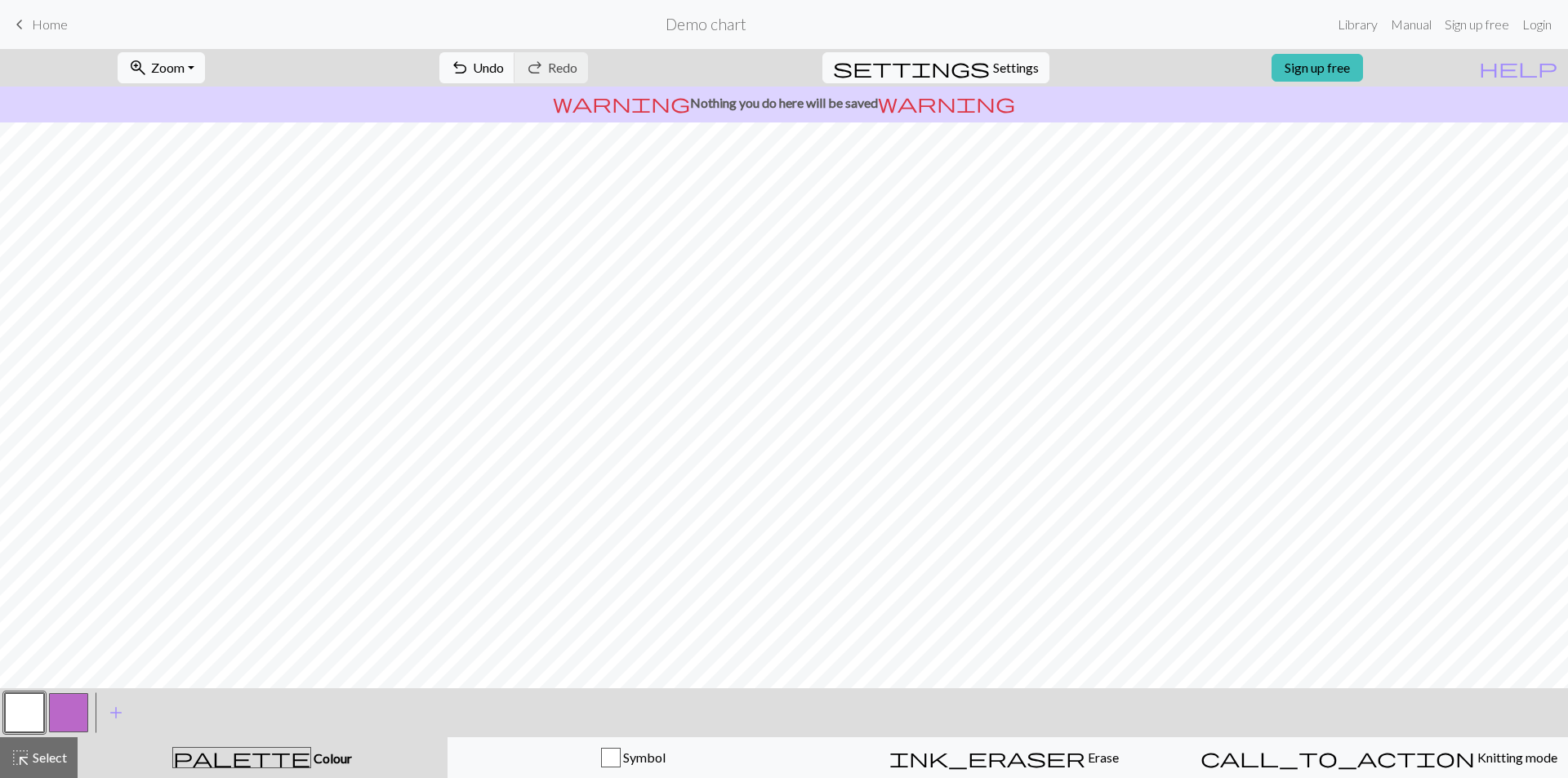
click at [71, 713] on button "button" at bounding box center [69, 712] width 39 height 39
click at [34, 701] on button "button" at bounding box center [24, 712] width 39 height 39
drag, startPoint x: 62, startPoint y: 706, endPoint x: 87, endPoint y: 689, distance: 30.2
click at [64, 706] on button "button" at bounding box center [69, 712] width 39 height 39
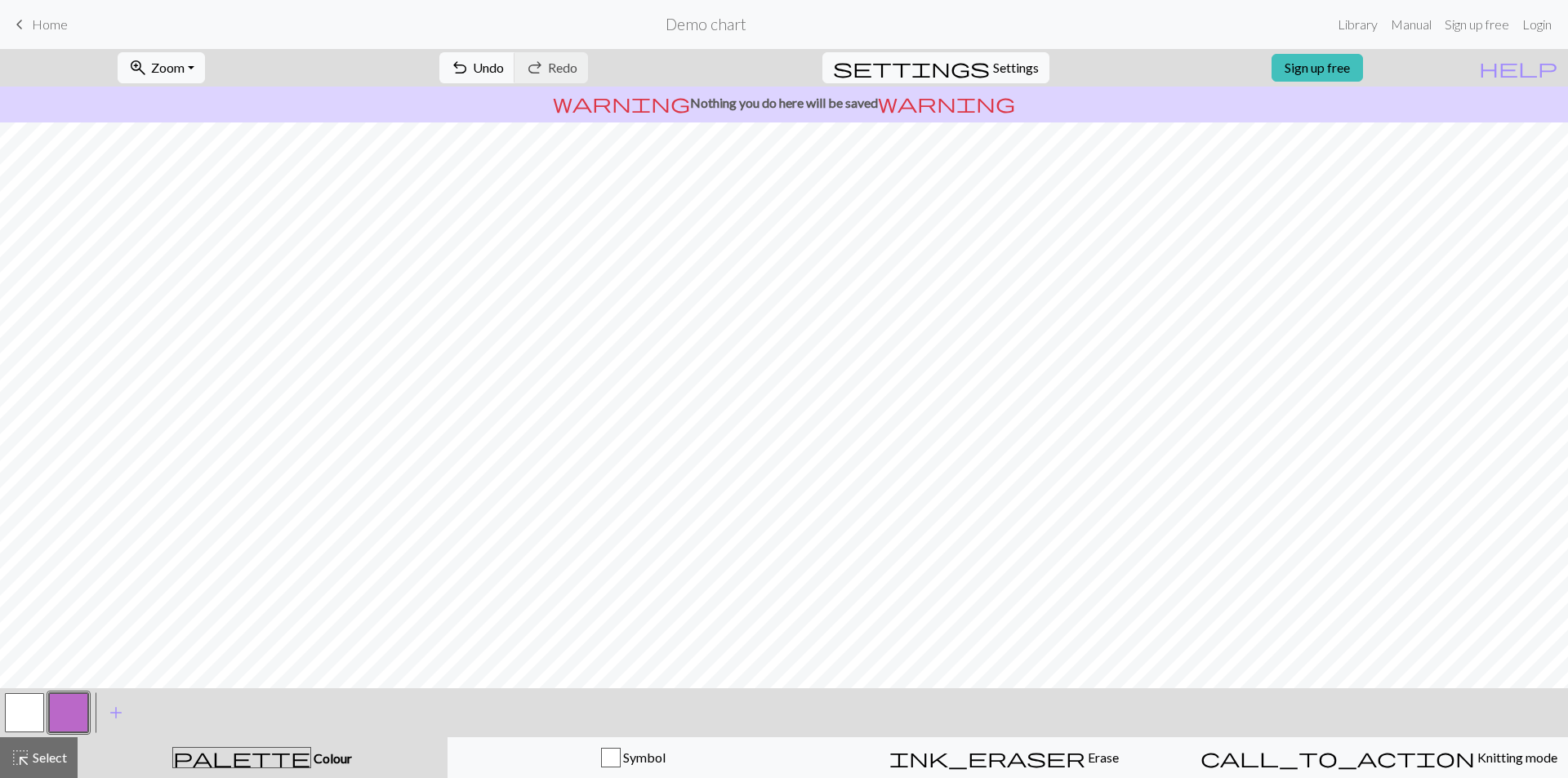
drag, startPoint x: 20, startPoint y: 702, endPoint x: 65, endPoint y: 677, distance: 51.5
click at [25, 701] on button "button" at bounding box center [24, 712] width 39 height 39
click at [70, 705] on button "button" at bounding box center [69, 712] width 39 height 39
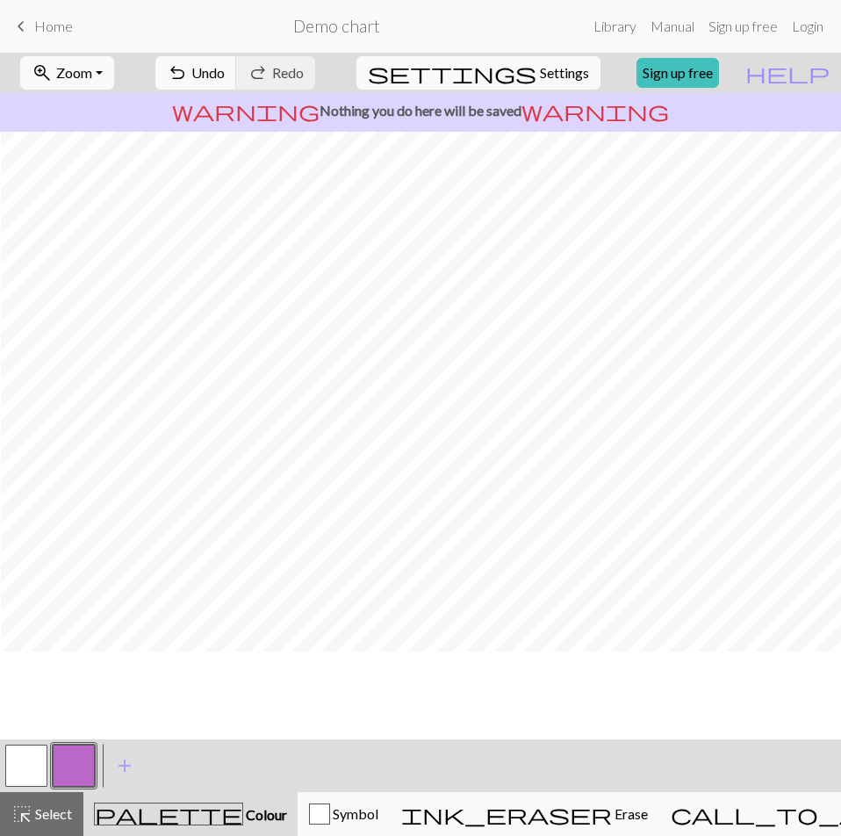
scroll to position [0, 421]
click at [19, 764] on button "button" at bounding box center [26, 765] width 42 height 42
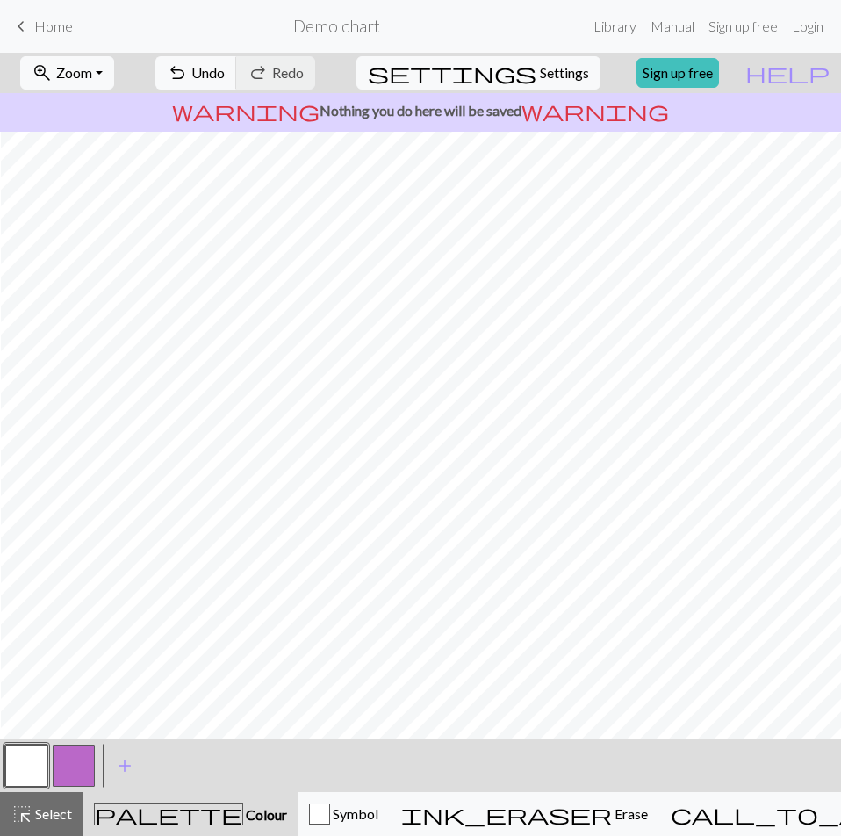
click at [74, 766] on button "button" at bounding box center [74, 765] width 42 height 42
drag, startPoint x: 11, startPoint y: 778, endPoint x: 33, endPoint y: 752, distance: 34.9
click at [12, 778] on button "button" at bounding box center [26, 765] width 42 height 42
click at [73, 772] on button "button" at bounding box center [74, 765] width 42 height 42
click at [39, 780] on button "button" at bounding box center [26, 765] width 42 height 42
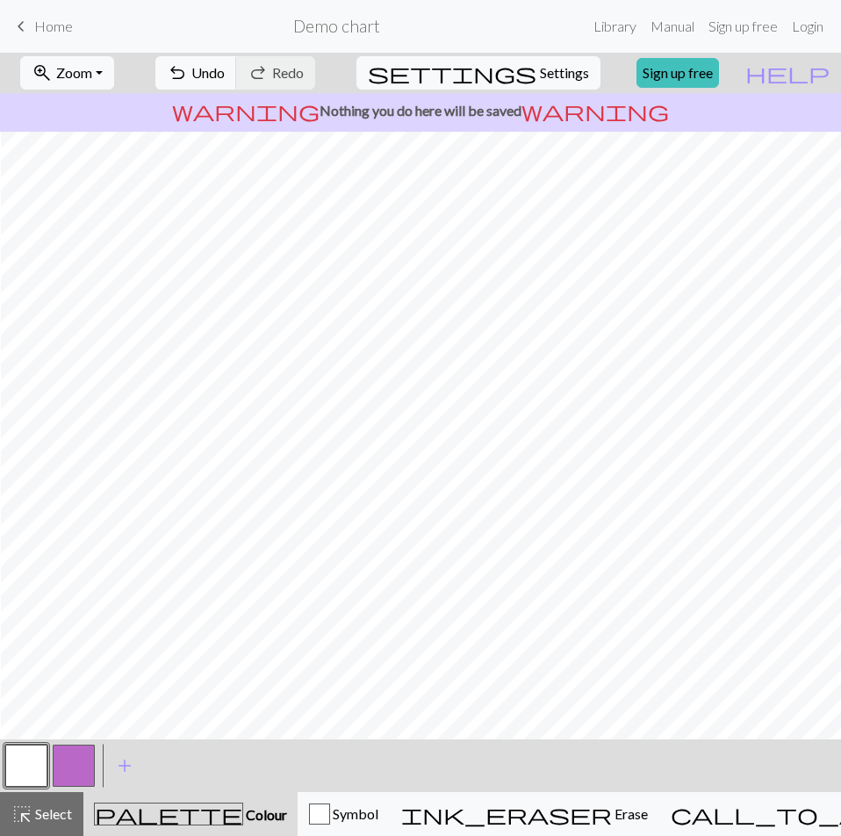
click at [80, 757] on button "button" at bounding box center [74, 765] width 42 height 42
click at [35, 761] on button "button" at bounding box center [26, 765] width 42 height 42
drag, startPoint x: 77, startPoint y: 759, endPoint x: 85, endPoint y: 730, distance: 30.9
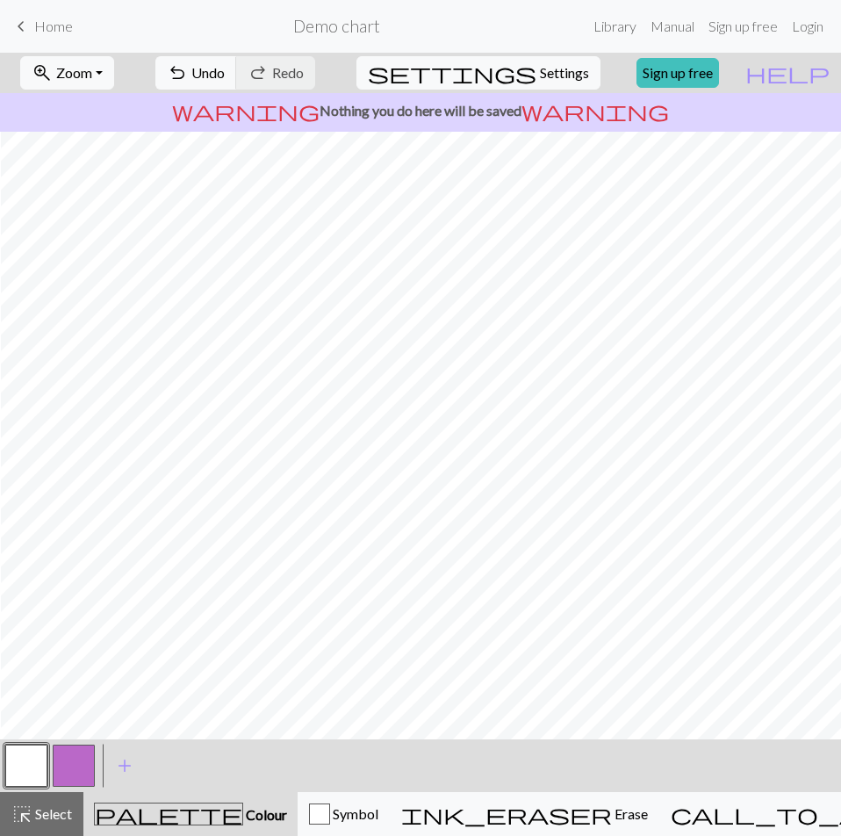
click at [76, 758] on button "button" at bounding box center [74, 765] width 42 height 42
drag, startPoint x: 12, startPoint y: 772, endPoint x: 31, endPoint y: 757, distance: 23.7
click at [13, 771] on button "button" at bounding box center [26, 765] width 42 height 42
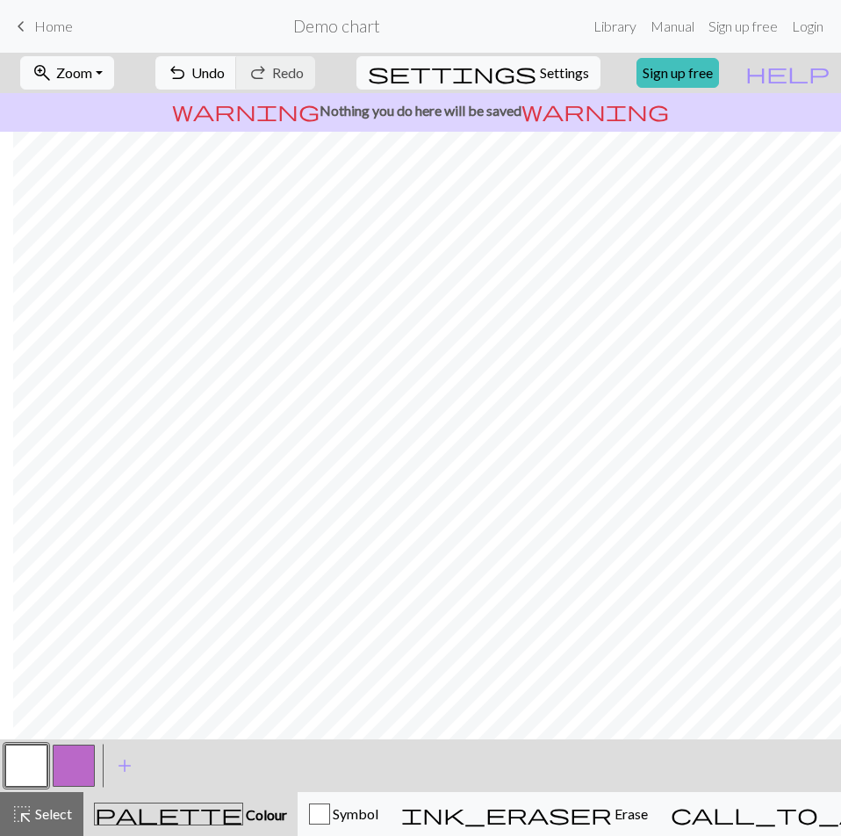
click at [83, 771] on button "button" at bounding box center [74, 765] width 42 height 42
click at [25, 766] on button "button" at bounding box center [26, 765] width 42 height 42
drag, startPoint x: 71, startPoint y: 772, endPoint x: 131, endPoint y: 728, distance: 74.1
click at [72, 772] on button "button" at bounding box center [74, 765] width 42 height 42
click at [38, 769] on button "button" at bounding box center [26, 765] width 42 height 42
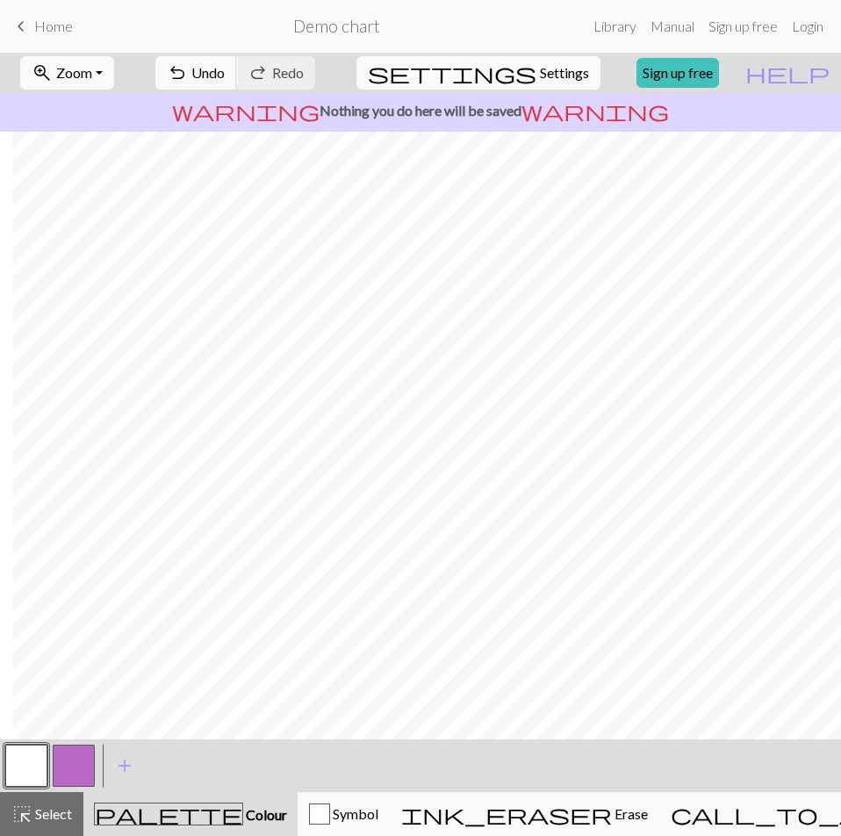
click at [70, 758] on button "button" at bounding box center [74, 765] width 42 height 42
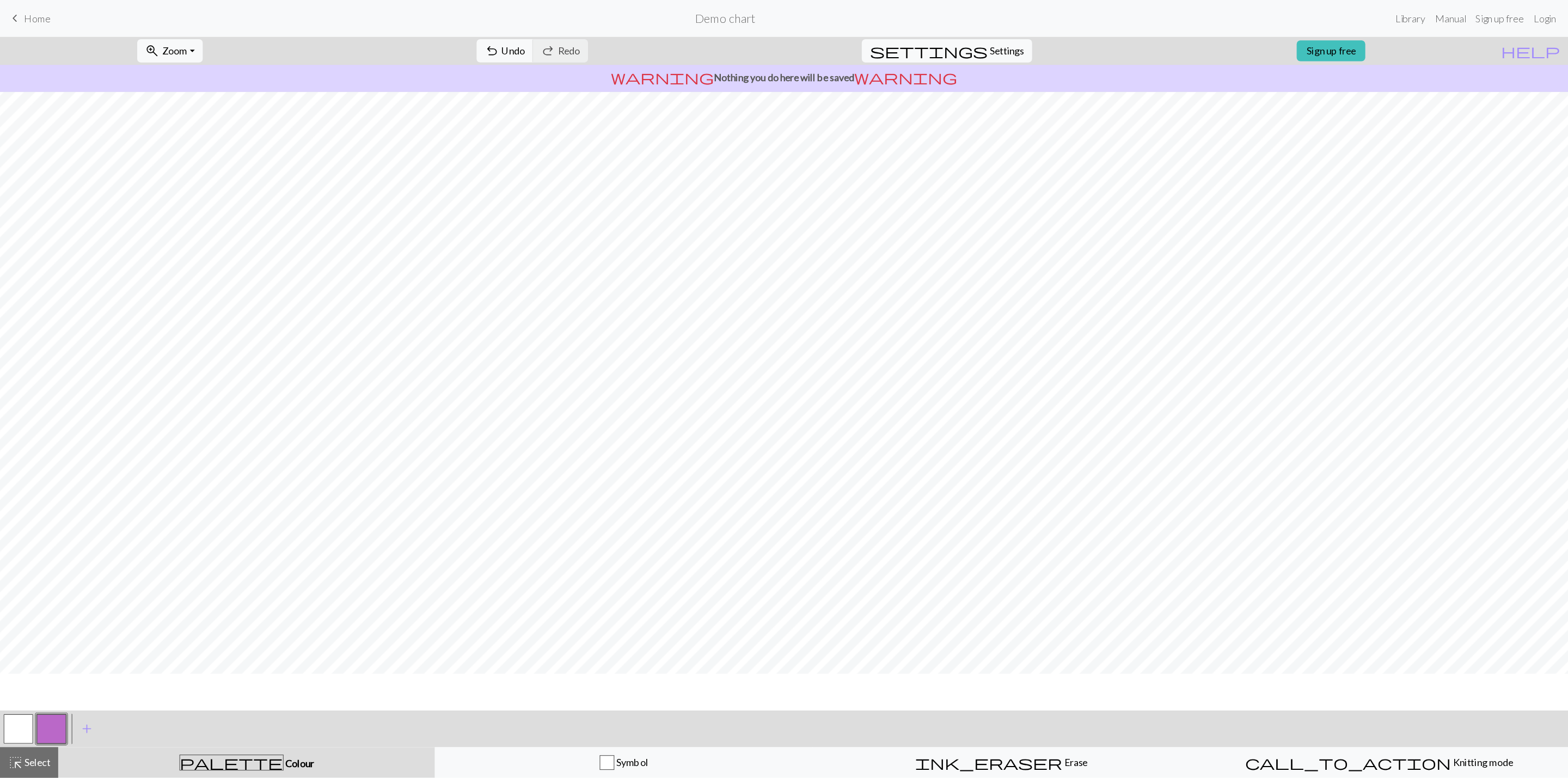
scroll to position [0, 0]
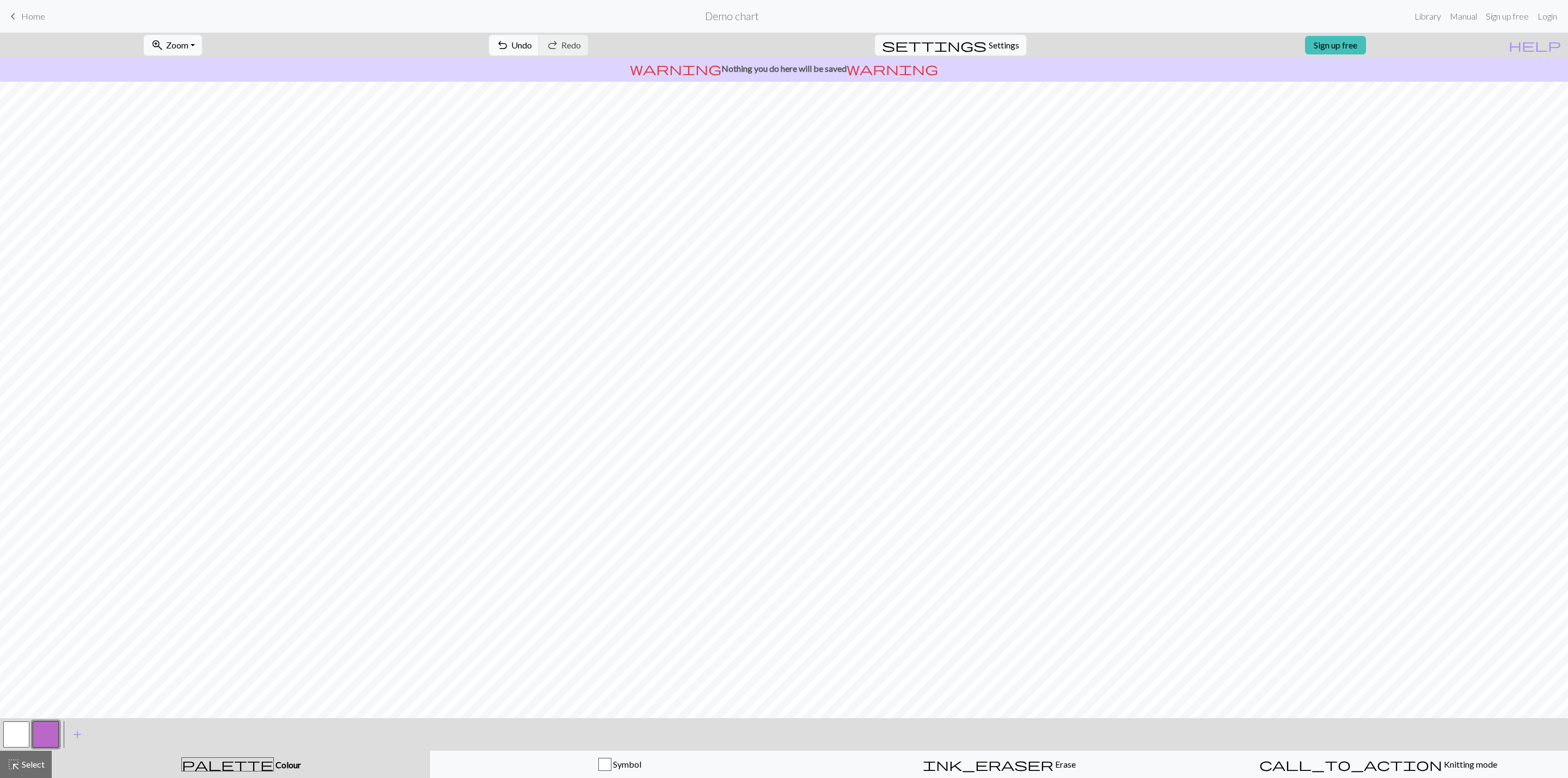
click at [18, 518] on button "button" at bounding box center [16, 734] width 26 height 26
click at [49, 518] on button "button" at bounding box center [46, 734] width 26 height 26
drag, startPoint x: 13, startPoint y: 728, endPoint x: 47, endPoint y: 719, distance: 35.2
click at [15, 518] on button "button" at bounding box center [16, 734] width 26 height 26
click at [47, 518] on button "button" at bounding box center [46, 734] width 26 height 26
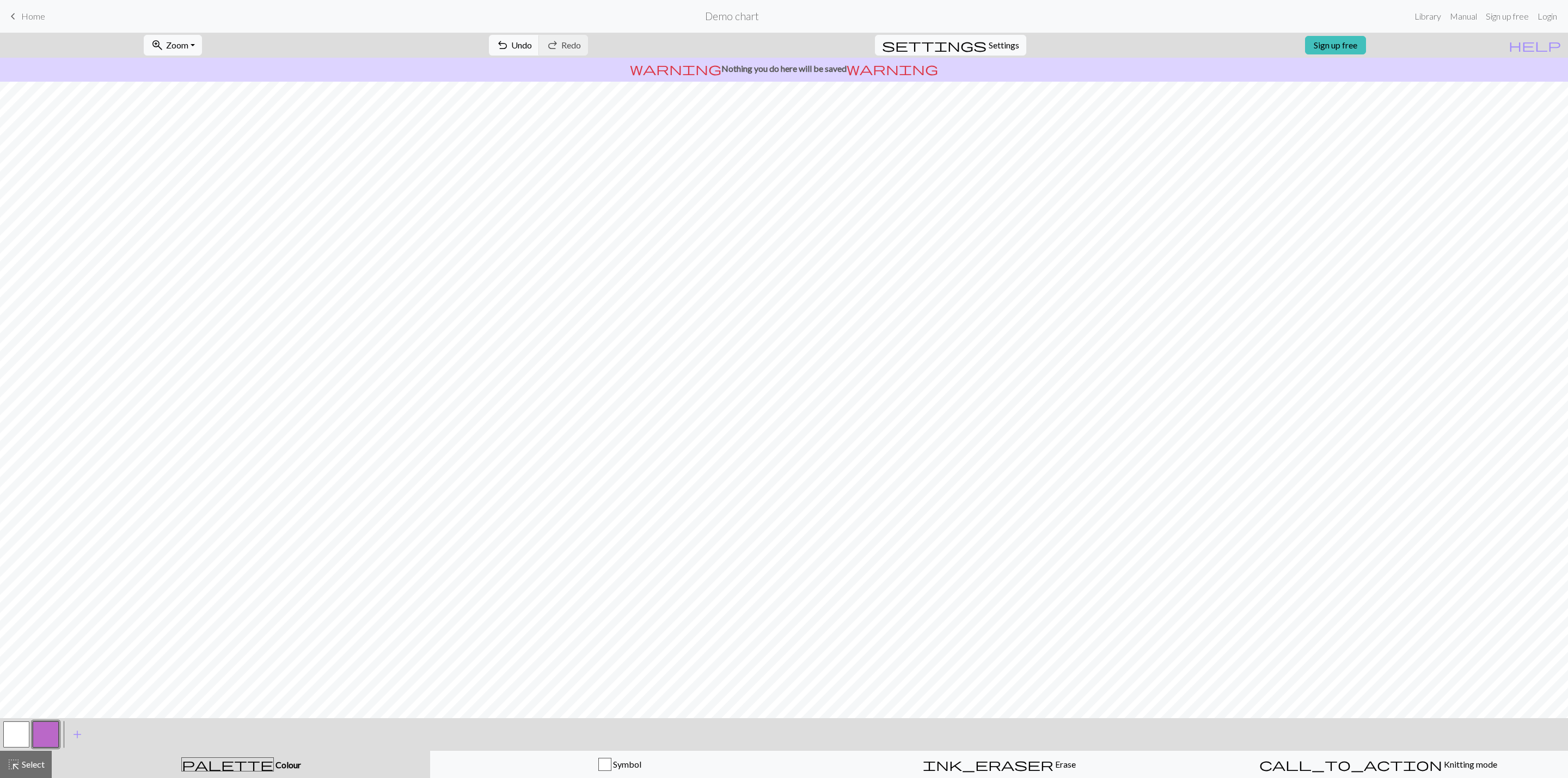
drag, startPoint x: 21, startPoint y: 740, endPoint x: 32, endPoint y: 718, distance: 24.6
click at [25, 518] on button "button" at bounding box center [16, 734] width 26 height 26
drag, startPoint x: 41, startPoint y: 733, endPoint x: 64, endPoint y: 718, distance: 27.5
click at [42, 518] on button "button" at bounding box center [46, 734] width 26 height 26
click at [0, 518] on div "< > add Add a colour" at bounding box center [784, 734] width 1568 height 33
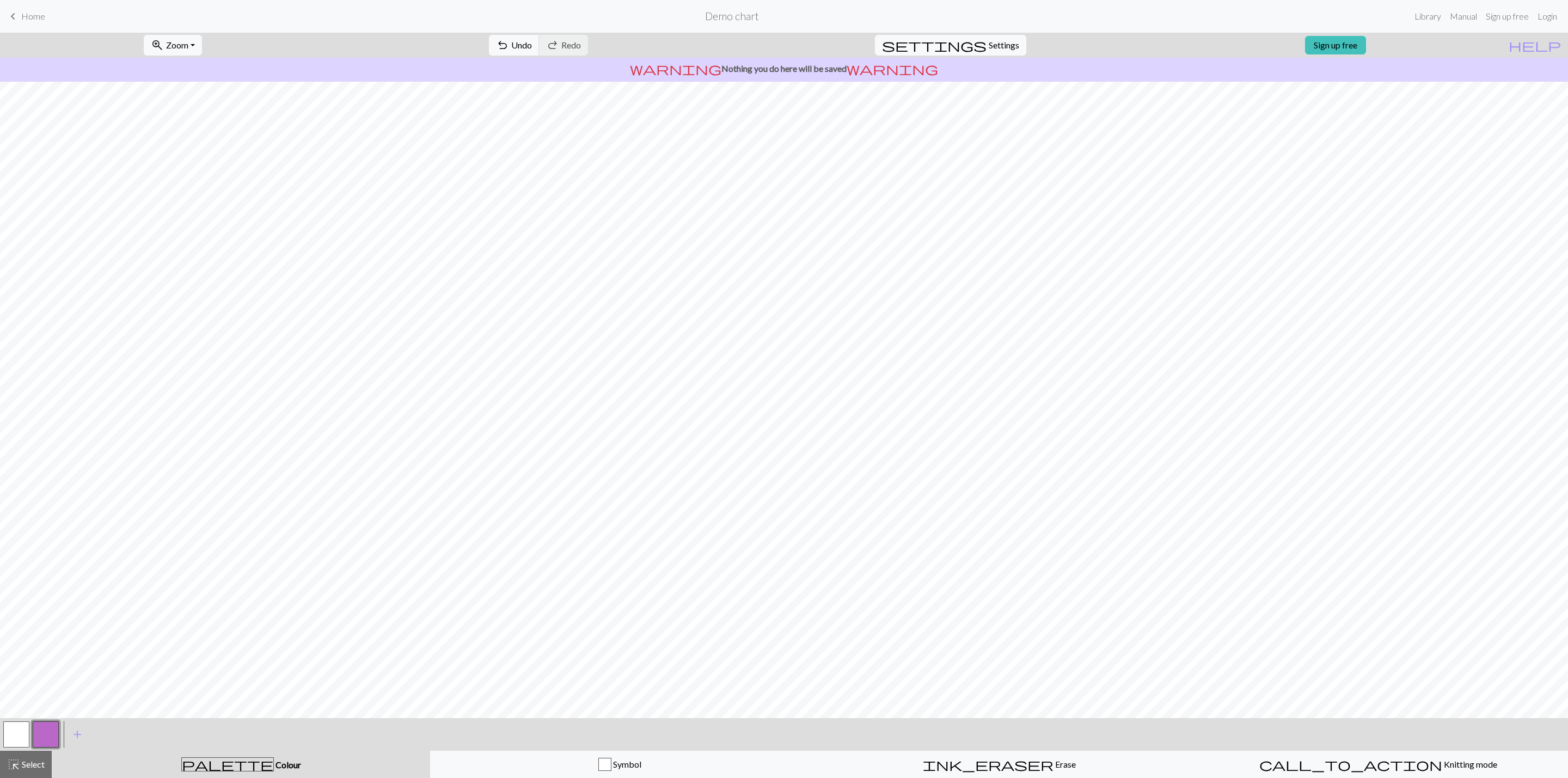
click at [11, 518] on button "button" at bounding box center [16, 734] width 26 height 26
click at [51, 518] on button "button" at bounding box center [46, 734] width 26 height 26
click at [76, 518] on span "add" at bounding box center [77, 734] width 13 height 15
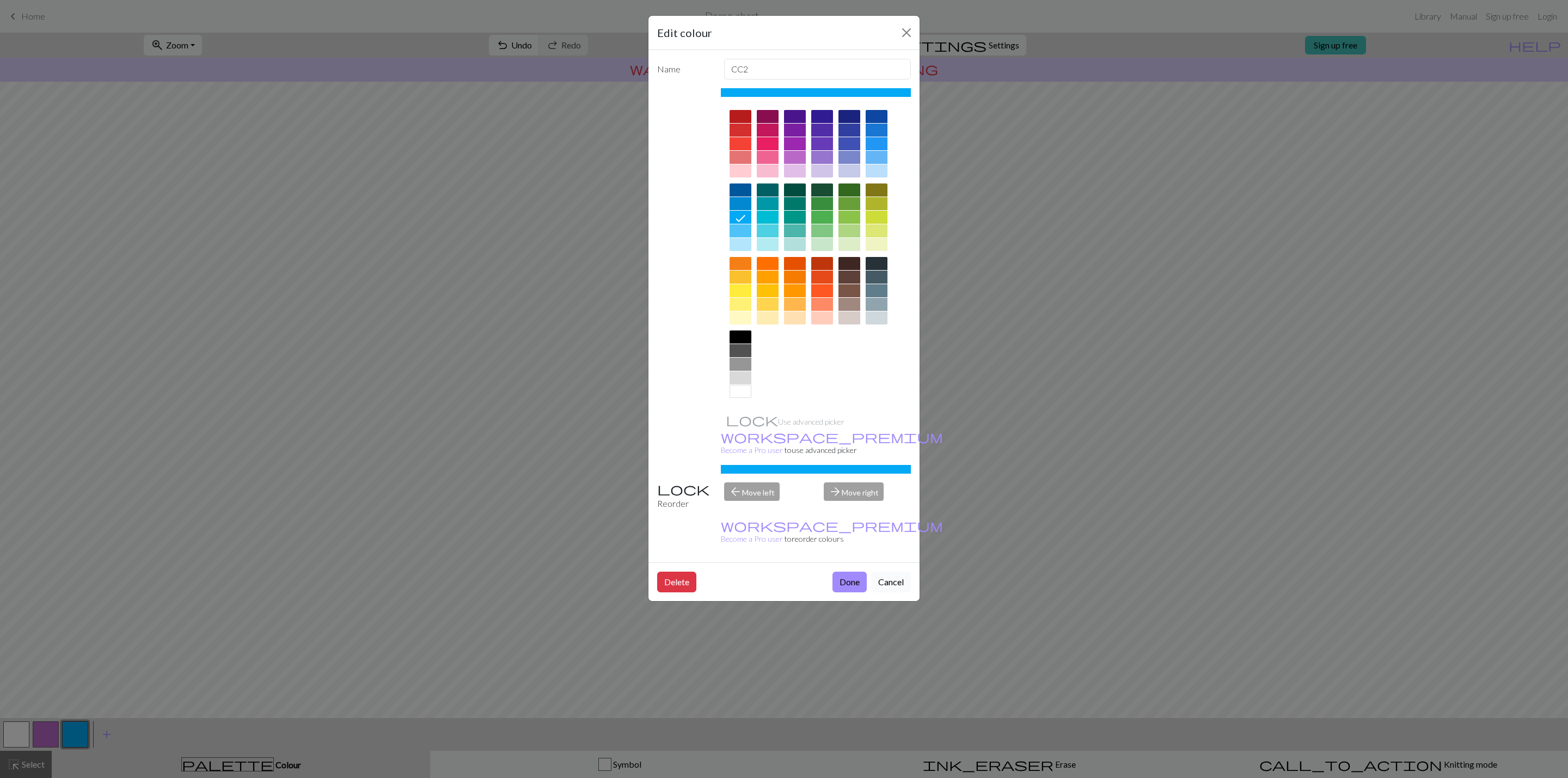
click at [899, 518] on button "Cancel" at bounding box center [891, 581] width 40 height 20
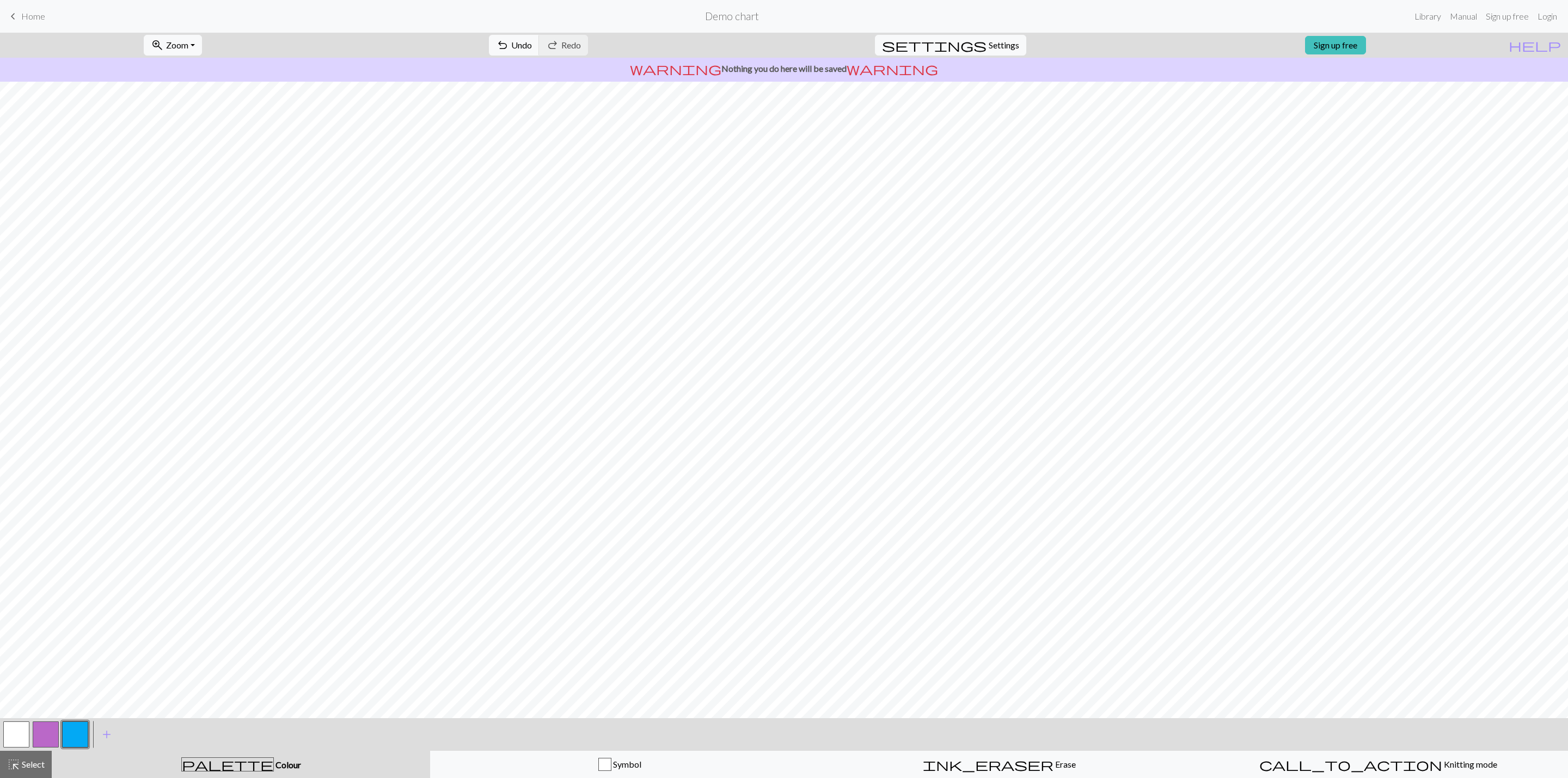
click at [42, 518] on button "button" at bounding box center [46, 734] width 26 height 26
click at [991, 46] on span "Settings" at bounding box center [1004, 45] width 30 height 13
select select "aran"
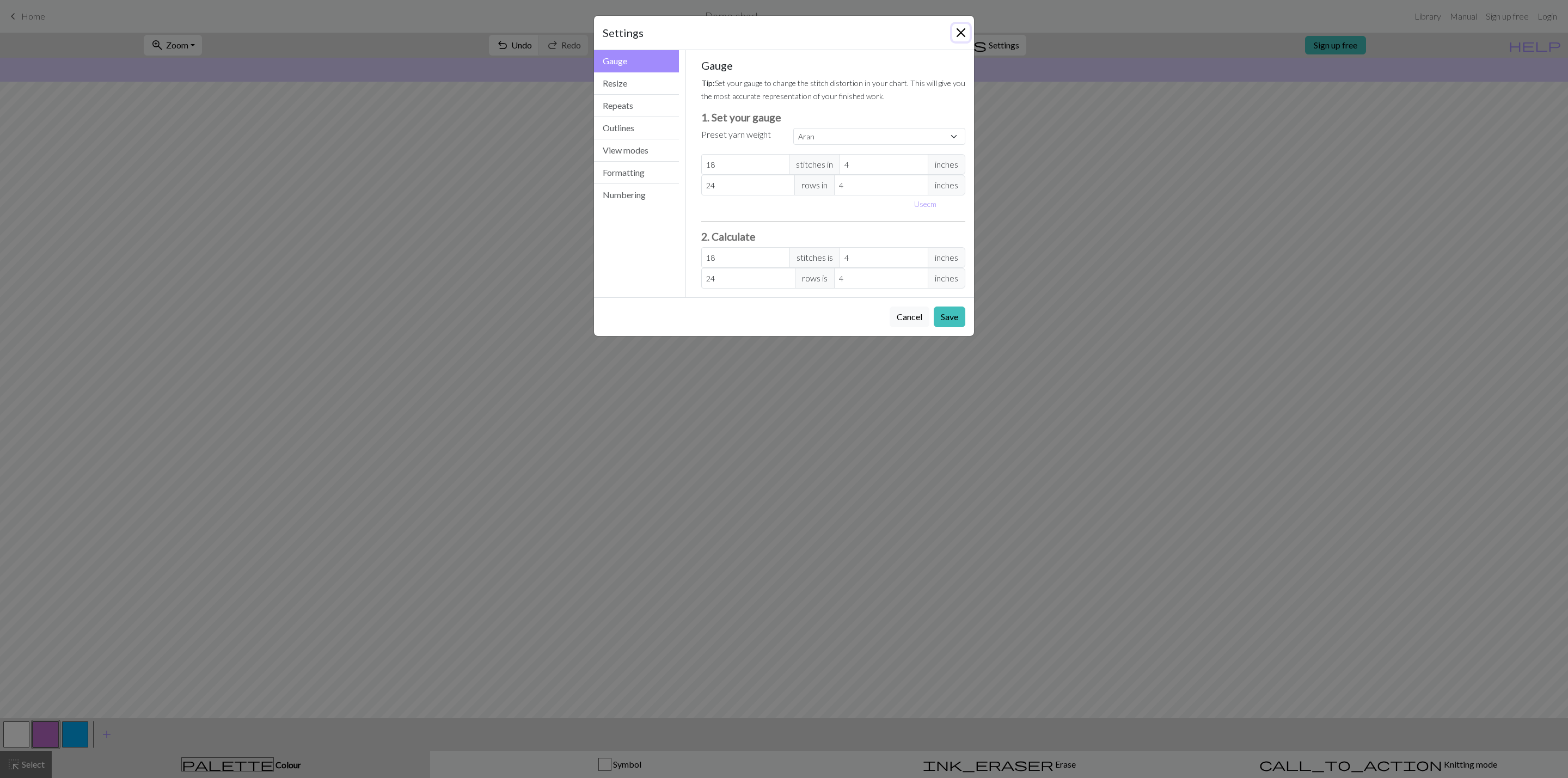
click at [966, 34] on button "Close" at bounding box center [961, 33] width 17 height 17
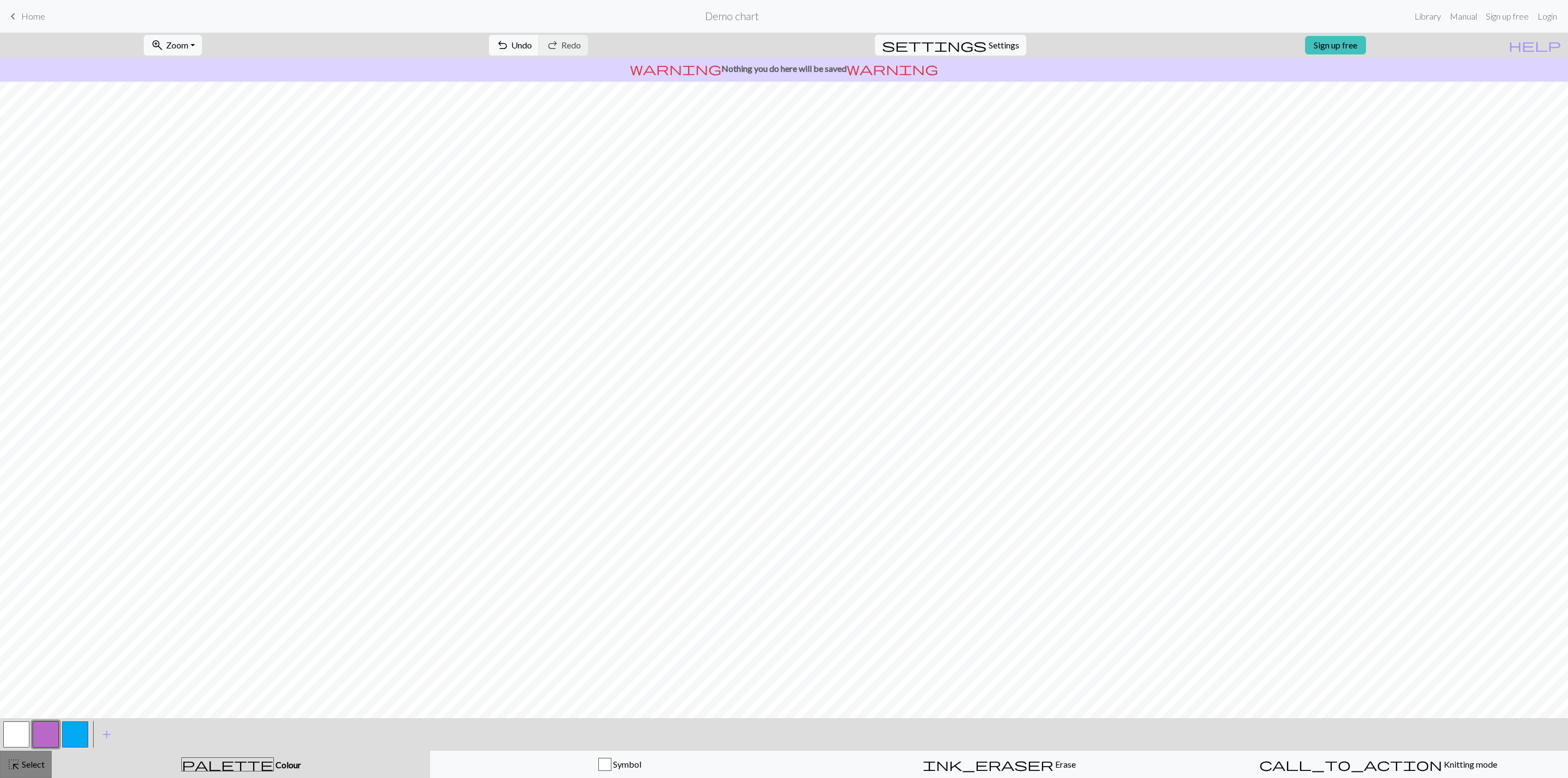
click at [33, 518] on button "highlight_alt Select Select" at bounding box center [25, 764] width 51 height 27
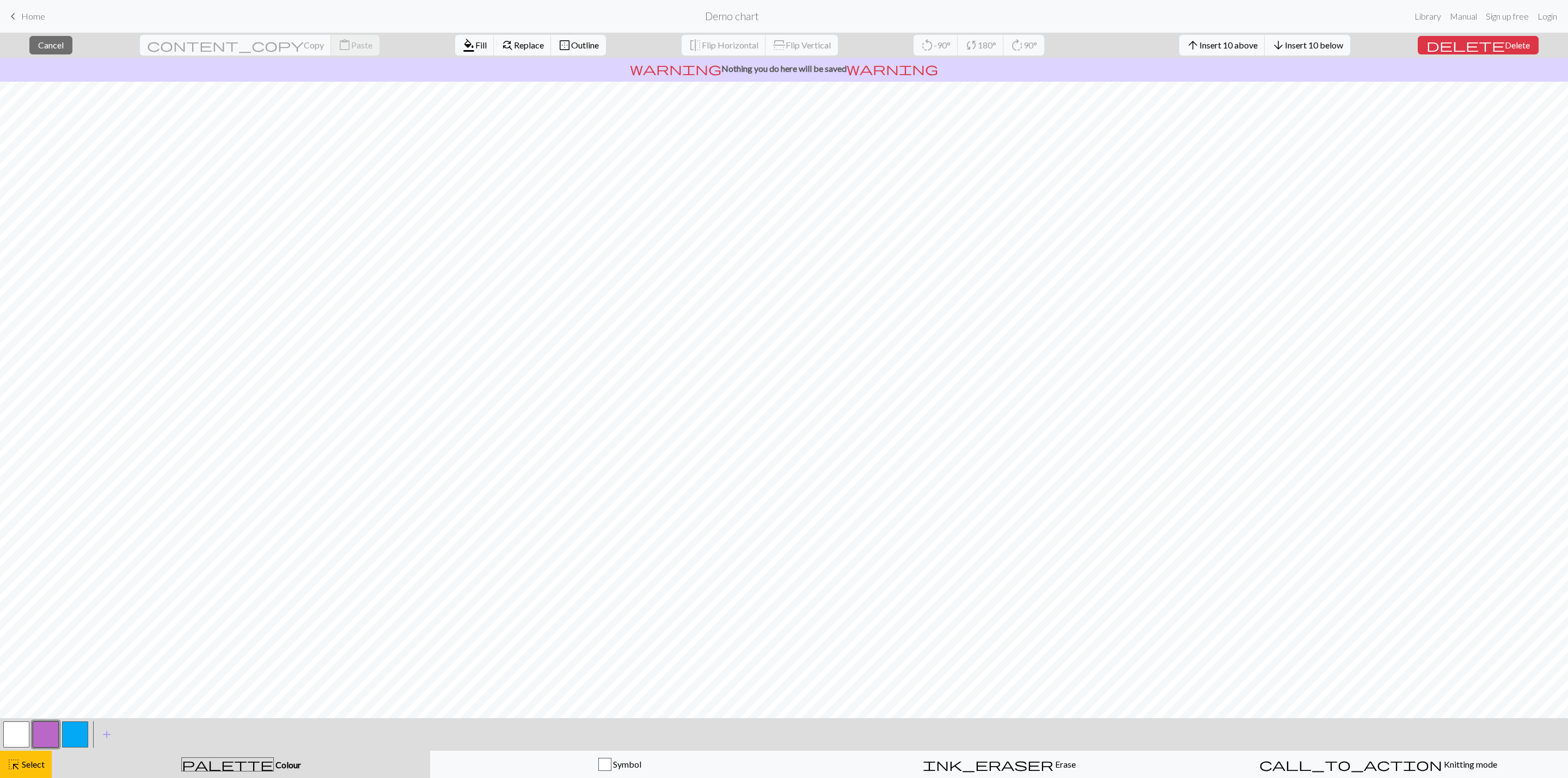
click at [47, 518] on button "button" at bounding box center [46, 734] width 26 height 26
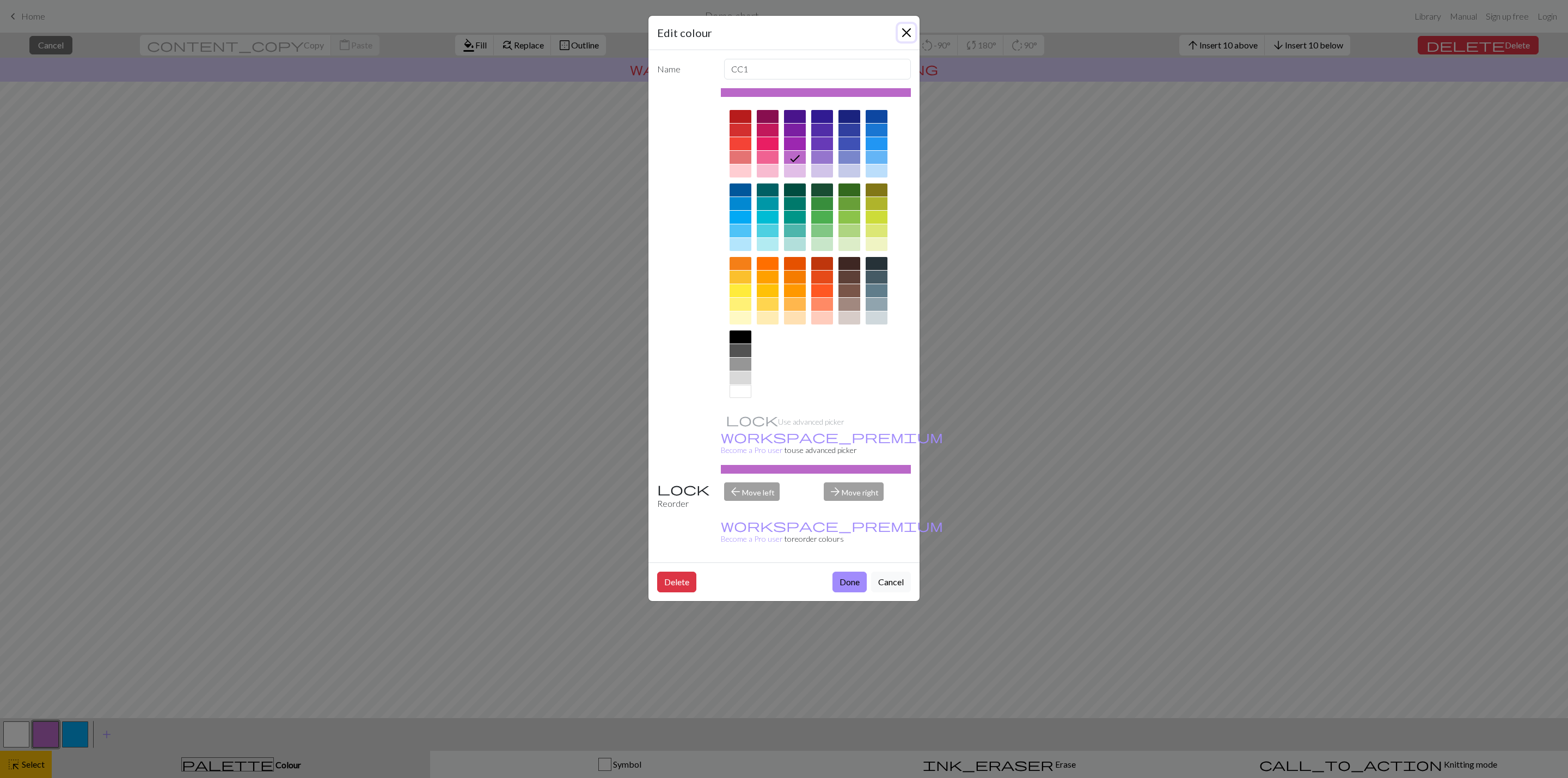
click at [905, 37] on button "Close" at bounding box center [907, 33] width 17 height 17
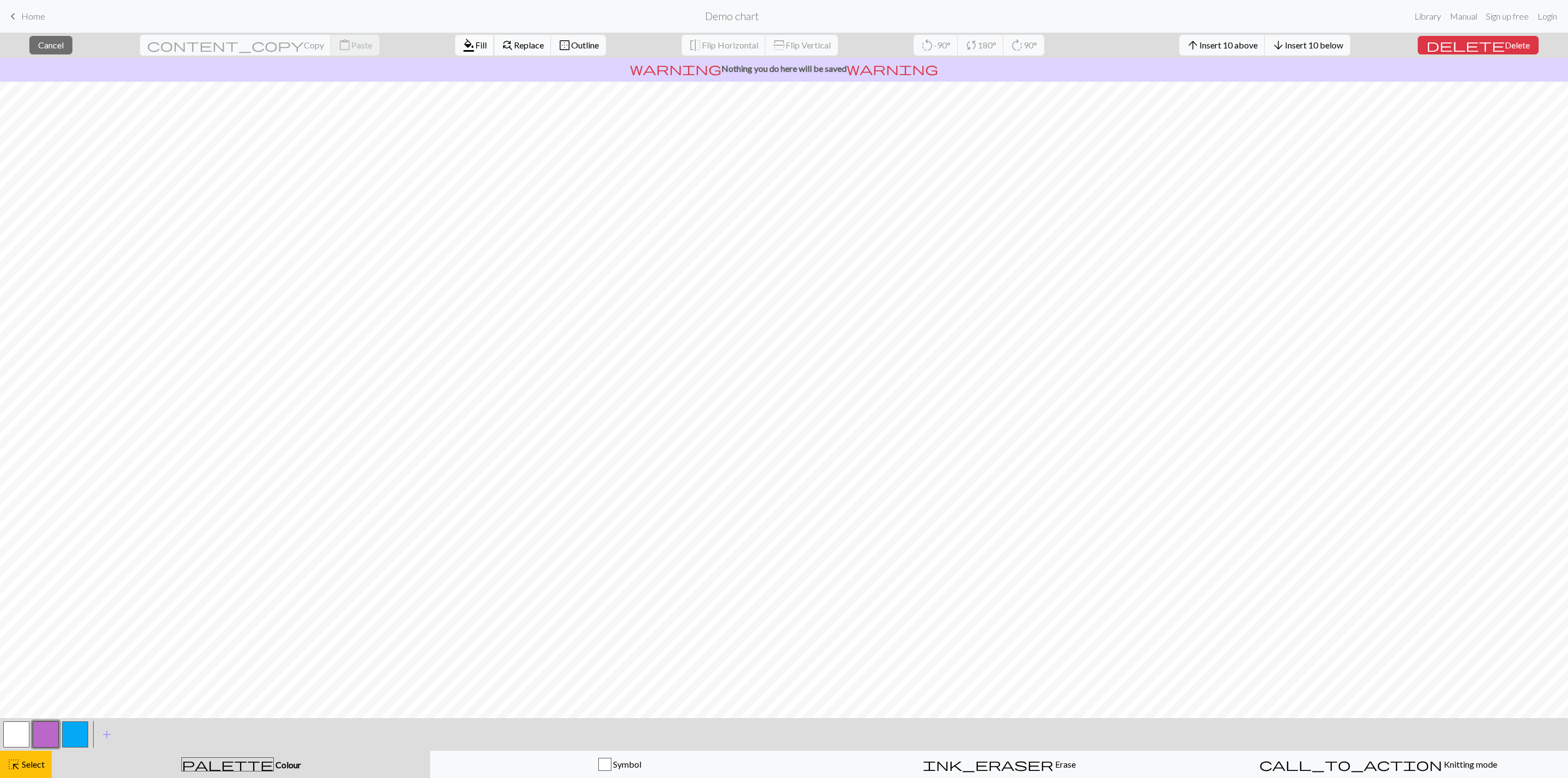
click at [455, 38] on button "format_color_fill Fill" at bounding box center [474, 45] width 39 height 20
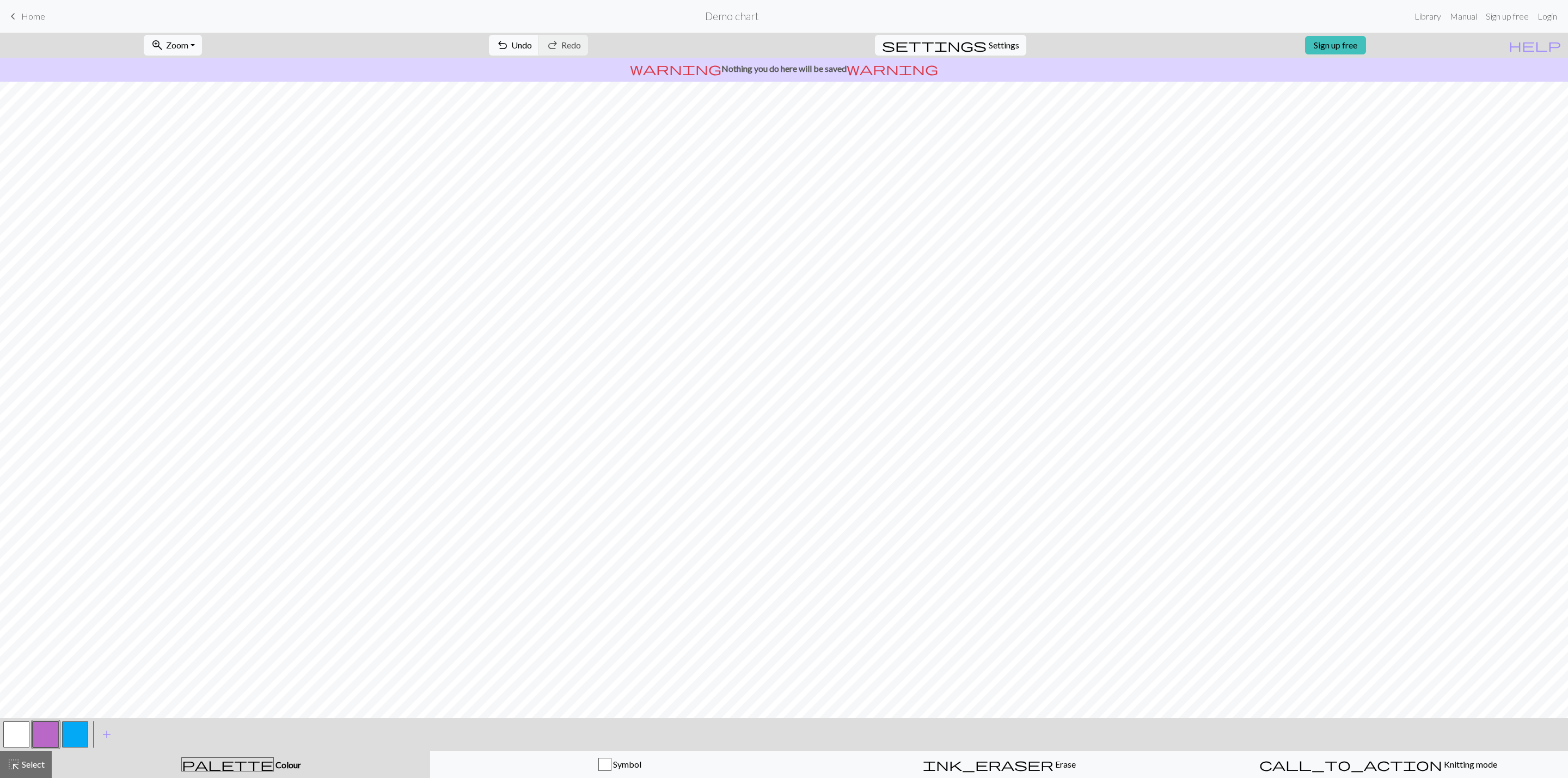
click at [24, 518] on button "button" at bounding box center [16, 734] width 26 height 26
click at [33, 518] on button "button" at bounding box center [46, 734] width 26 height 26
click at [18, 518] on button "button" at bounding box center [16, 734] width 26 height 26
click at [47, 518] on button "button" at bounding box center [46, 734] width 26 height 26
click at [22, 518] on button "button" at bounding box center [16, 734] width 26 height 26
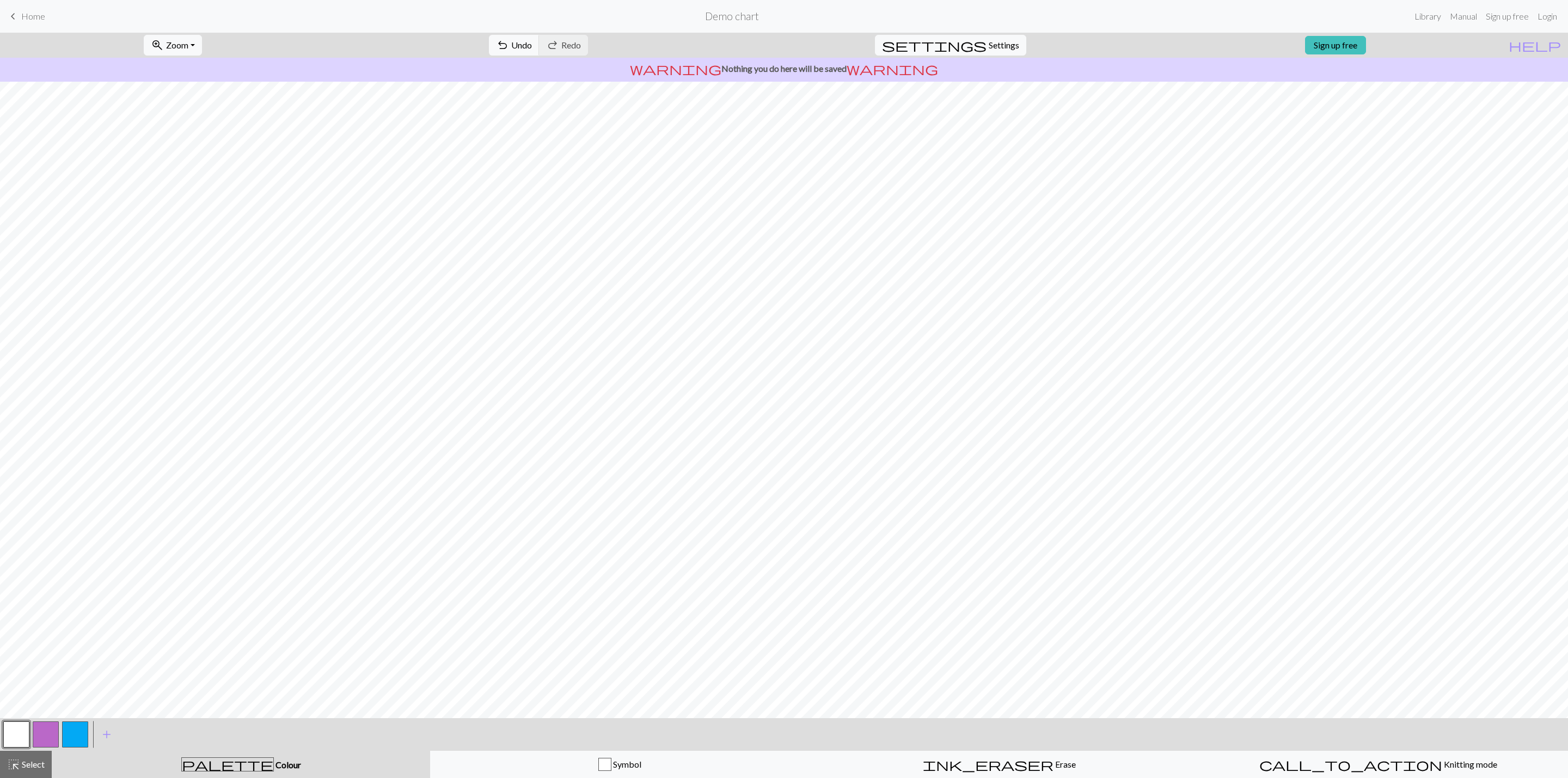
click at [58, 518] on button "button" at bounding box center [46, 734] width 26 height 26
drag, startPoint x: 4, startPoint y: 733, endPoint x: 36, endPoint y: 720, distance: 34.5
click at [8, 518] on button "button" at bounding box center [16, 734] width 26 height 26
click at [28, 518] on span "Select" at bounding box center [32, 764] width 25 height 11
click at [989, 35] on button "settings Settings" at bounding box center [951, 45] width 151 height 20
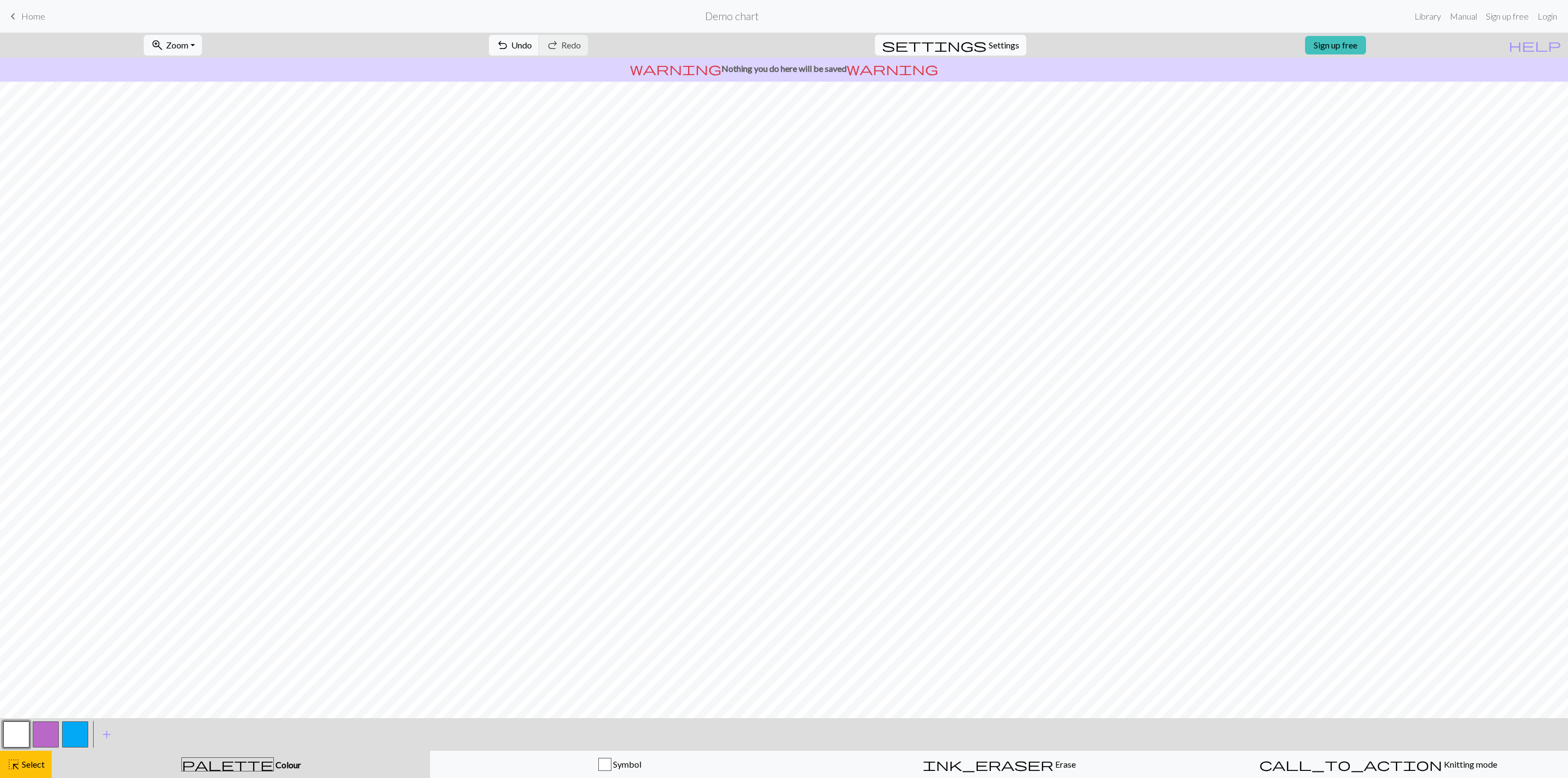
select select "aran"
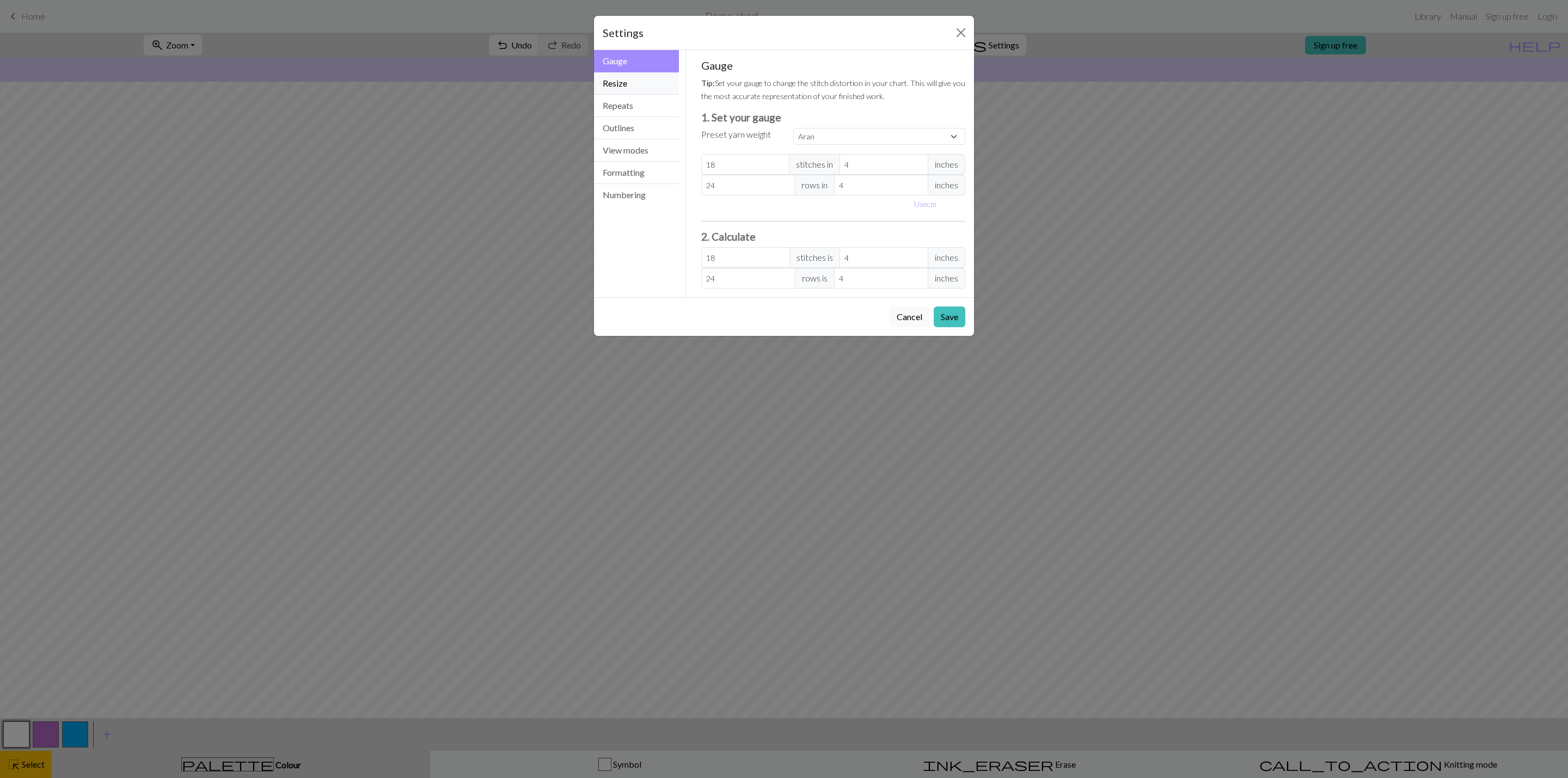
click at [630, 85] on button "Resize" at bounding box center [636, 84] width 85 height 22
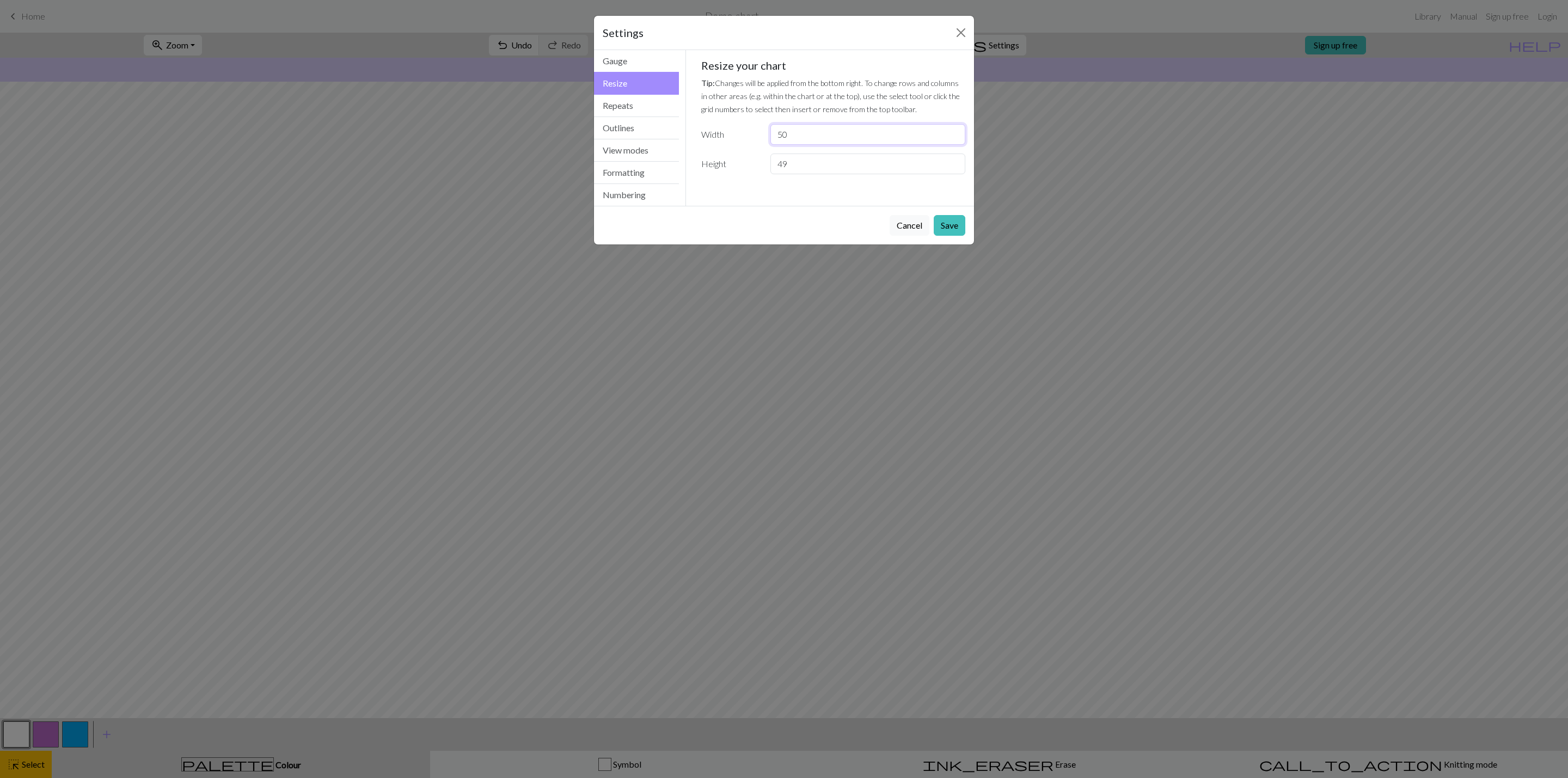
click at [796, 136] on input "50" at bounding box center [868, 134] width 195 height 20
type input "56"
click at [943, 223] on button "Save" at bounding box center [950, 225] width 32 height 20
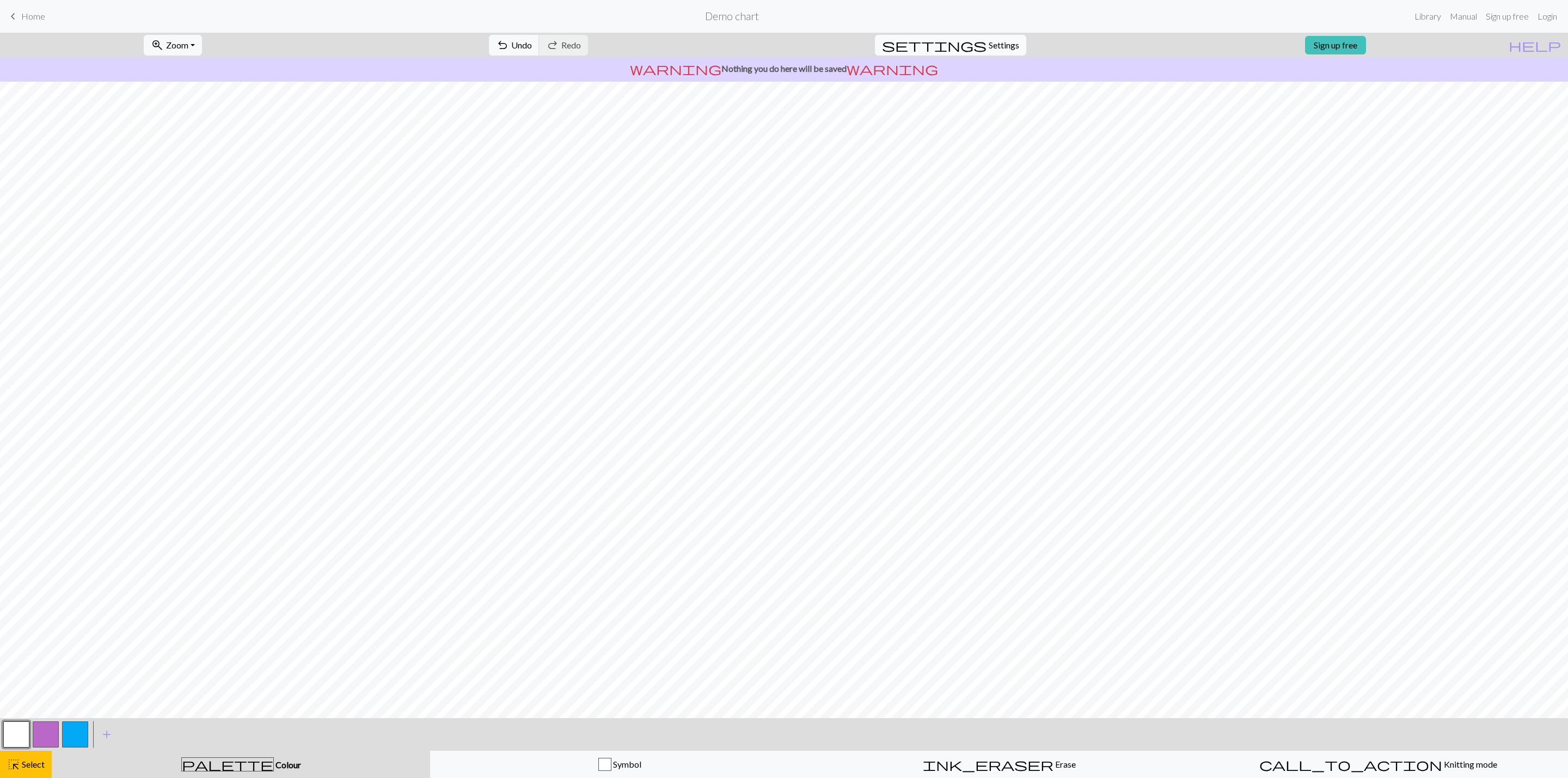
click at [993, 45] on span "Settings" at bounding box center [1004, 45] width 30 height 13
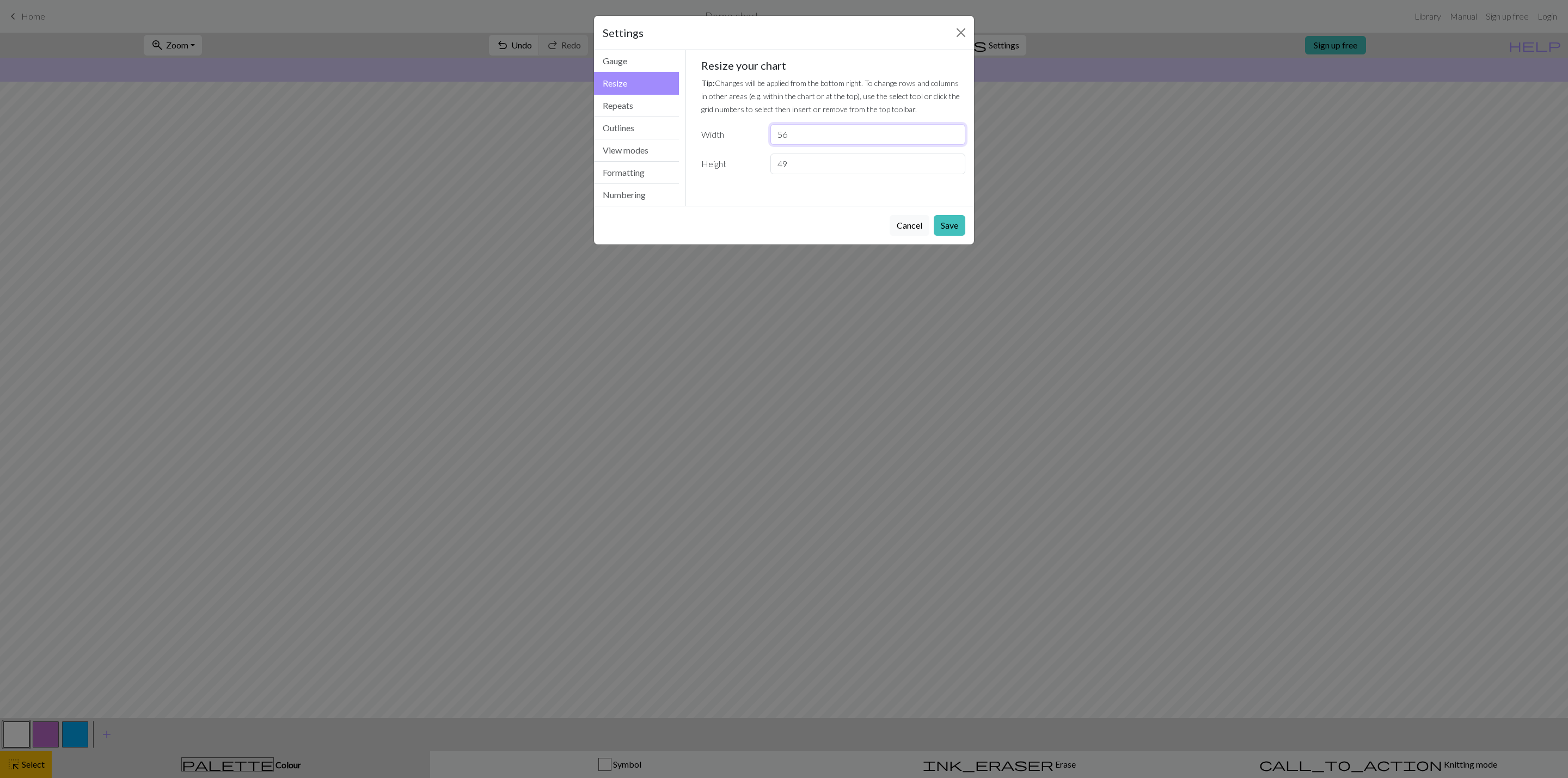
drag, startPoint x: 804, startPoint y: 141, endPoint x: 790, endPoint y: 136, distance: 14.9
click at [790, 136] on input "56" at bounding box center [868, 134] width 195 height 20
type input "5"
type input "100"
click at [951, 227] on button "Save" at bounding box center [950, 225] width 32 height 20
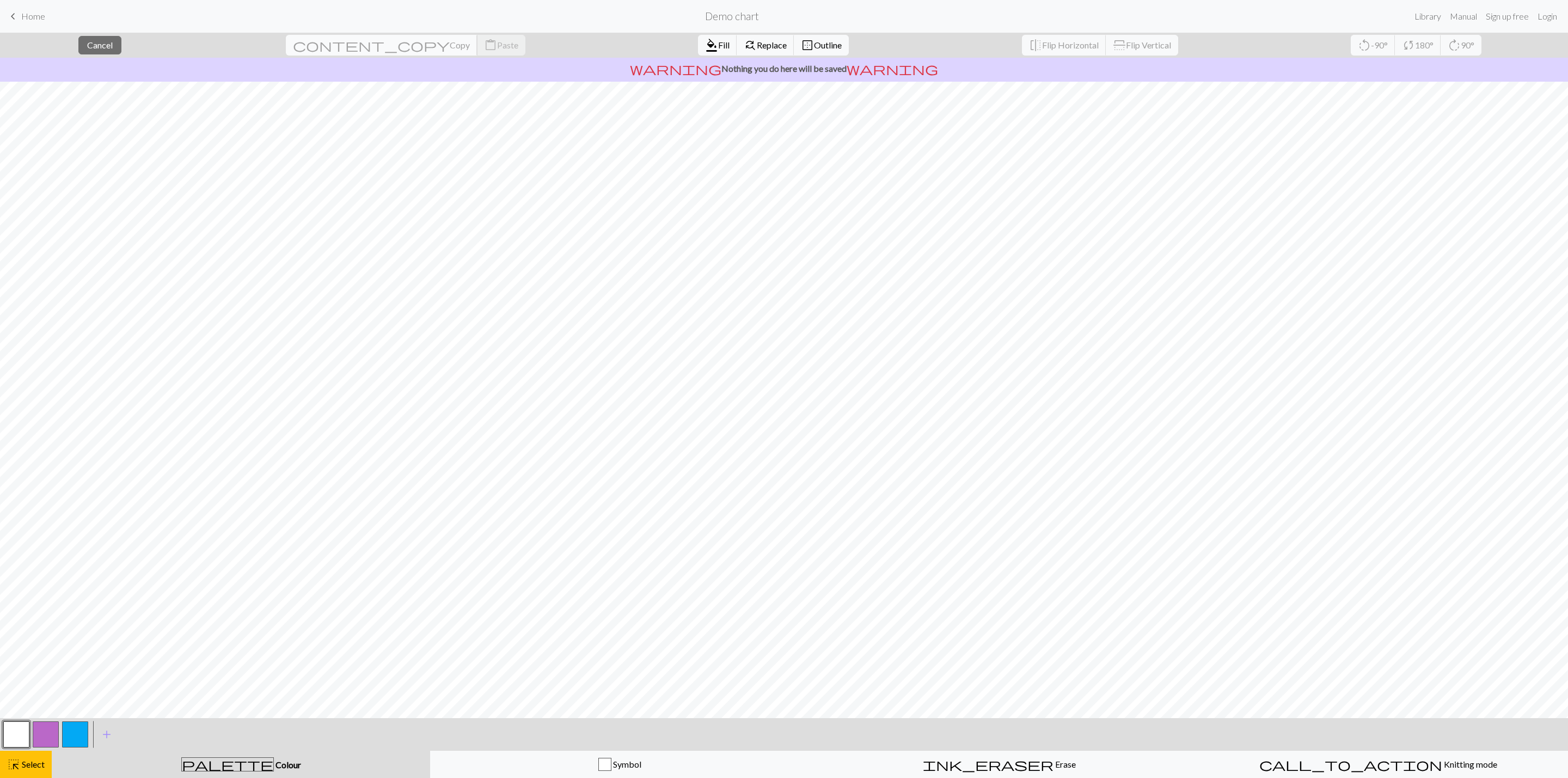
click at [450, 40] on span "Copy" at bounding box center [460, 45] width 20 height 11
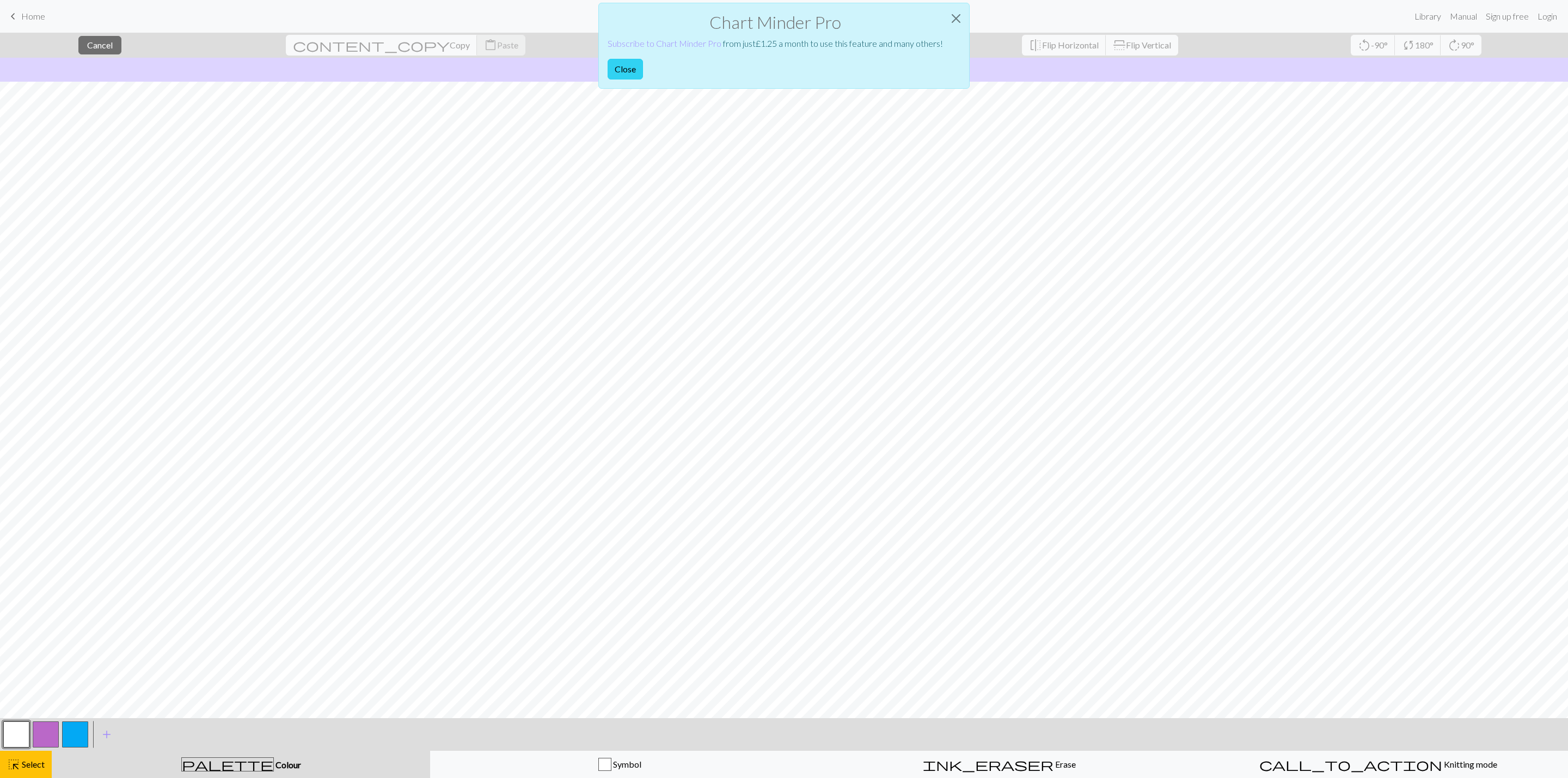
click at [638, 76] on button "Close" at bounding box center [625, 69] width 35 height 20
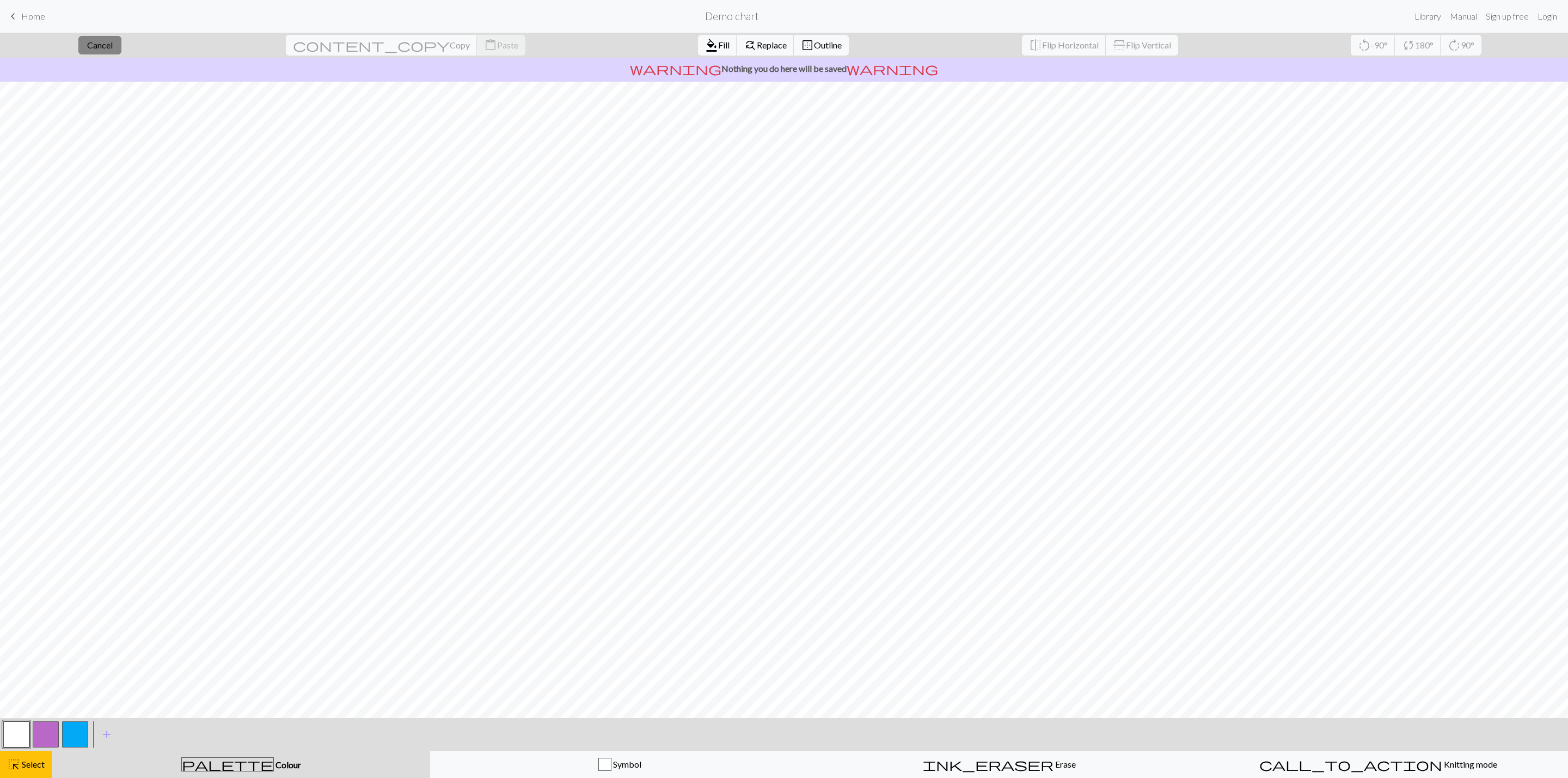
click at [113, 44] on span "Cancel" at bounding box center [99, 45] width 25 height 11
